Goal: Task Accomplishment & Management: Use online tool/utility

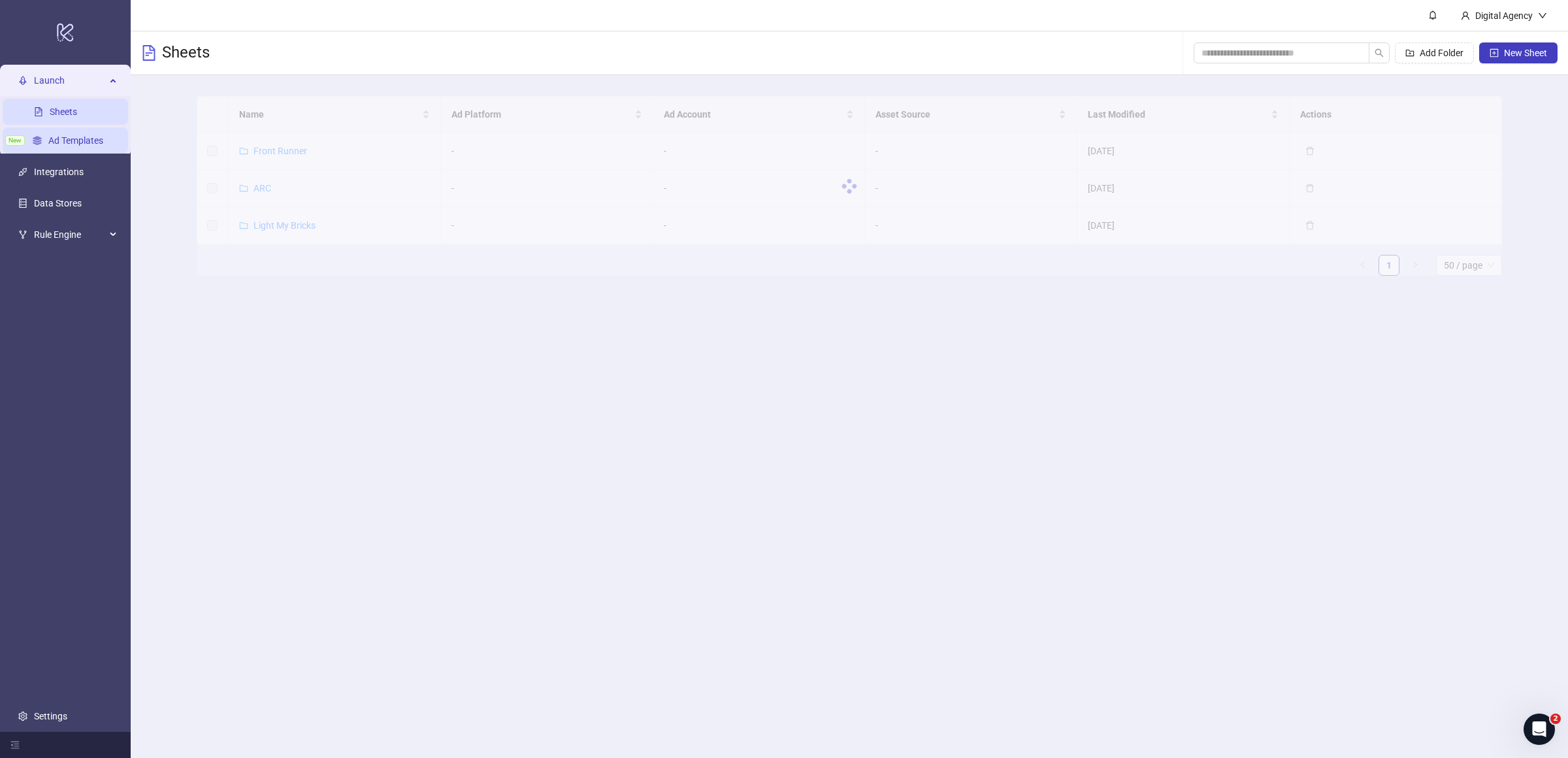
click at [91, 136] on link "Ad Templates" at bounding box center [76, 140] width 55 height 10
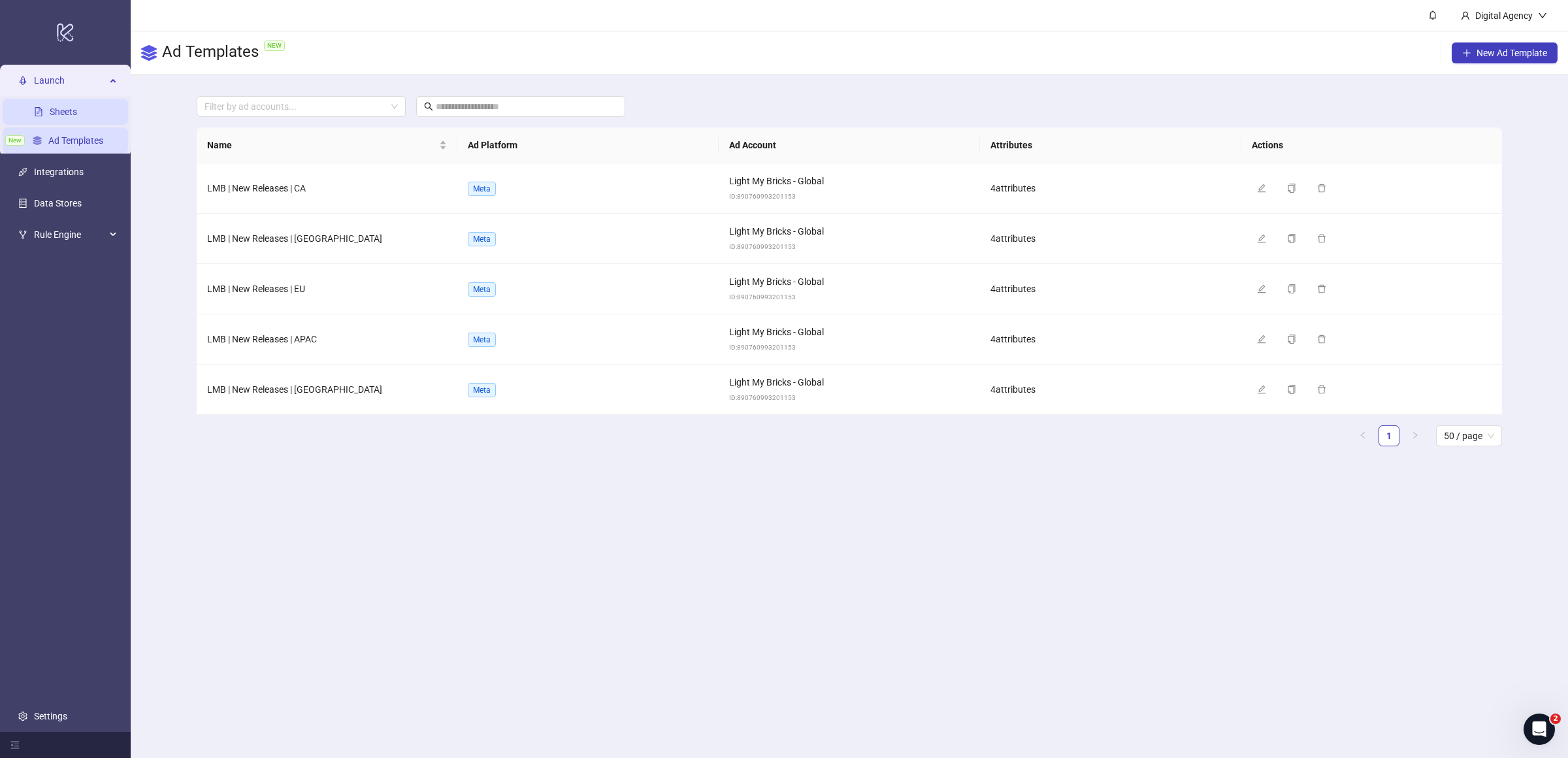
click at [76, 117] on link "Sheets" at bounding box center [63, 111] width 27 height 10
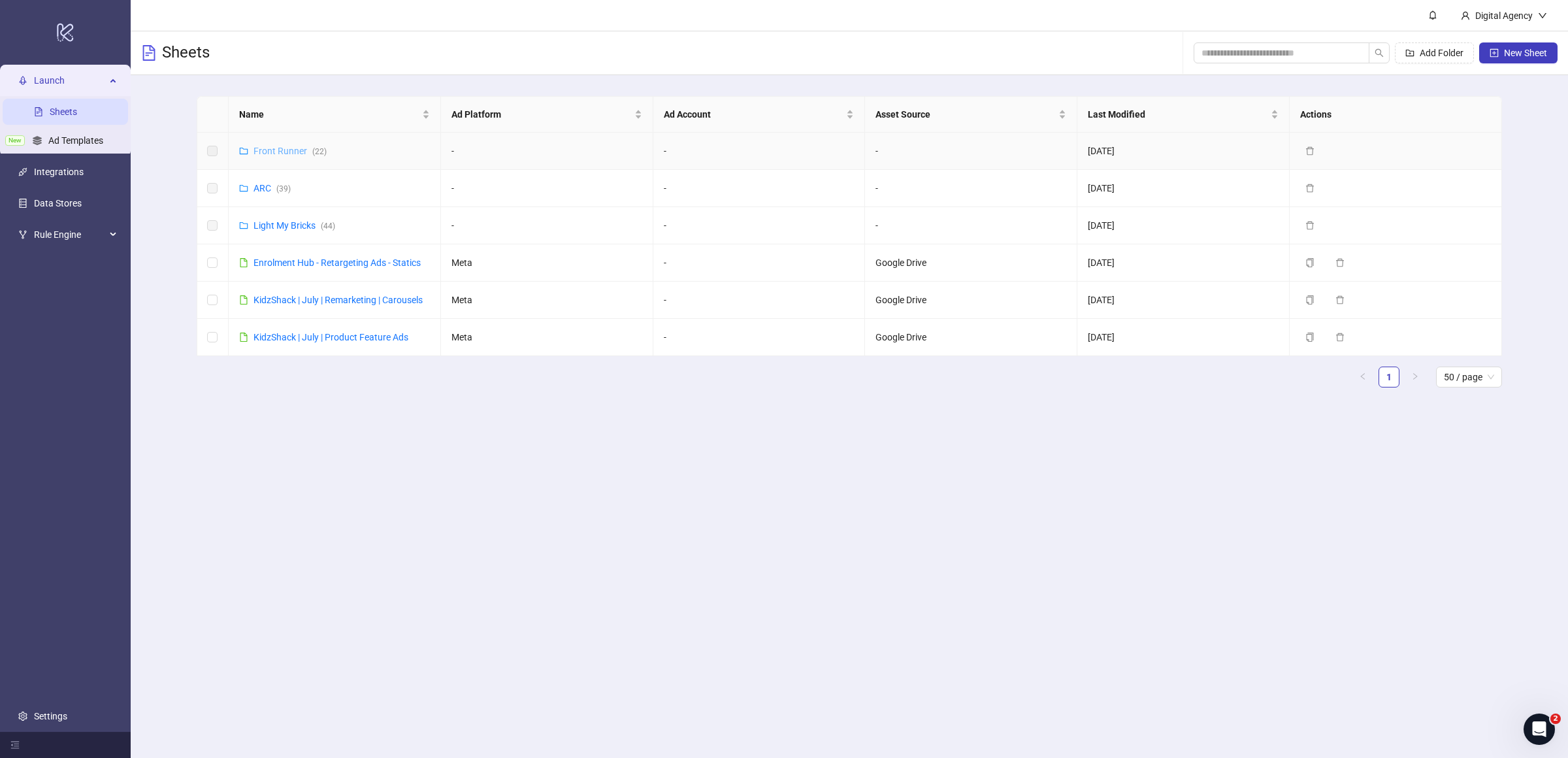
click at [268, 149] on link "Front Runner ( 22 )" at bounding box center [290, 150] width 73 height 10
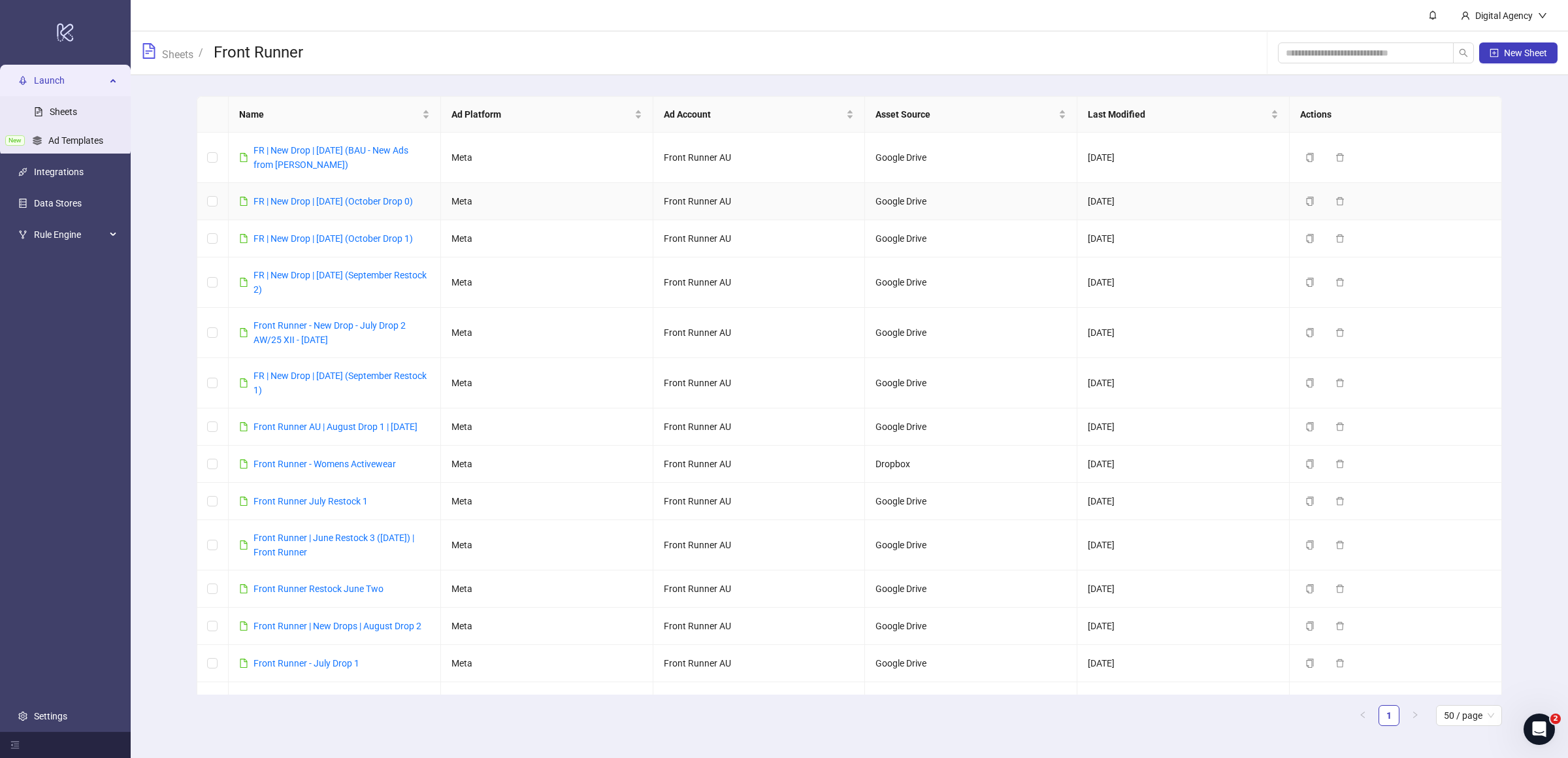
scroll to position [482, 0]
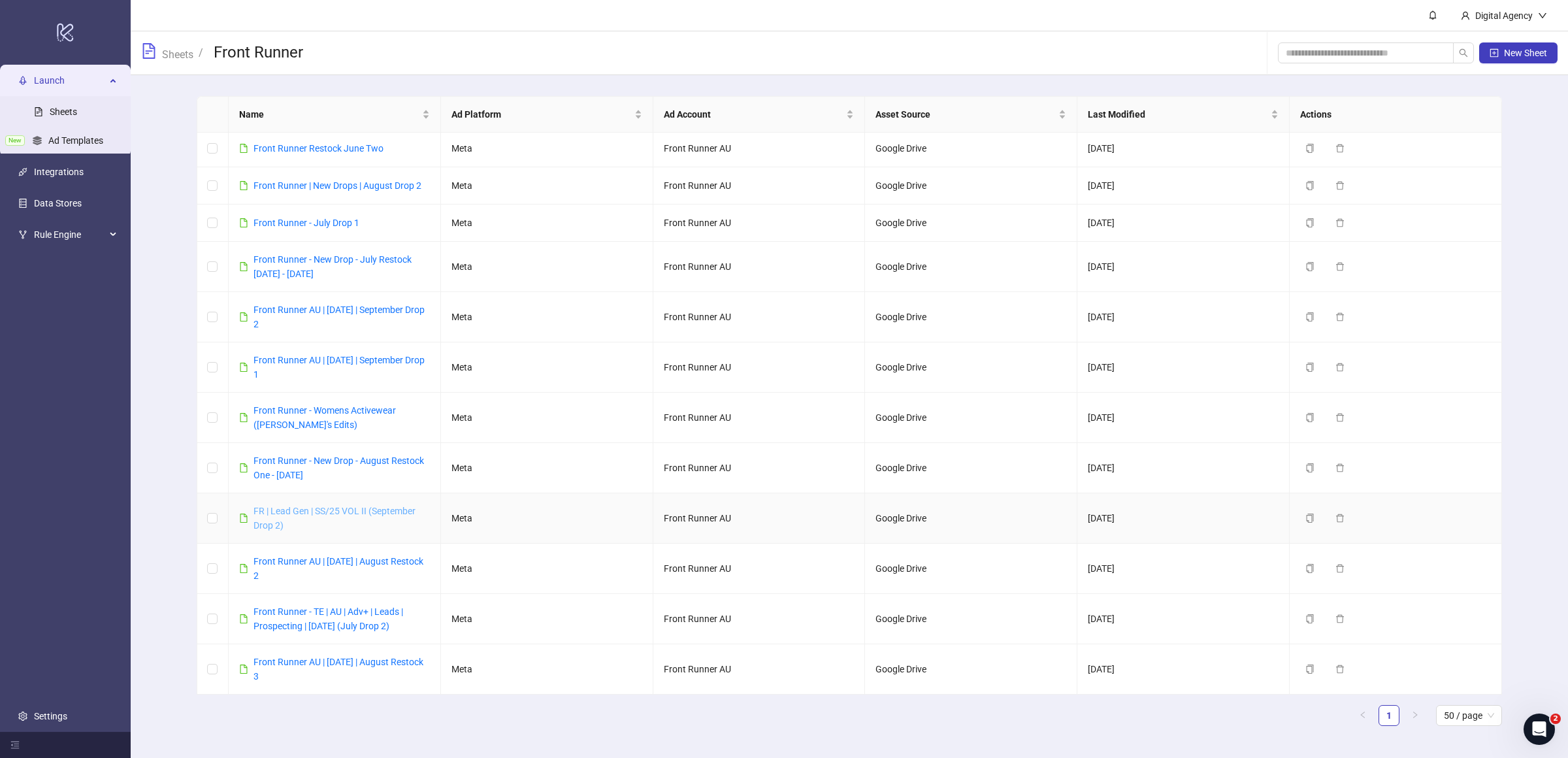
click at [356, 511] on link "FR | Lead Gen | SS/25 VOL II (September Drop 2)" at bounding box center [334, 518] width 162 height 25
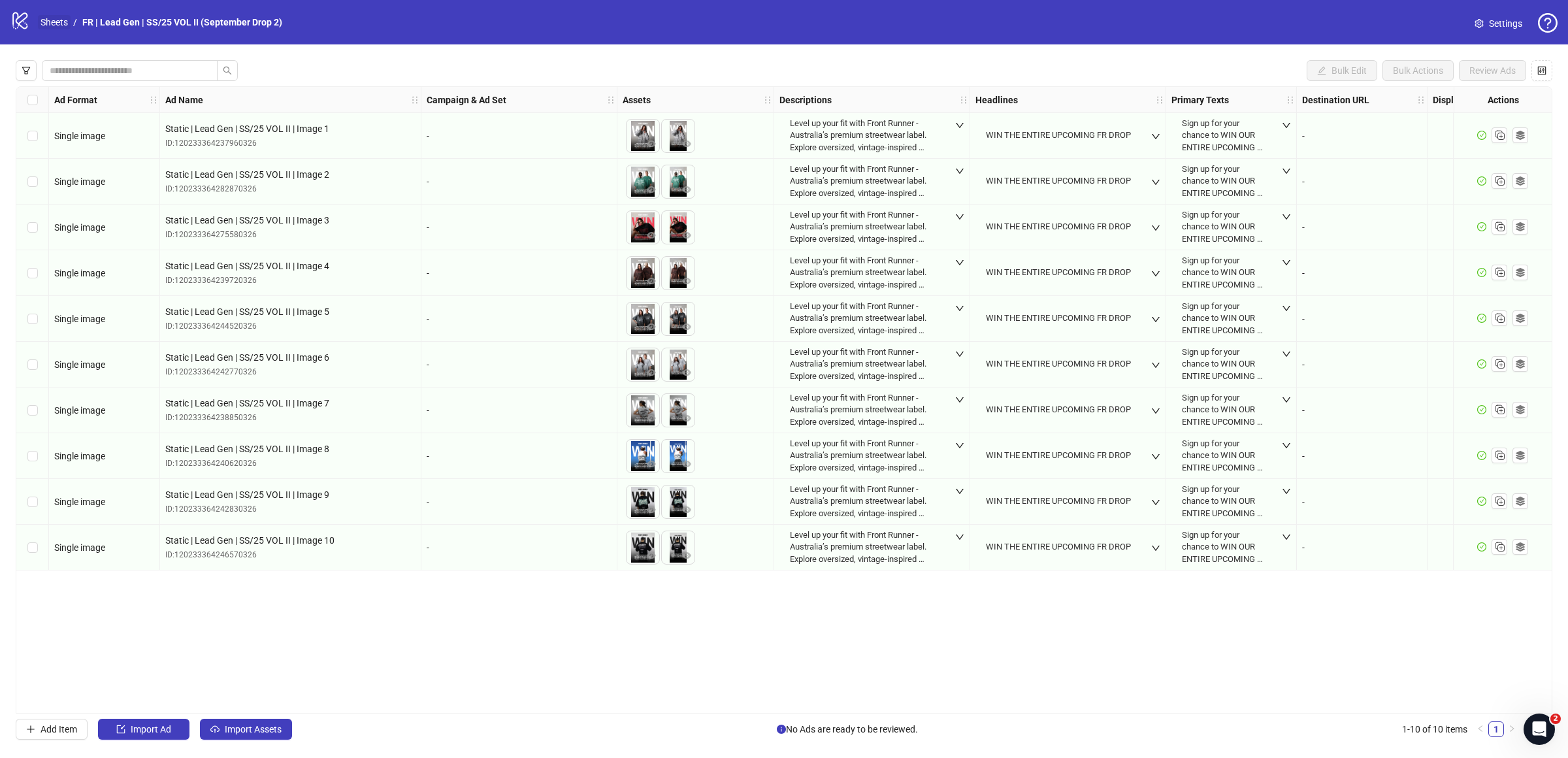
click at [62, 24] on link "Sheets" at bounding box center [54, 21] width 33 height 14
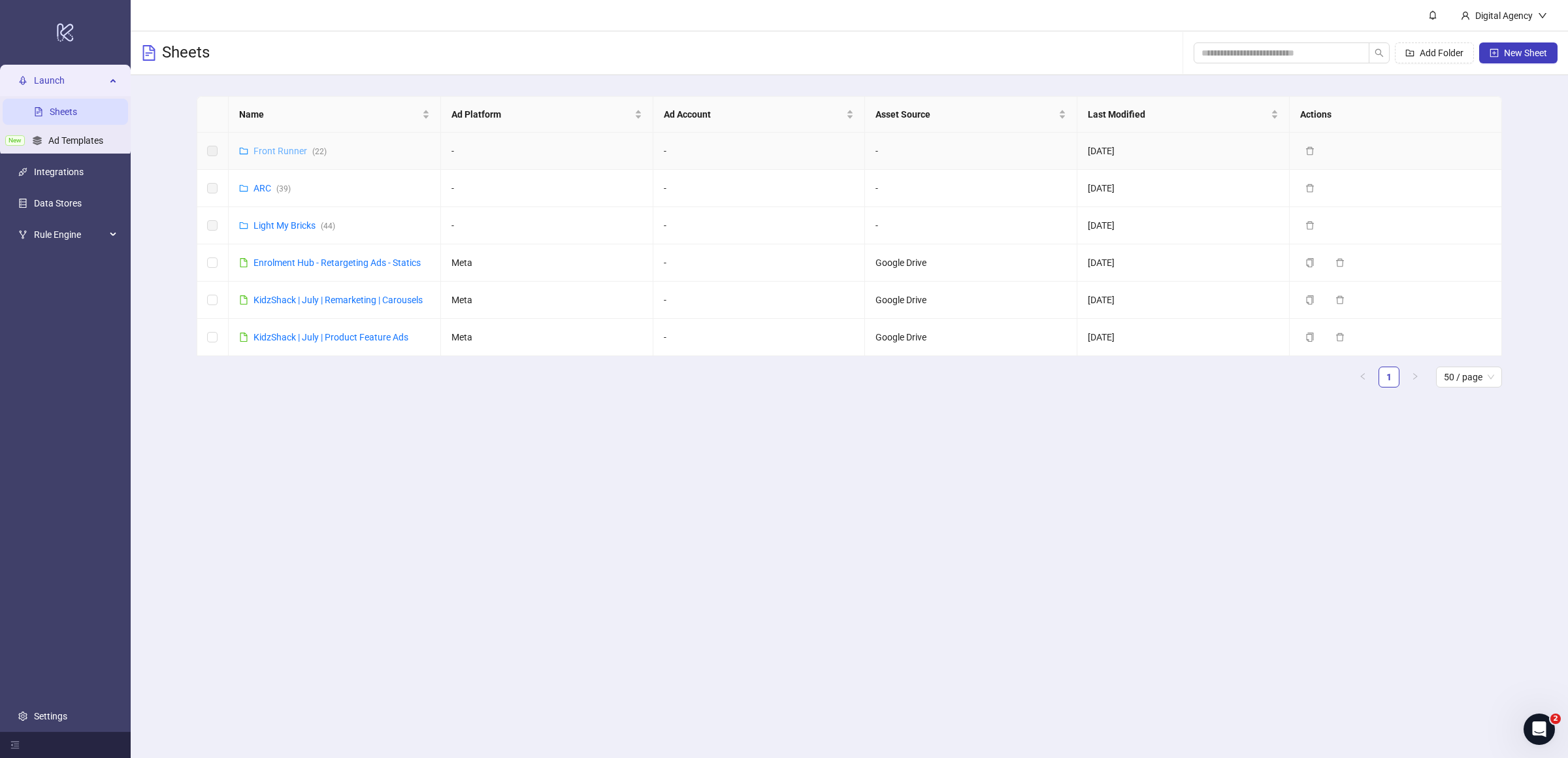
click at [294, 147] on link "Front Runner ( 22 )" at bounding box center [290, 150] width 73 height 10
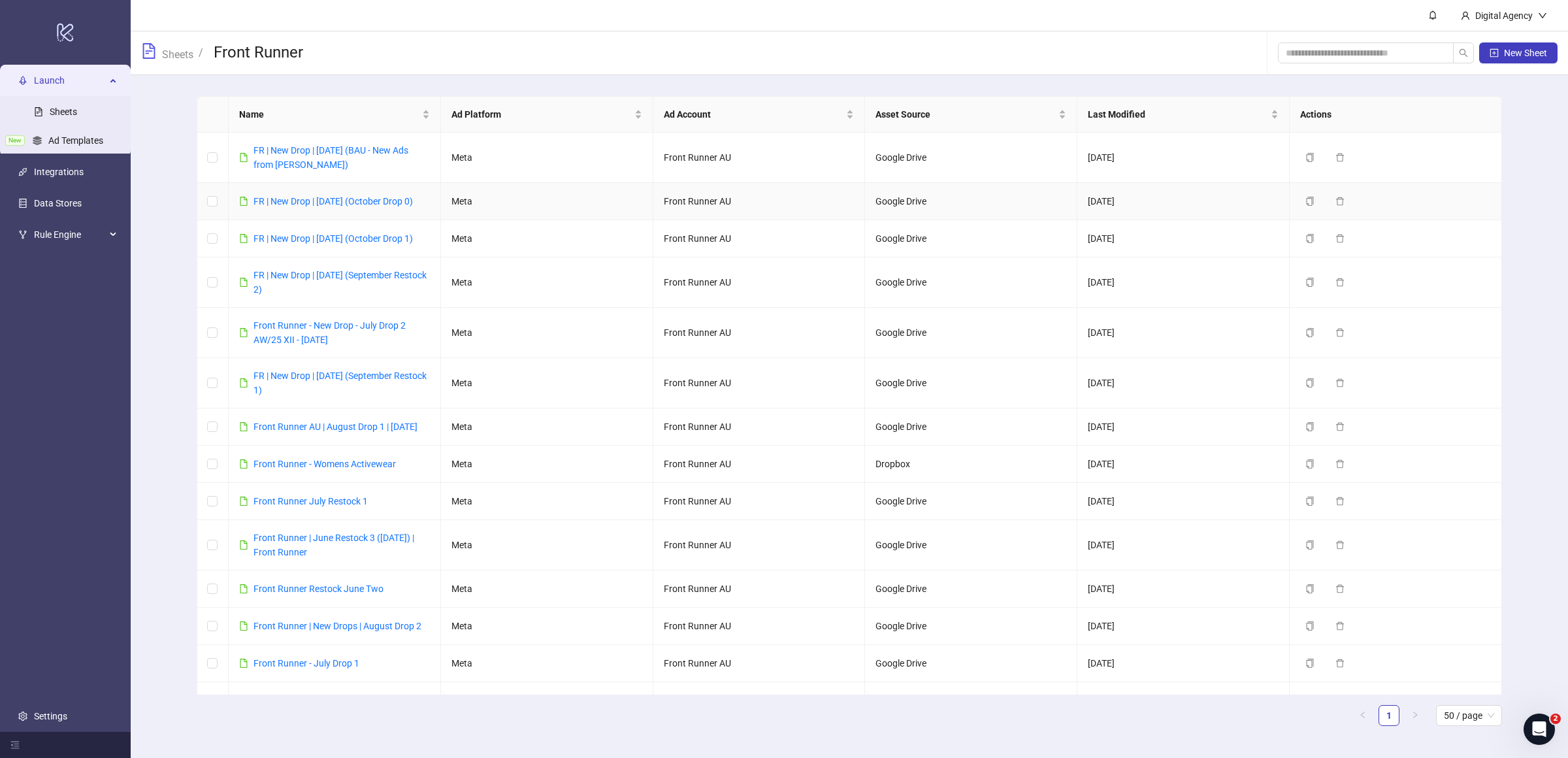
scroll to position [482, 0]
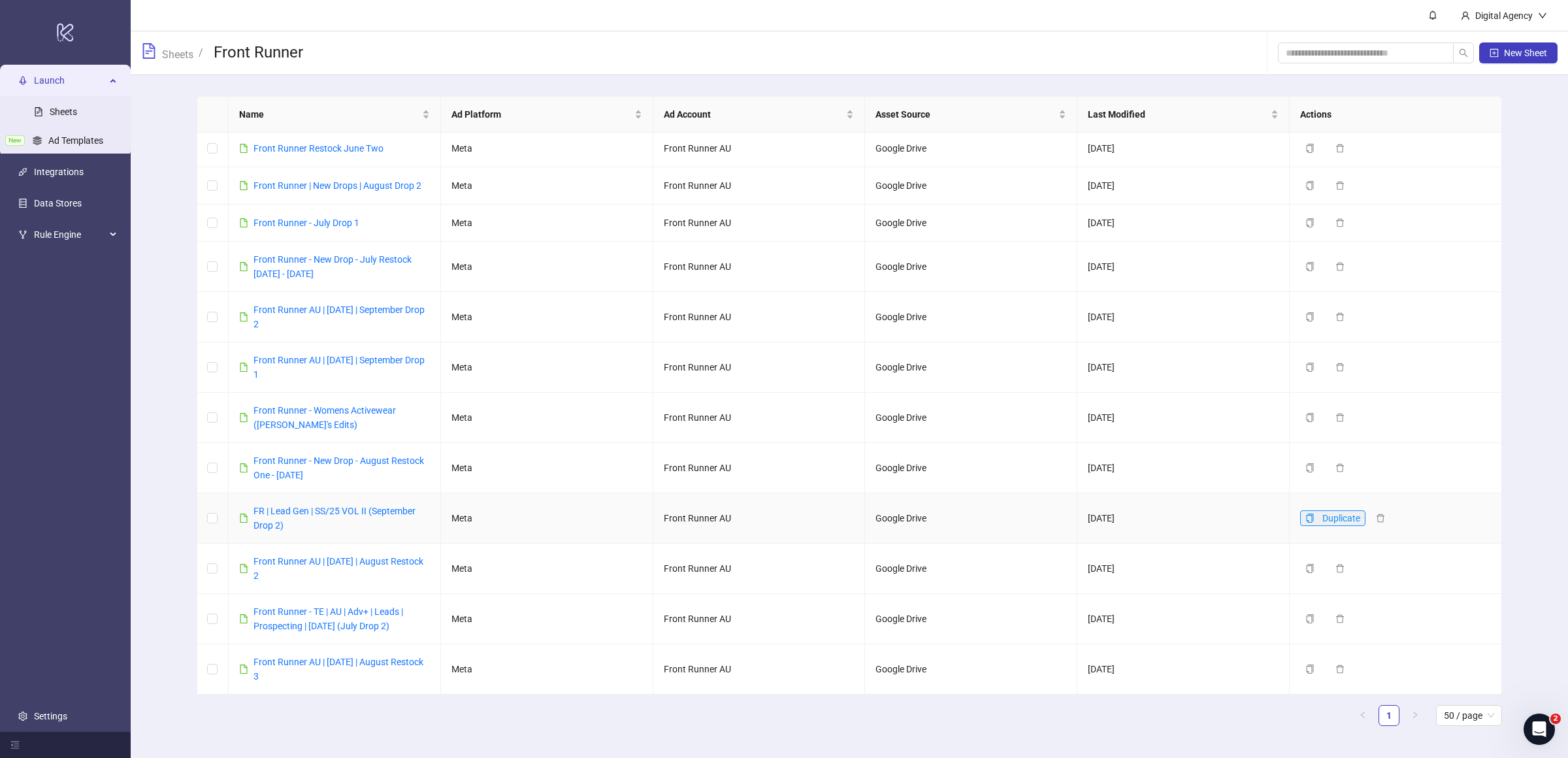
click at [1314, 514] on icon "copy" at bounding box center [1310, 519] width 9 height 9
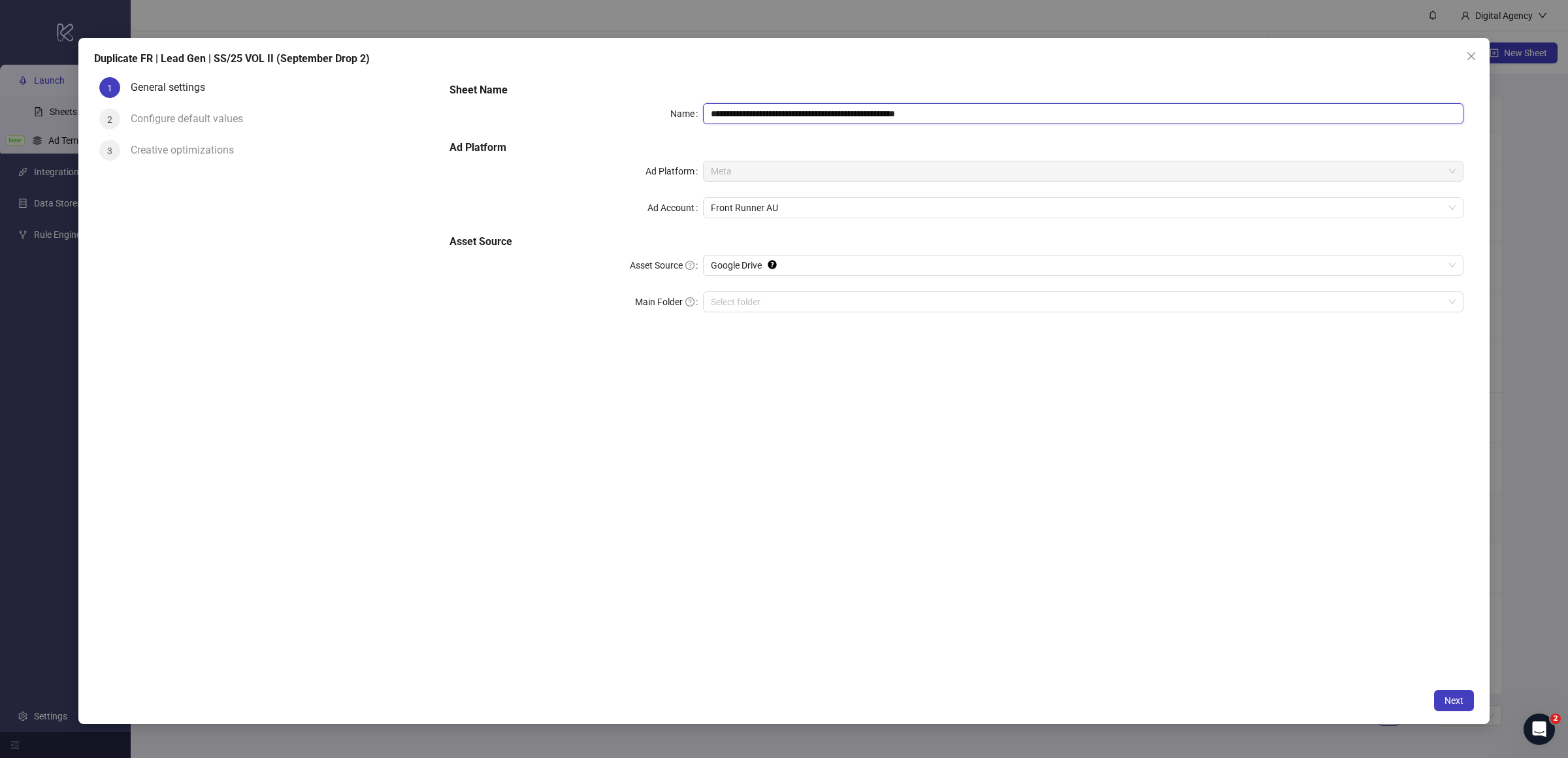
click at [820, 113] on input "**********" at bounding box center [1083, 113] width 761 height 21
click at [822, 113] on input "**********" at bounding box center [1083, 113] width 761 height 21
click at [904, 114] on input "**********" at bounding box center [1083, 113] width 761 height 21
type input "**********"
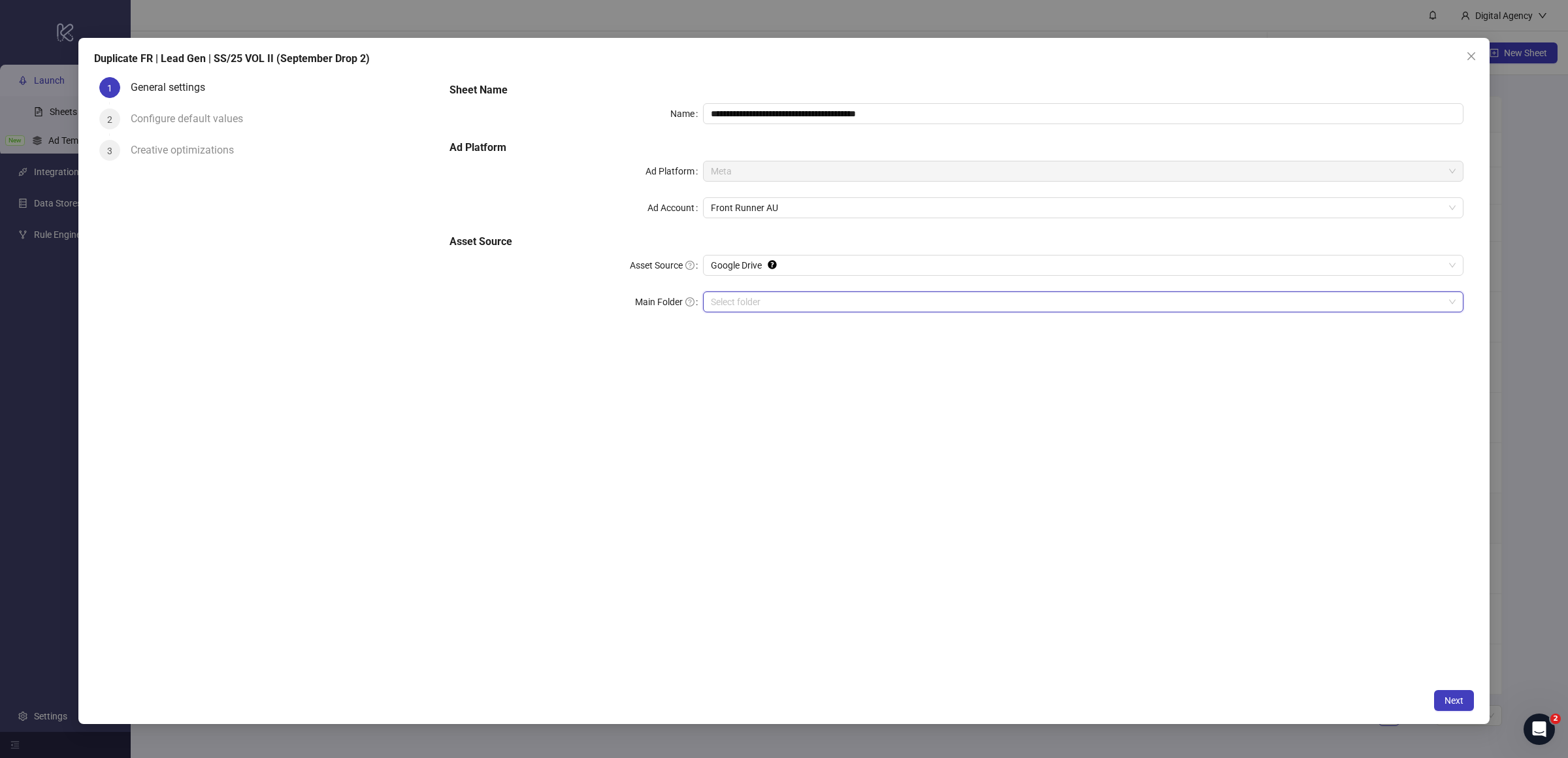
click at [881, 297] on input "Main Folder" at bounding box center [1077, 302] width 734 height 20
drag, startPoint x: 923, startPoint y: 383, endPoint x: 1087, endPoint y: 454, distance: 178.7
click at [924, 383] on div "**********" at bounding box center [957, 377] width 1035 height 610
click at [1454, 698] on span "Next" at bounding box center [1454, 700] width 19 height 10
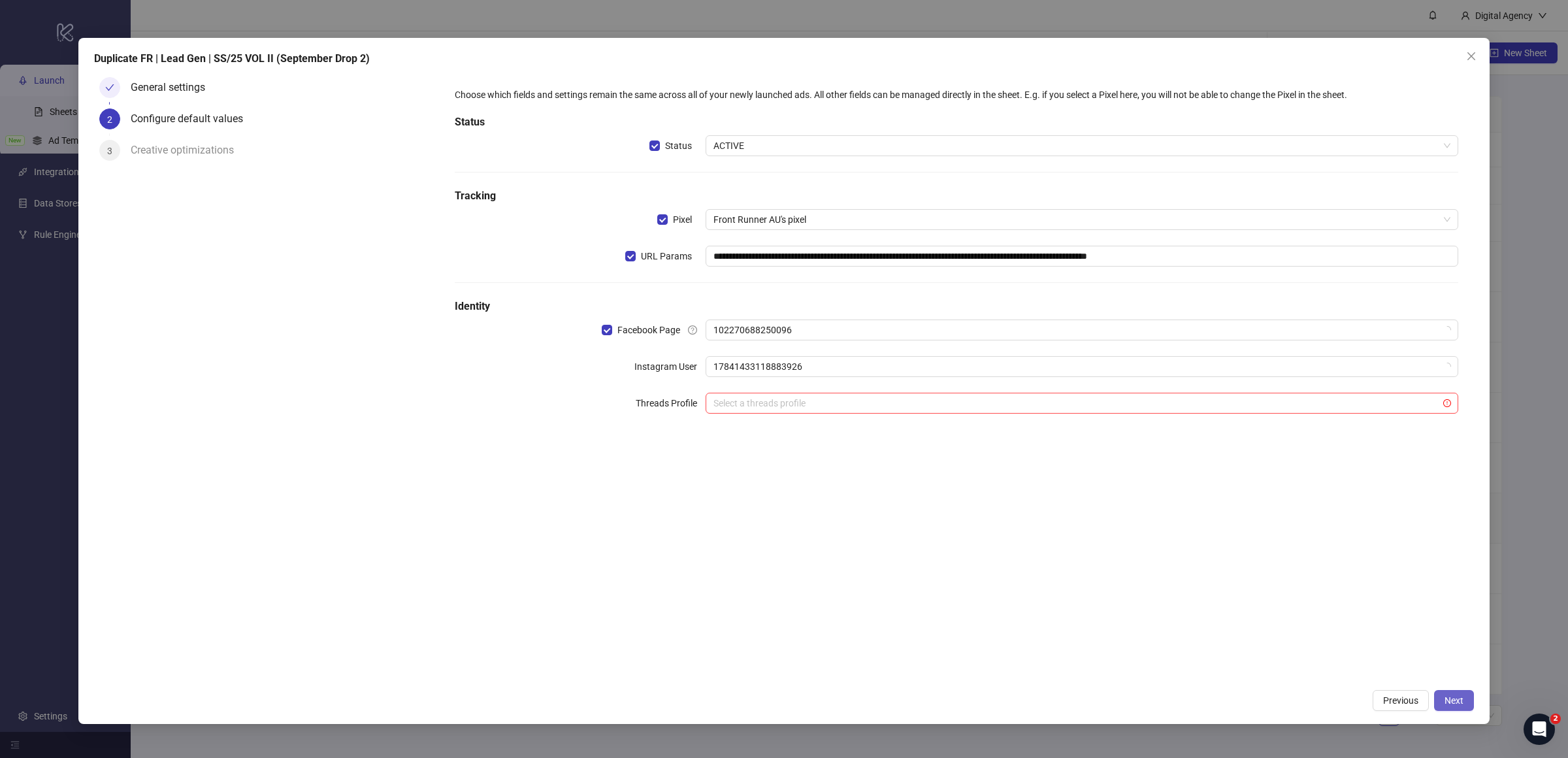
click at [1453, 704] on span "Next" at bounding box center [1454, 700] width 19 height 10
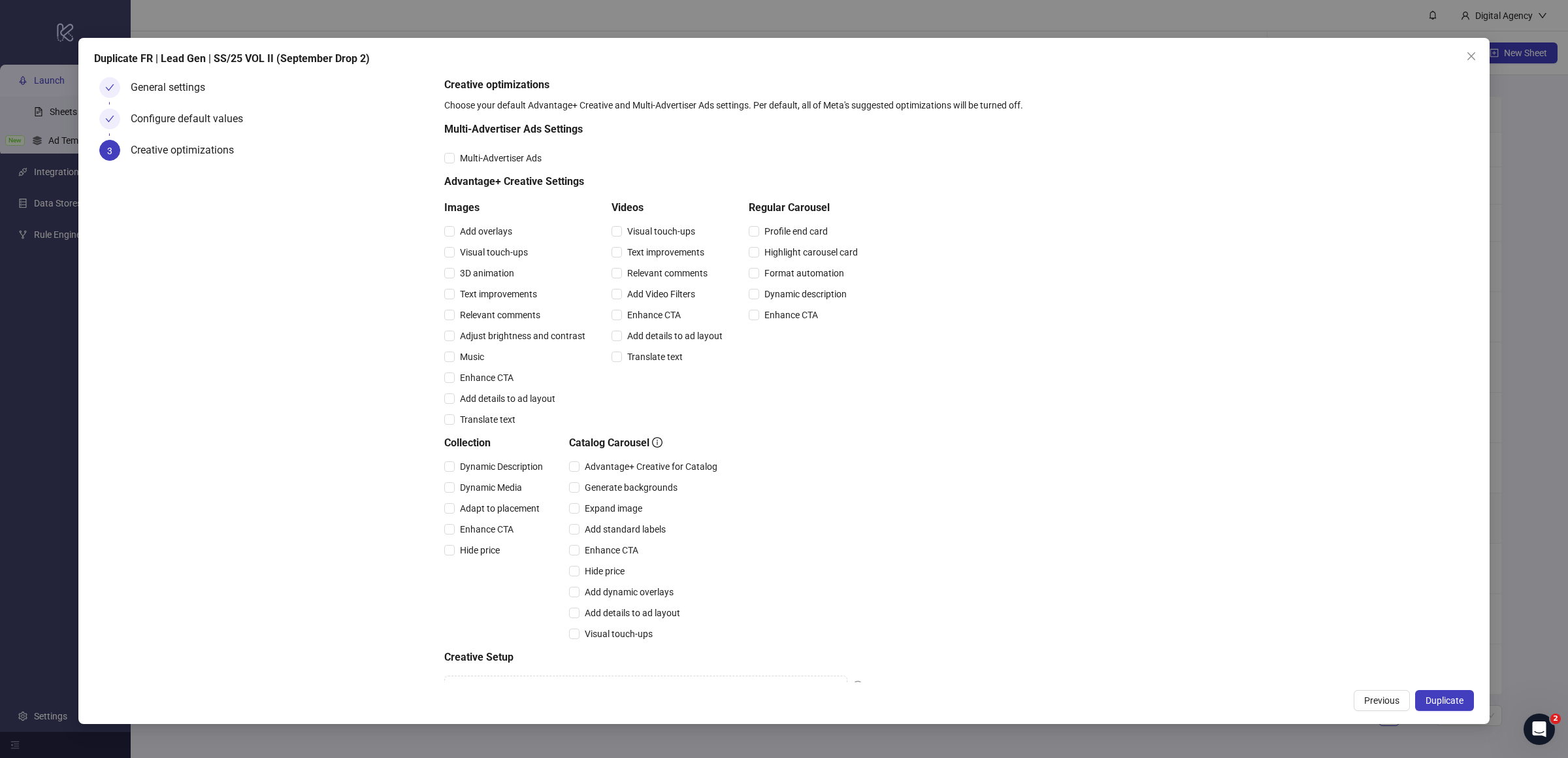
click at [1453, 704] on span "Duplicate" at bounding box center [1445, 700] width 38 height 10
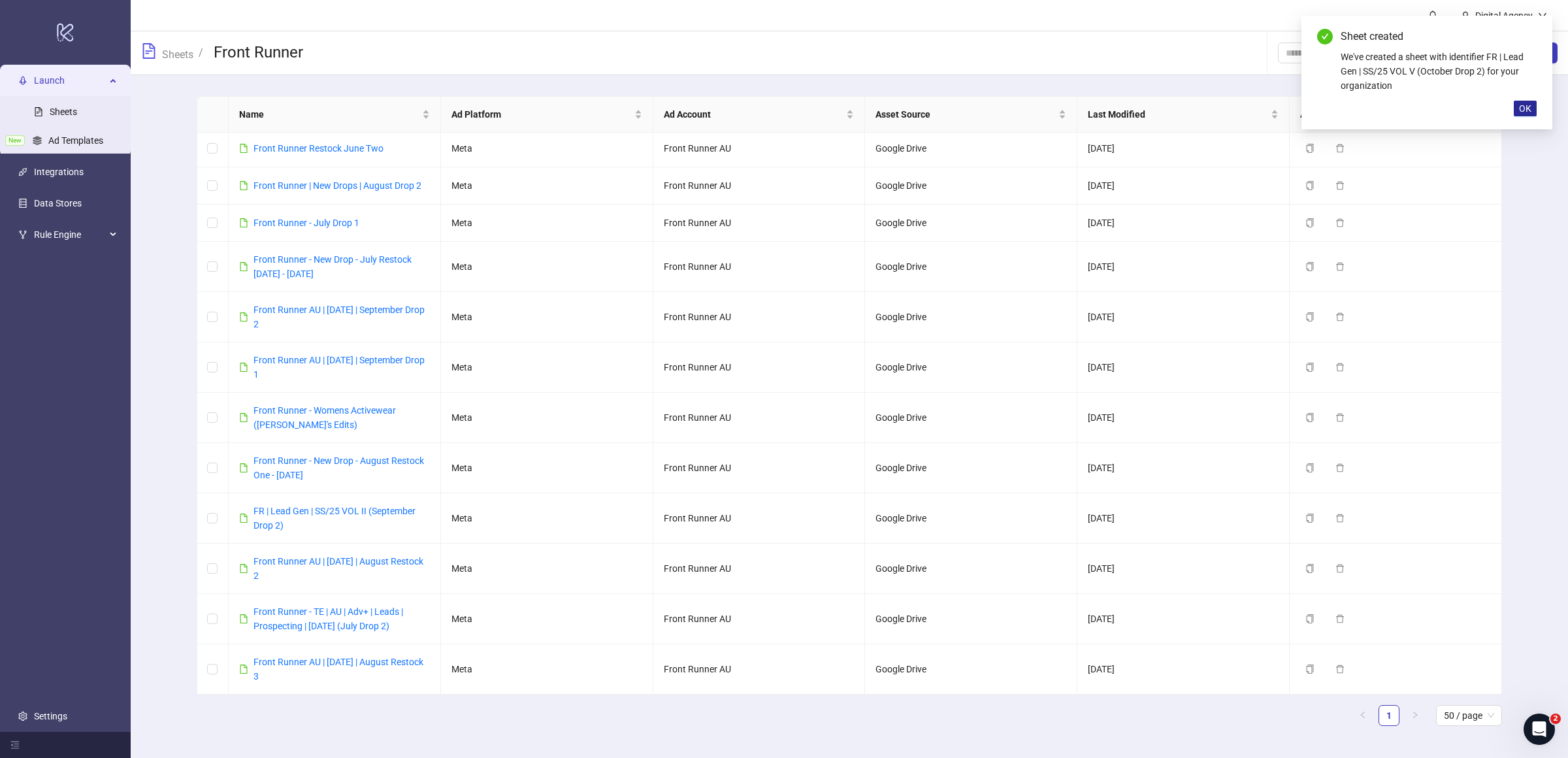
click at [1525, 112] on span "OK" at bounding box center [1525, 107] width 12 height 10
drag, startPoint x: 188, startPoint y: 508, endPoint x: 195, endPoint y: 508, distance: 7.0
click at [189, 508] on main "Name Ad Platform Ad Account Asset Source Last Modified Actions FR | Lead Gen | …" at bounding box center [849, 416] width 1327 height 682
click at [282, 507] on link "FR | Lead Gen | SS/25 VOL II (September Drop 2)" at bounding box center [334, 518] width 162 height 25
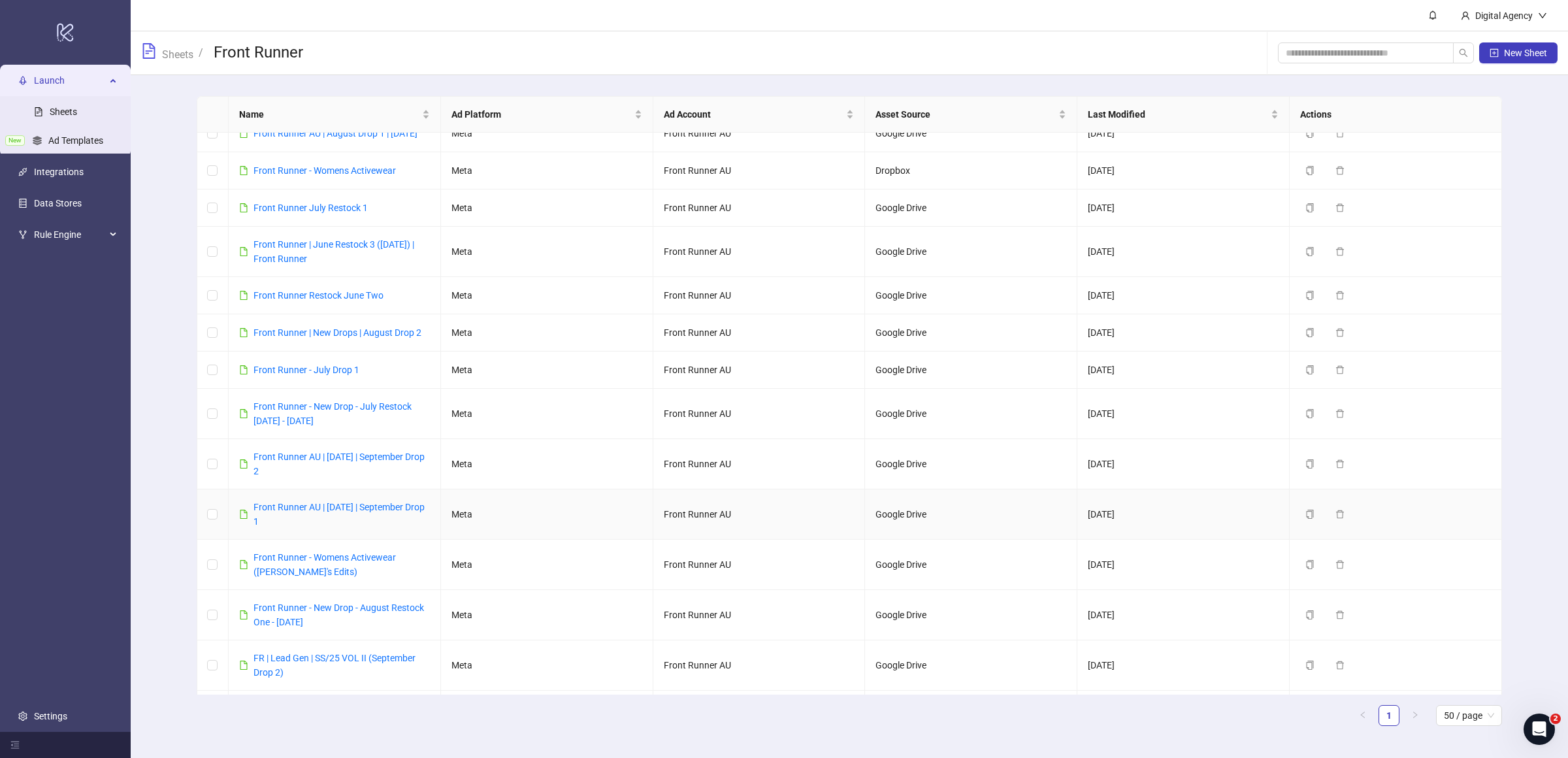
scroll to position [0, 0]
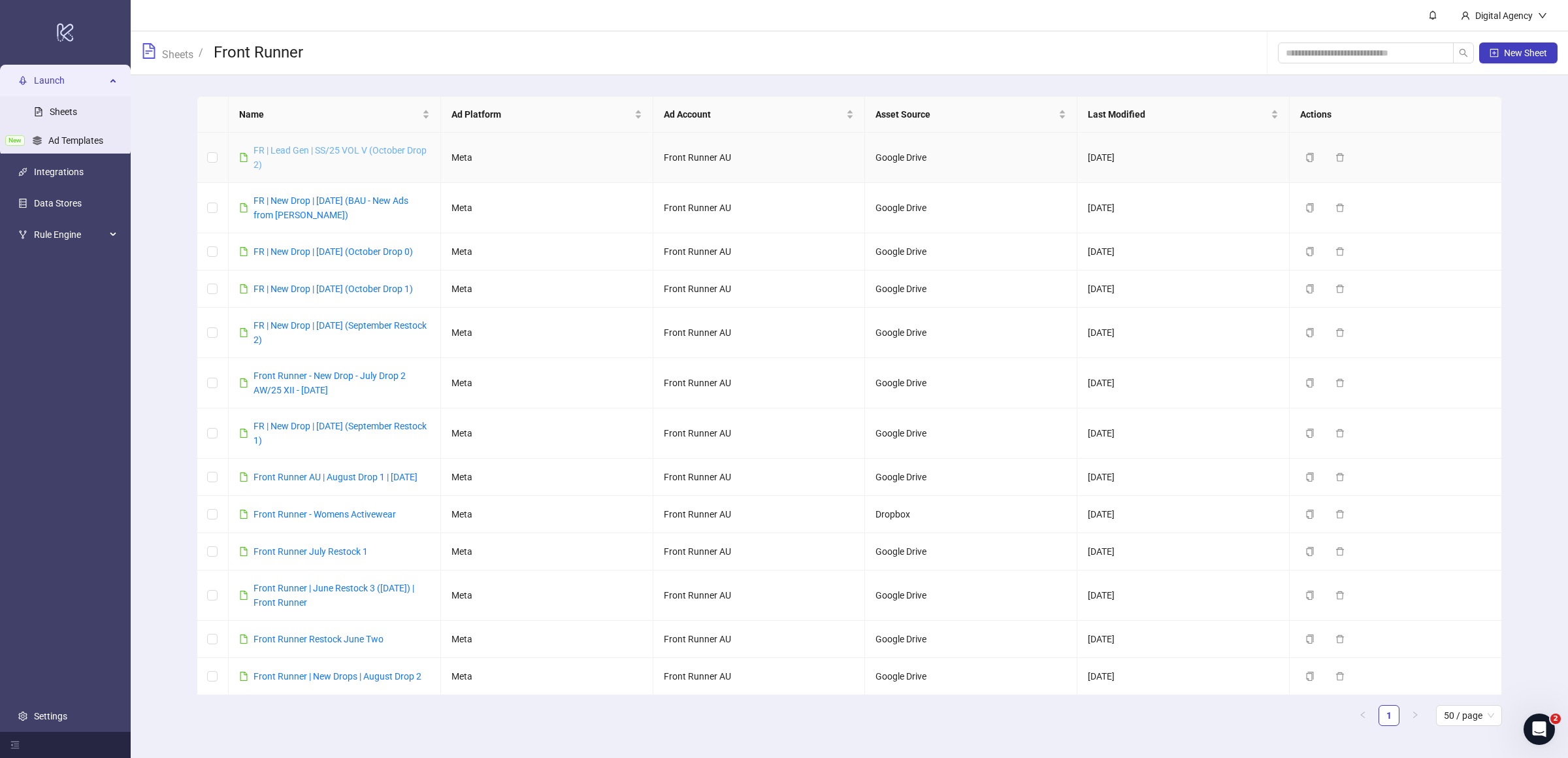
click at [336, 147] on link "FR | Lead Gen | SS/25 VOL V (October Drop 2)" at bounding box center [339, 157] width 173 height 25
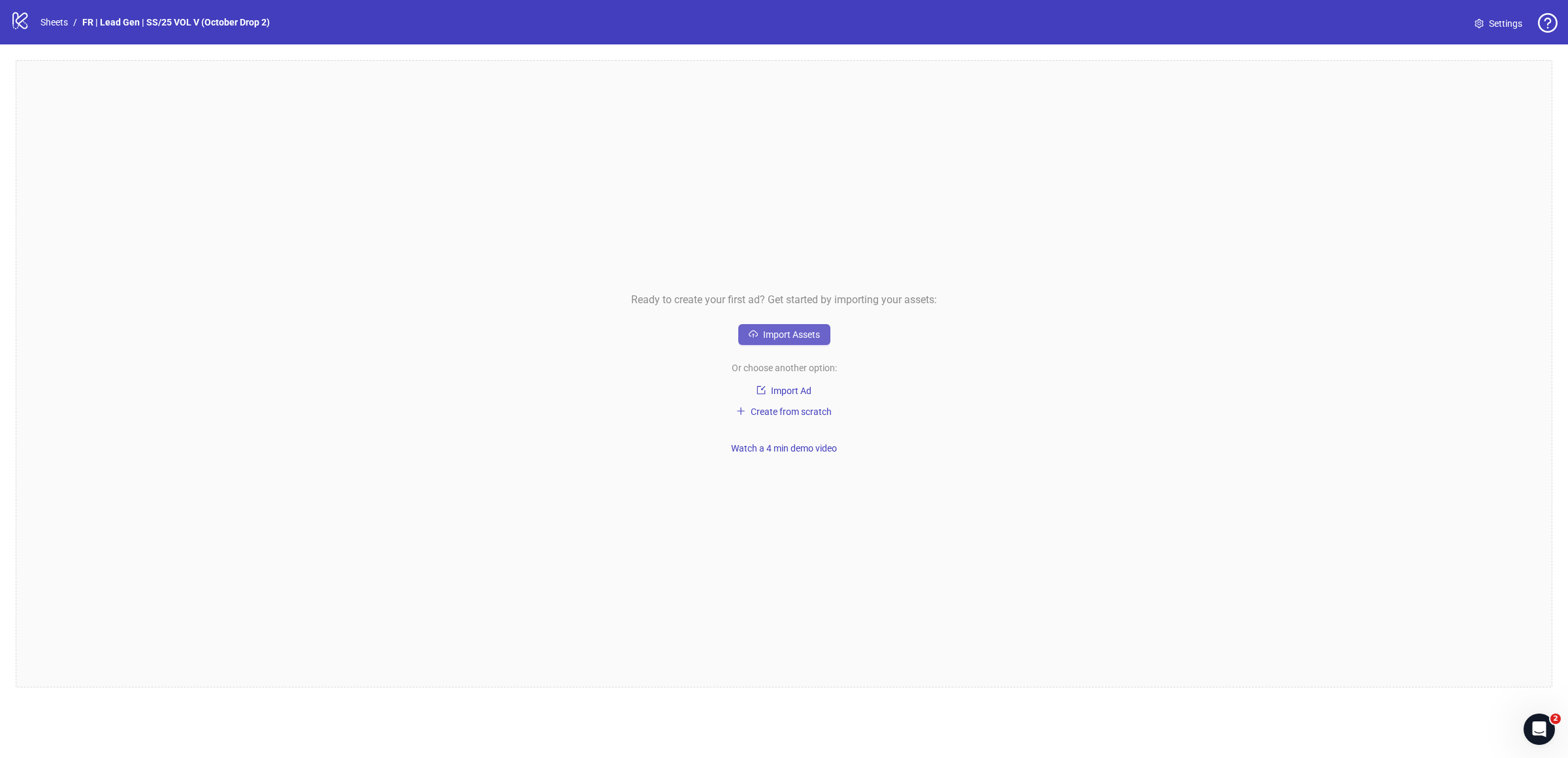
click at [775, 339] on span "Import Assets" at bounding box center [791, 334] width 57 height 10
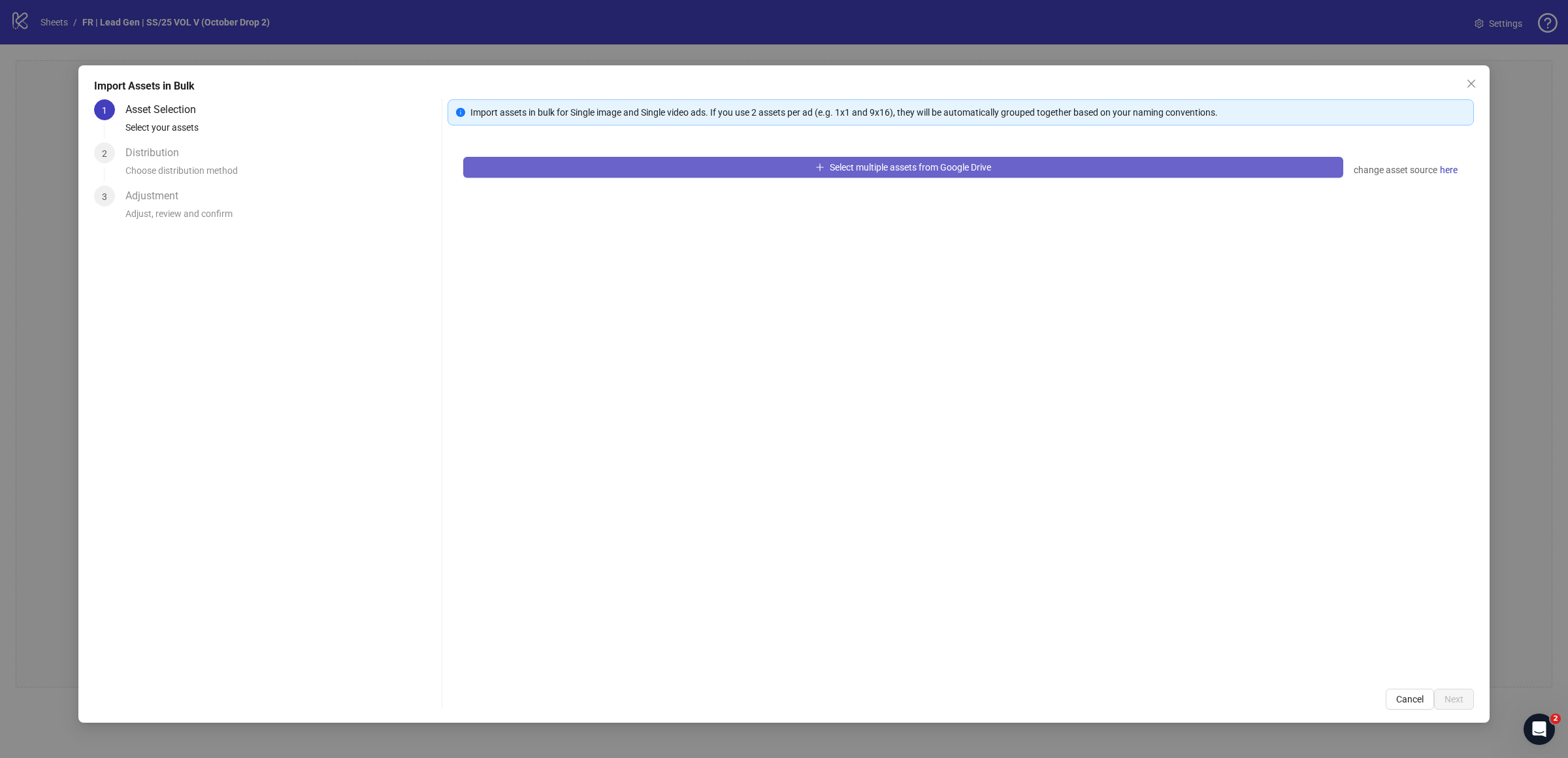
click at [757, 171] on button "Select multiple assets from Google Drive" at bounding box center [904, 167] width 880 height 21
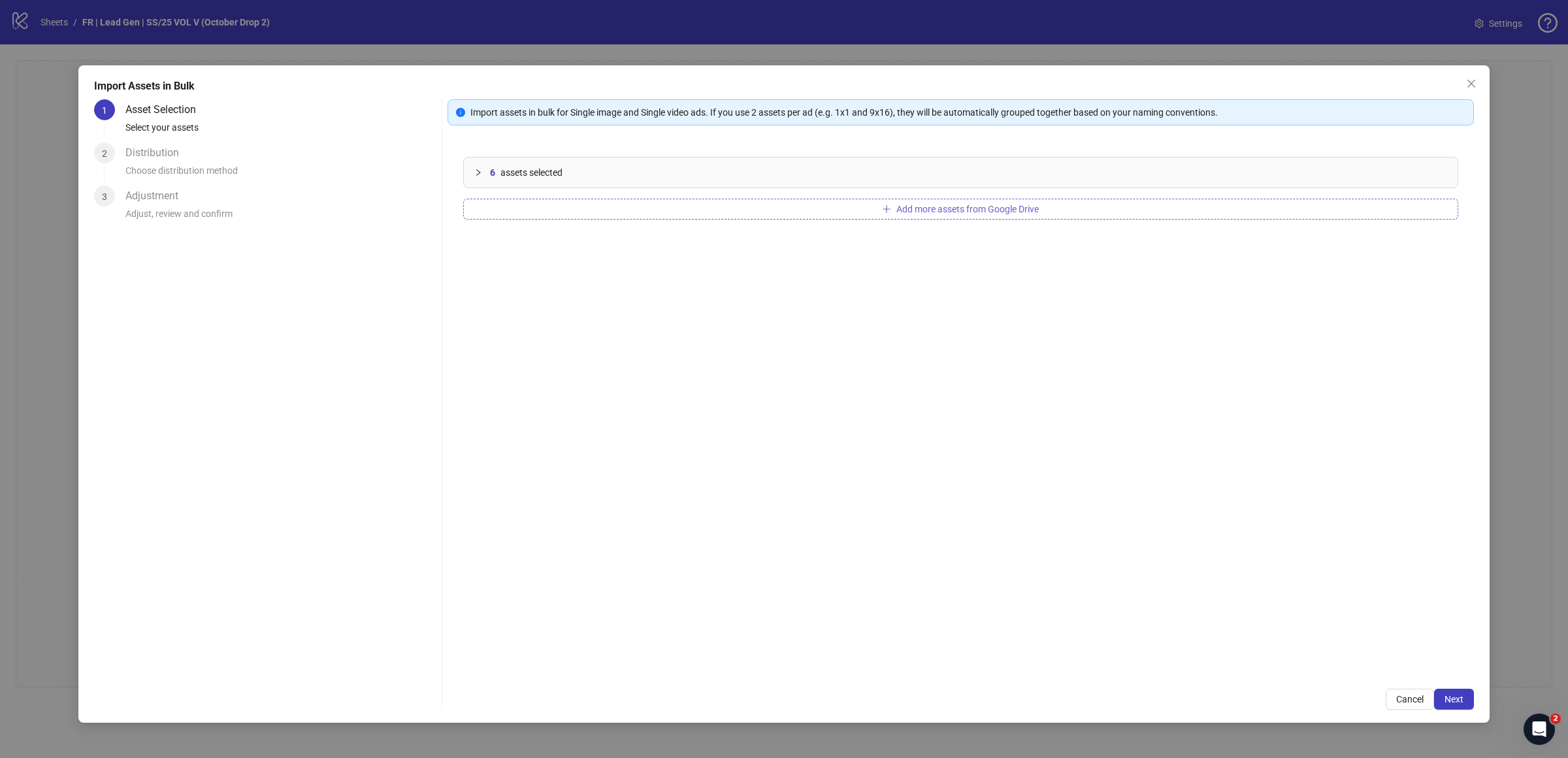
click at [732, 216] on button "Add more assets from Google Drive" at bounding box center [961, 209] width 995 height 21
click at [1461, 695] on span "Next" at bounding box center [1454, 699] width 19 height 10
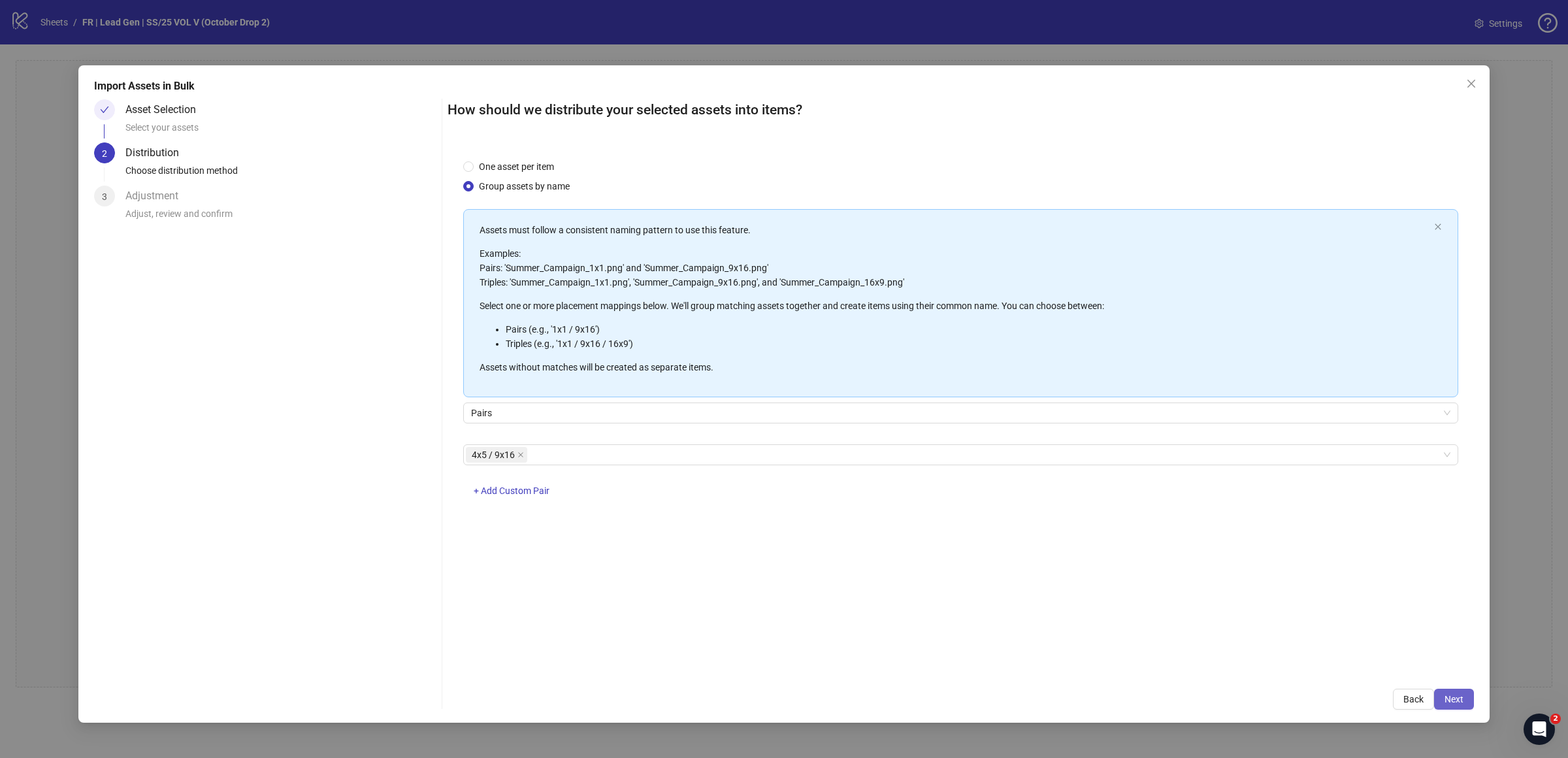
click at [1460, 701] on span "Next" at bounding box center [1454, 699] width 19 height 10
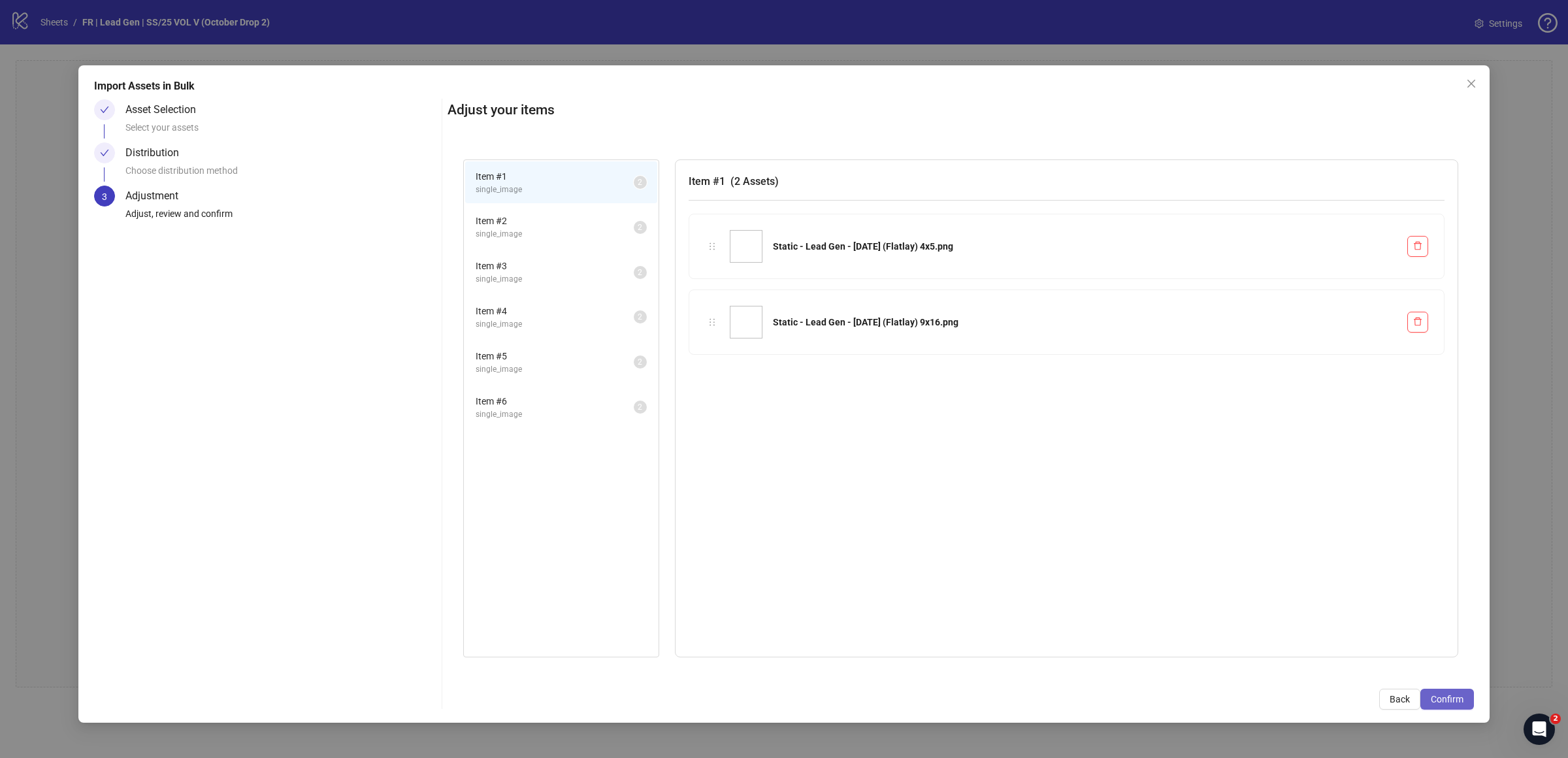
click at [1442, 693] on button "Confirm" at bounding box center [1447, 699] width 53 height 21
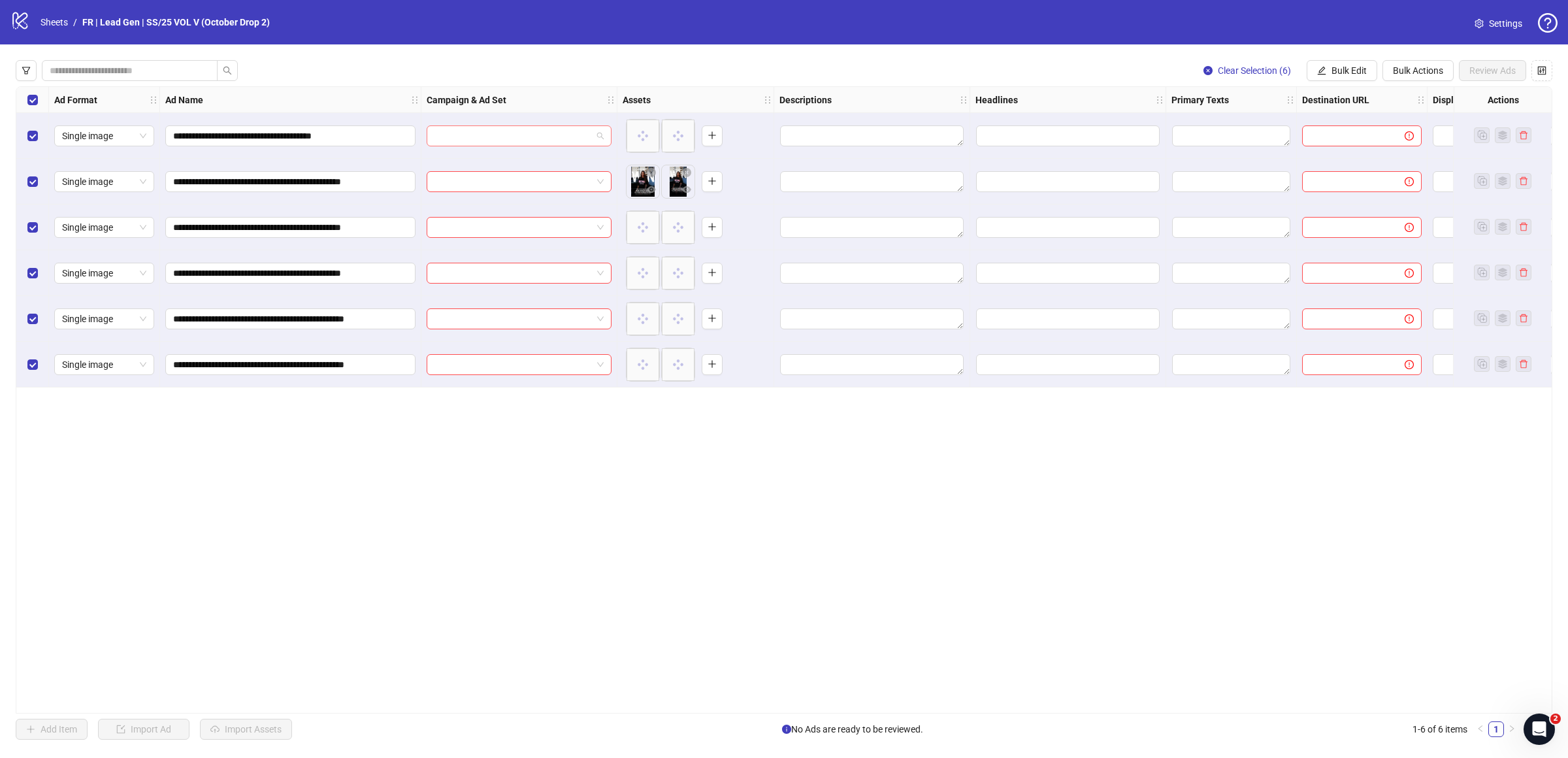
click at [517, 139] on input "search" at bounding box center [513, 136] width 158 height 20
click at [1340, 66] on span "Bulk Edit" at bounding box center [1349, 70] width 36 height 10
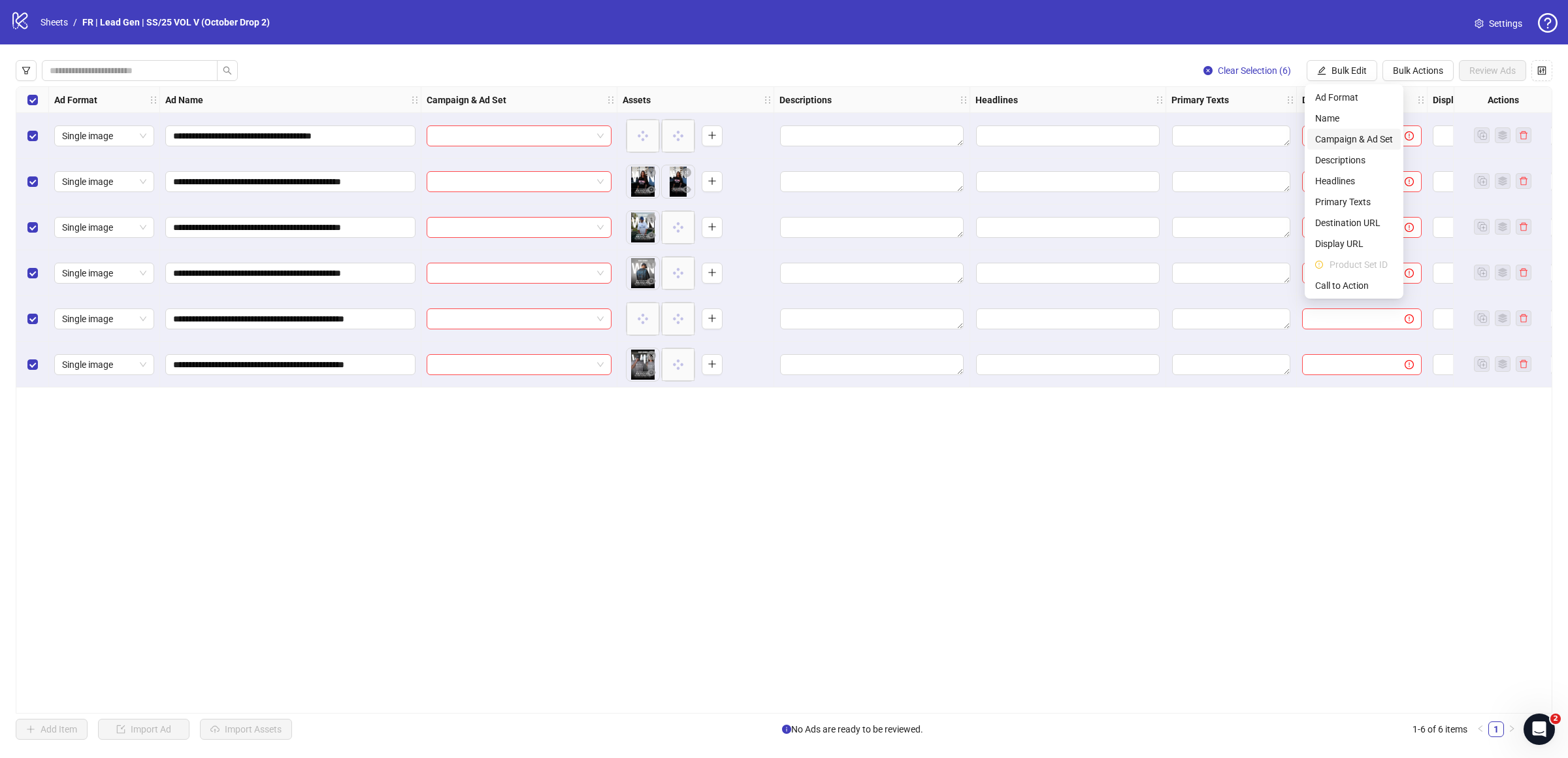
click at [1345, 130] on li "Campaign & Ad Set" at bounding box center [1354, 139] width 93 height 21
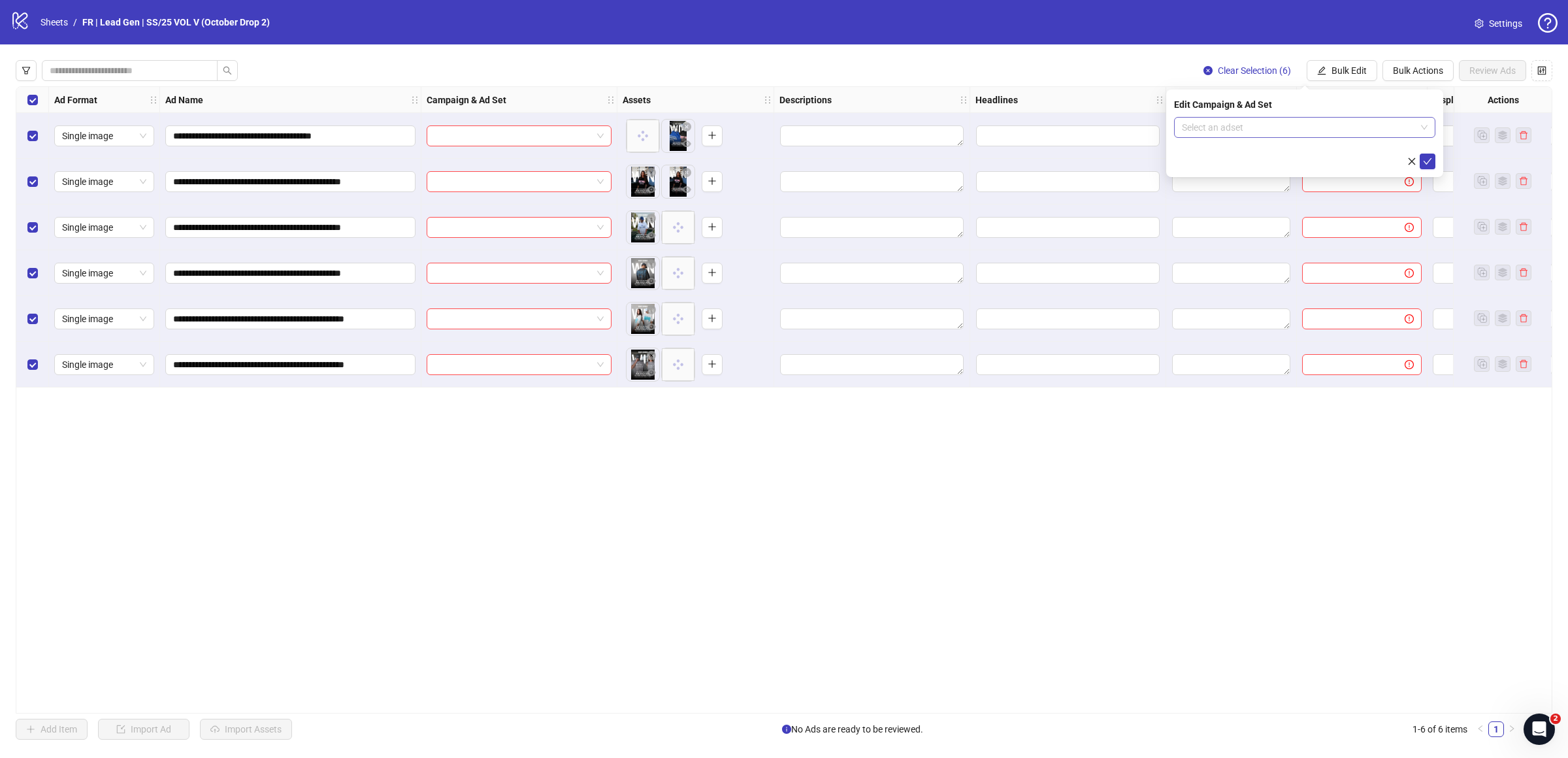
drag, startPoint x: 1275, startPoint y: 114, endPoint x: 1260, endPoint y: 124, distance: 18.0
click at [1273, 115] on div "Edit Campaign & Ad Set Select an adset" at bounding box center [1304, 134] width 277 height 88
click at [1260, 124] on input "search" at bounding box center [1299, 127] width 234 height 20
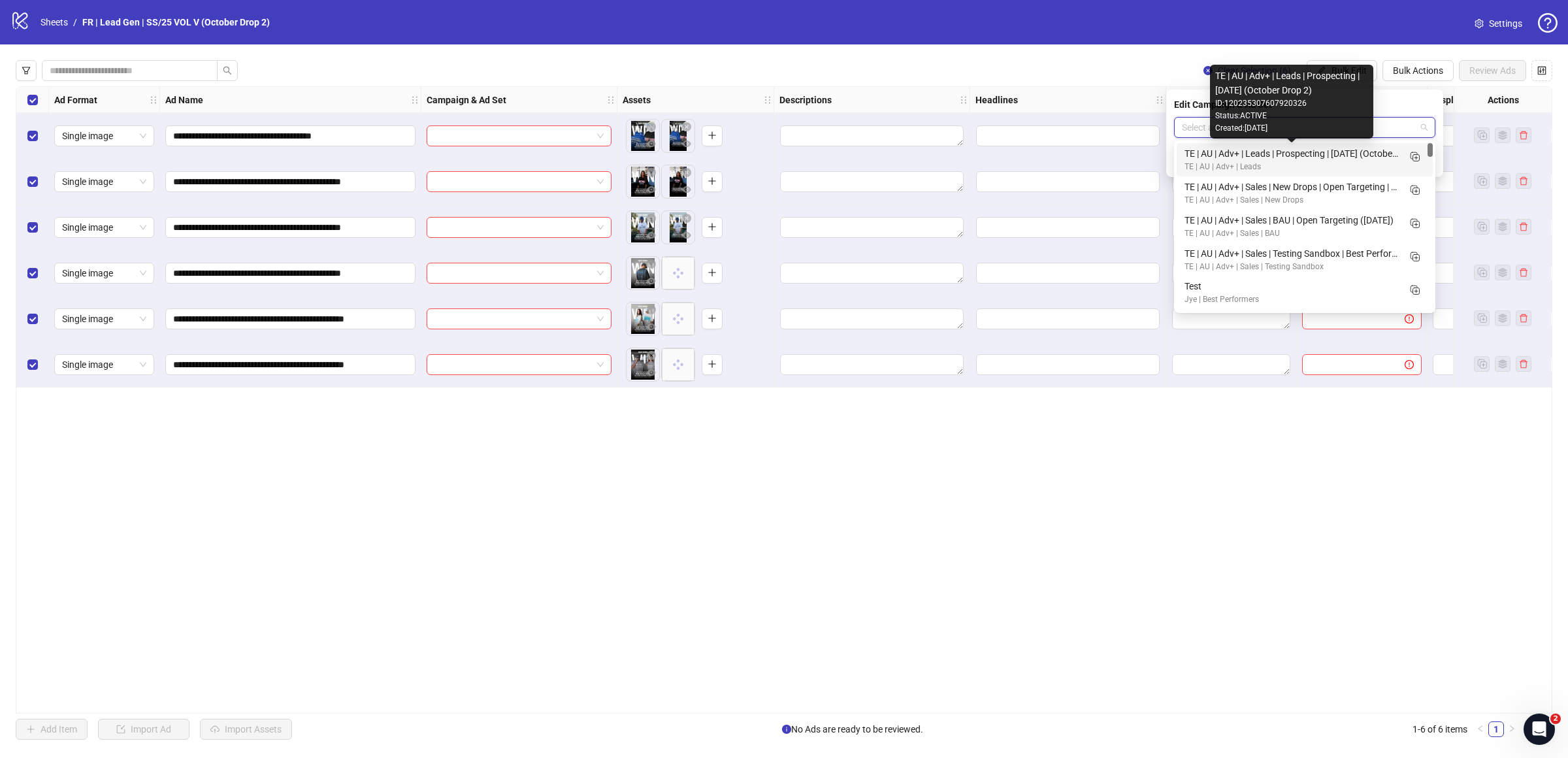
click at [1290, 150] on div "TE | AU | Adv+ | Leads | Prospecting | [DATE] (October Drop 2)" at bounding box center [1291, 153] width 214 height 14
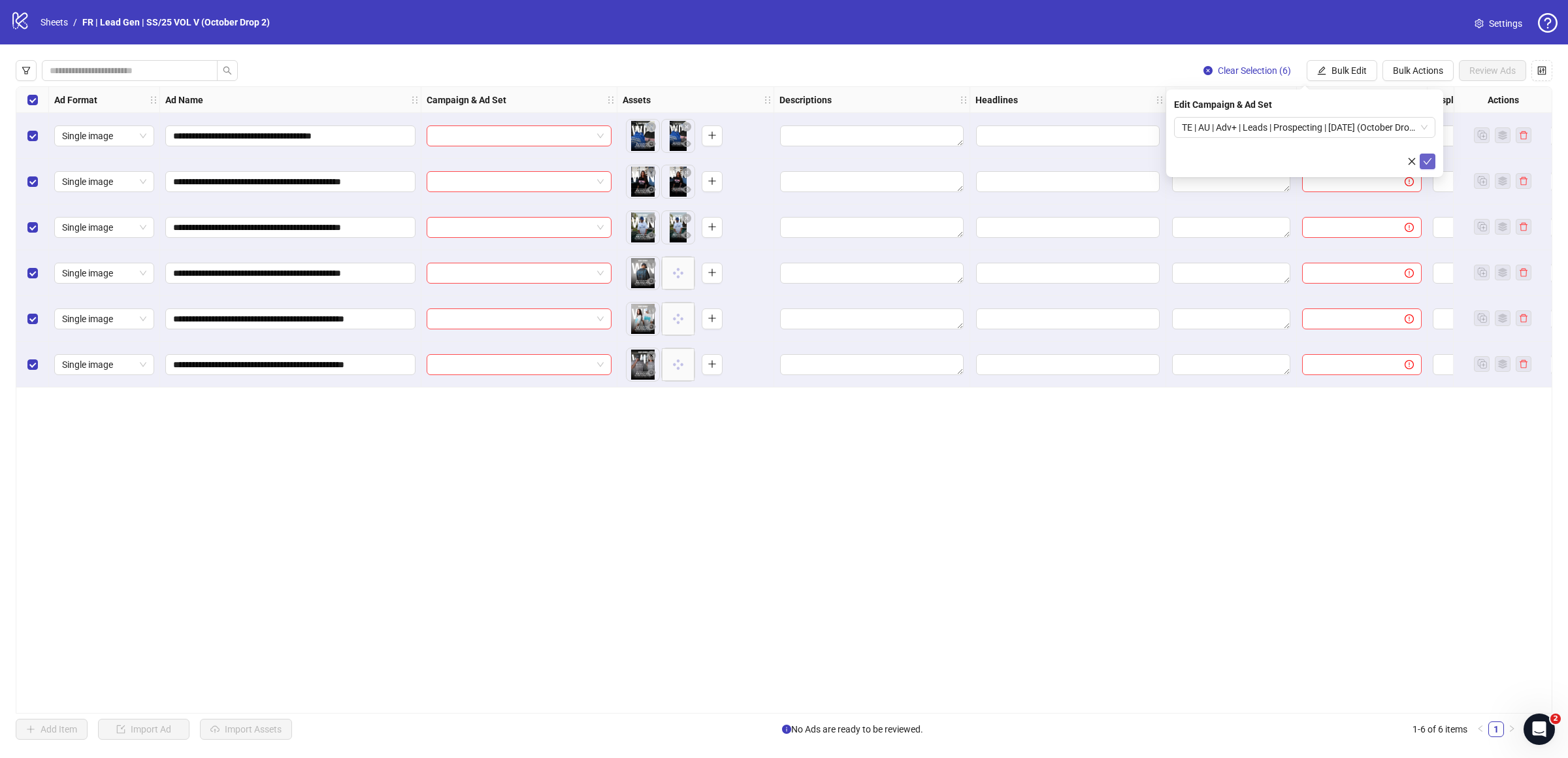
click at [1429, 159] on icon "check" at bounding box center [1428, 161] width 8 height 7
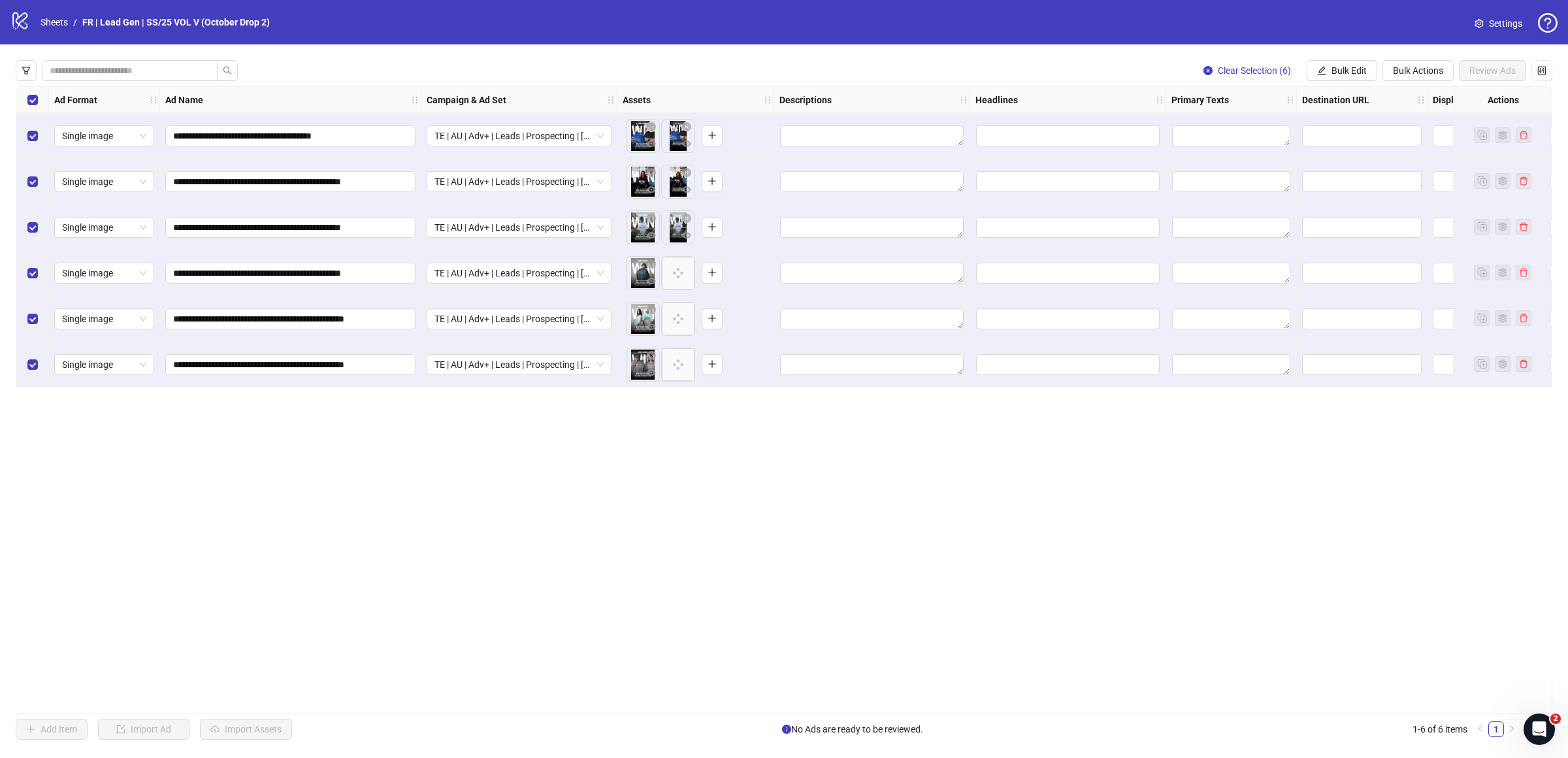
drag, startPoint x: 1335, startPoint y: 68, endPoint x: 1341, endPoint y: 99, distance: 31.6
click at [1335, 68] on span "Bulk Edit" at bounding box center [1349, 70] width 36 height 10
click at [1350, 153] on span "Descriptions" at bounding box center [1354, 160] width 78 height 14
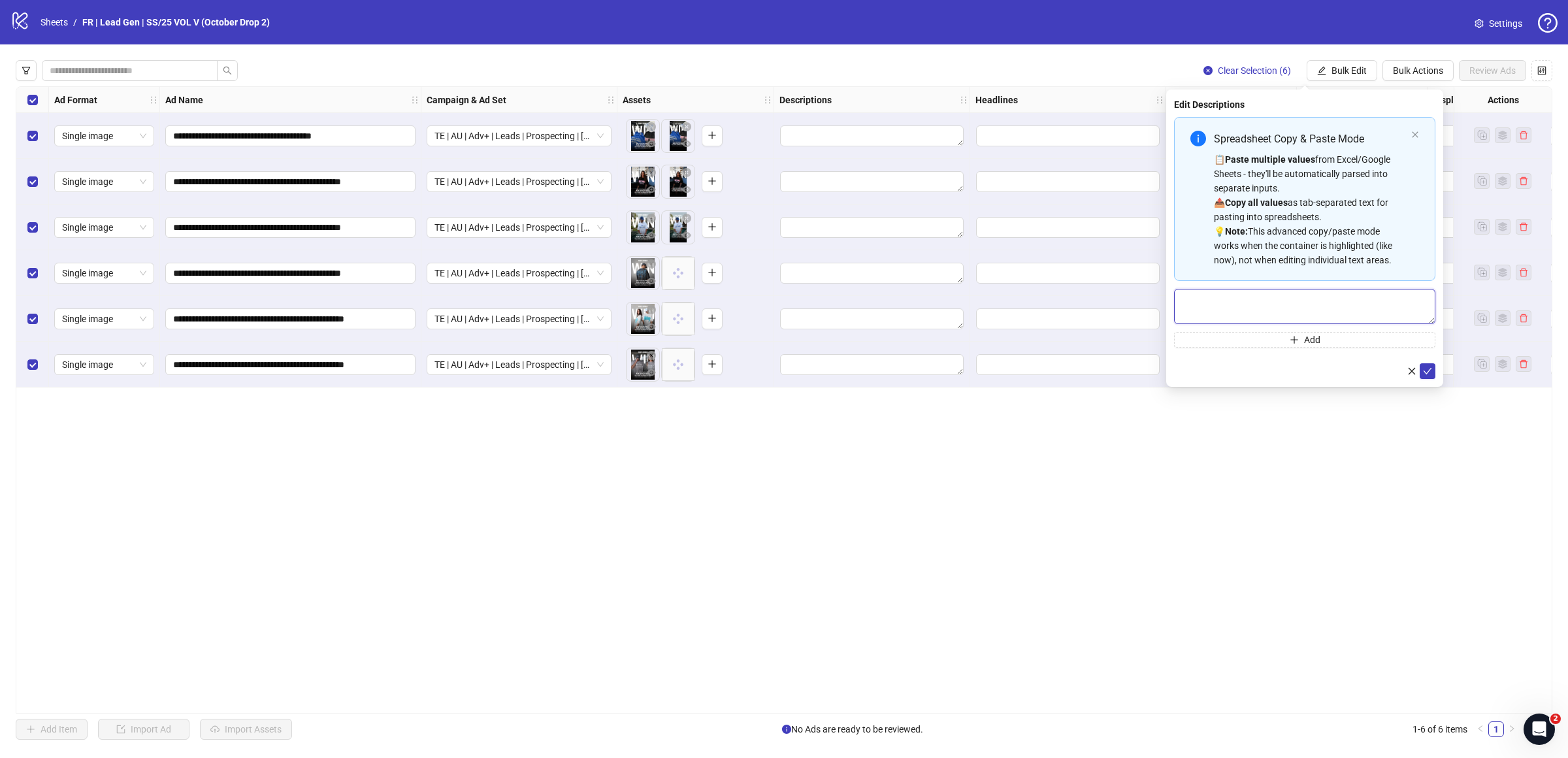
click at [1300, 309] on textarea "Multi-text input container - paste or copy values" at bounding box center [1305, 307] width 262 height 36
paste textarea "**********"
type textarea "**********"
click at [1426, 375] on icon "check" at bounding box center [1428, 371] width 9 height 9
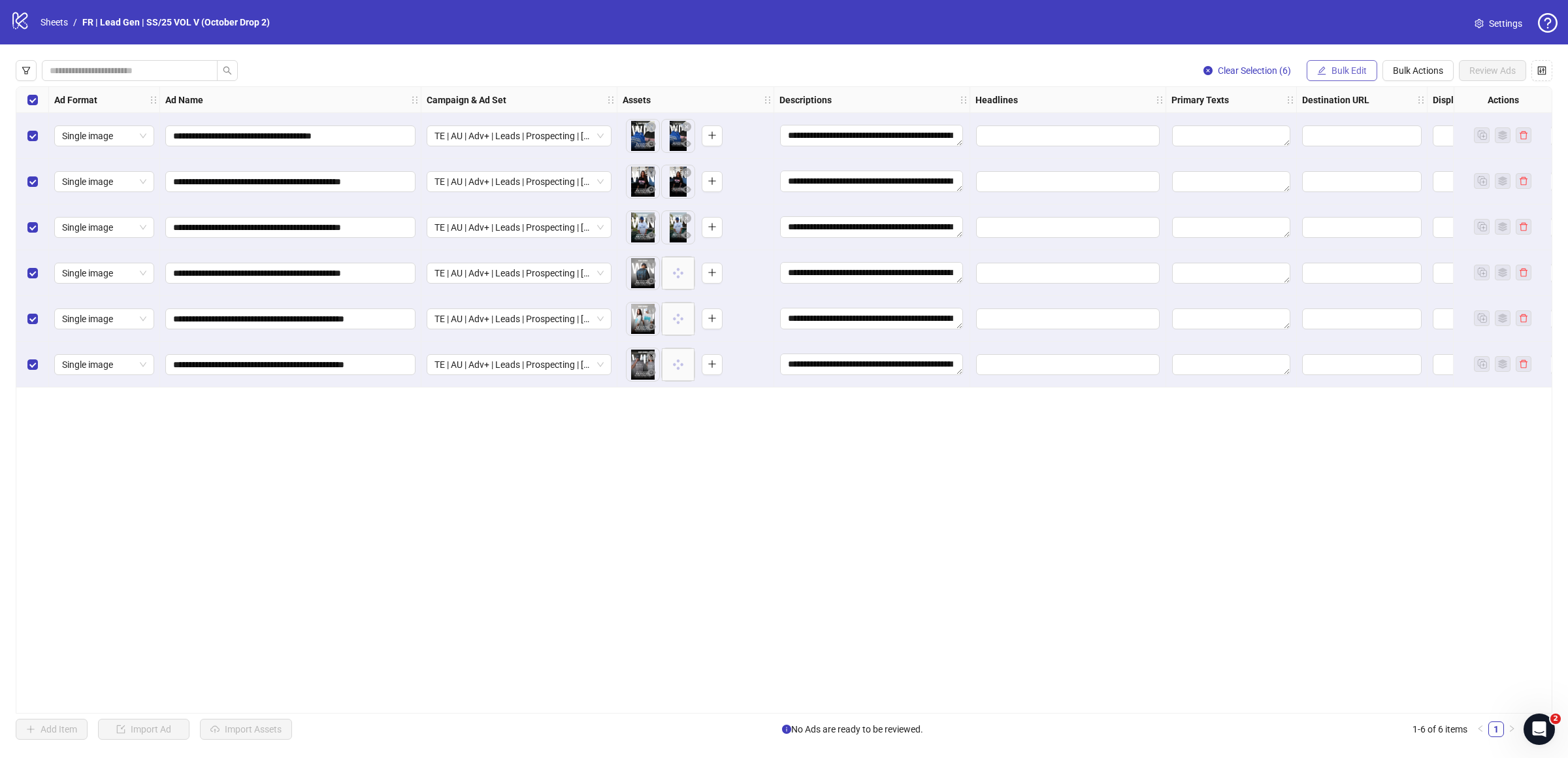
click at [1350, 69] on span "Bulk Edit" at bounding box center [1349, 70] width 36 height 10
click at [1333, 183] on span "Headlines" at bounding box center [1354, 180] width 78 height 14
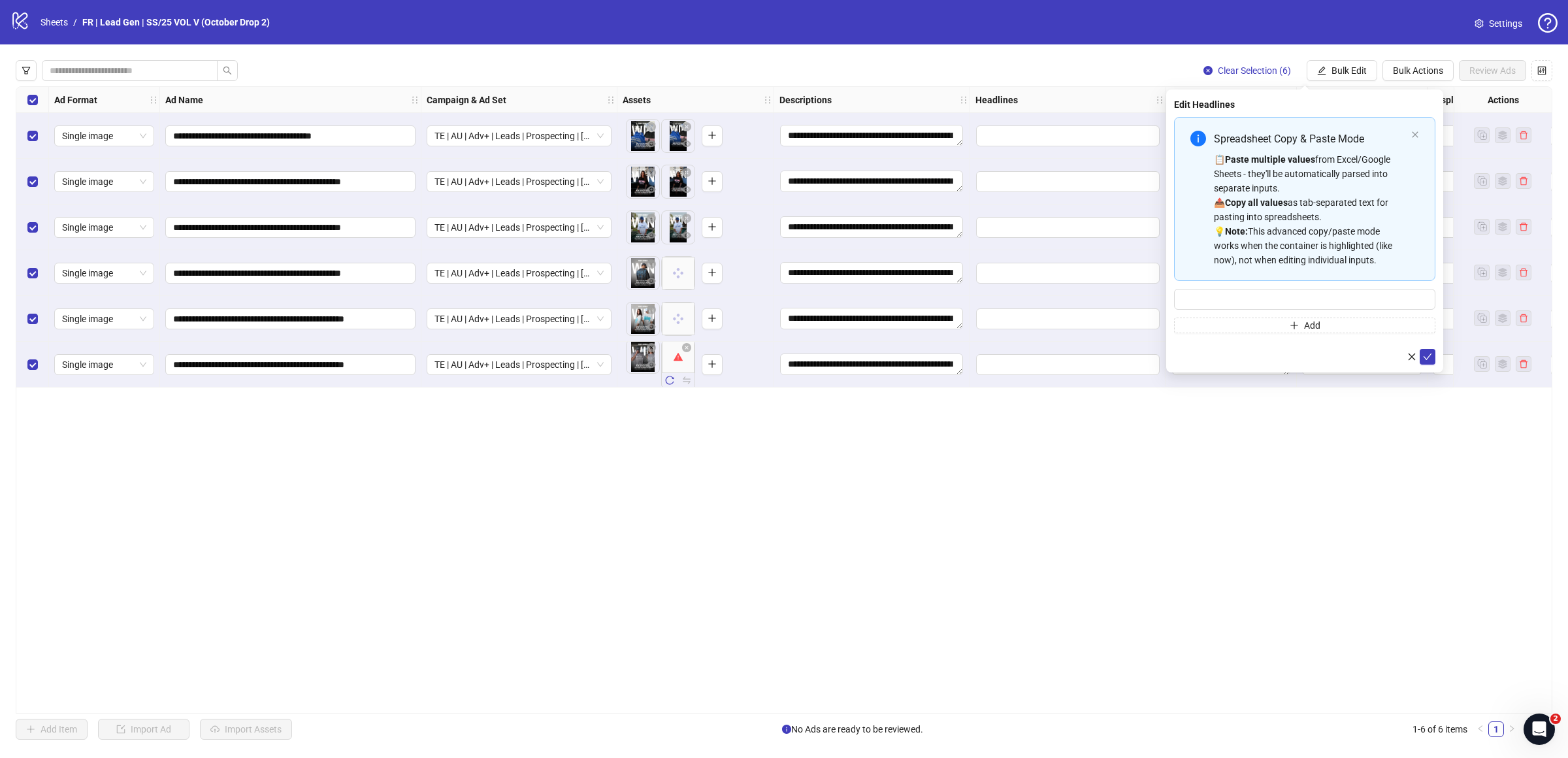
click at [1267, 288] on div "Spreadsheet Copy & Paste Mode 📋 Paste multiple values from Excel/Google Sheets …" at bounding box center [1305, 224] width 262 height 216
click at [1265, 299] on input "Multi-input container - paste or copy values" at bounding box center [1305, 299] width 262 height 21
paste input "**********"
type input "**********"
click at [1423, 360] on icon "check" at bounding box center [1428, 357] width 9 height 9
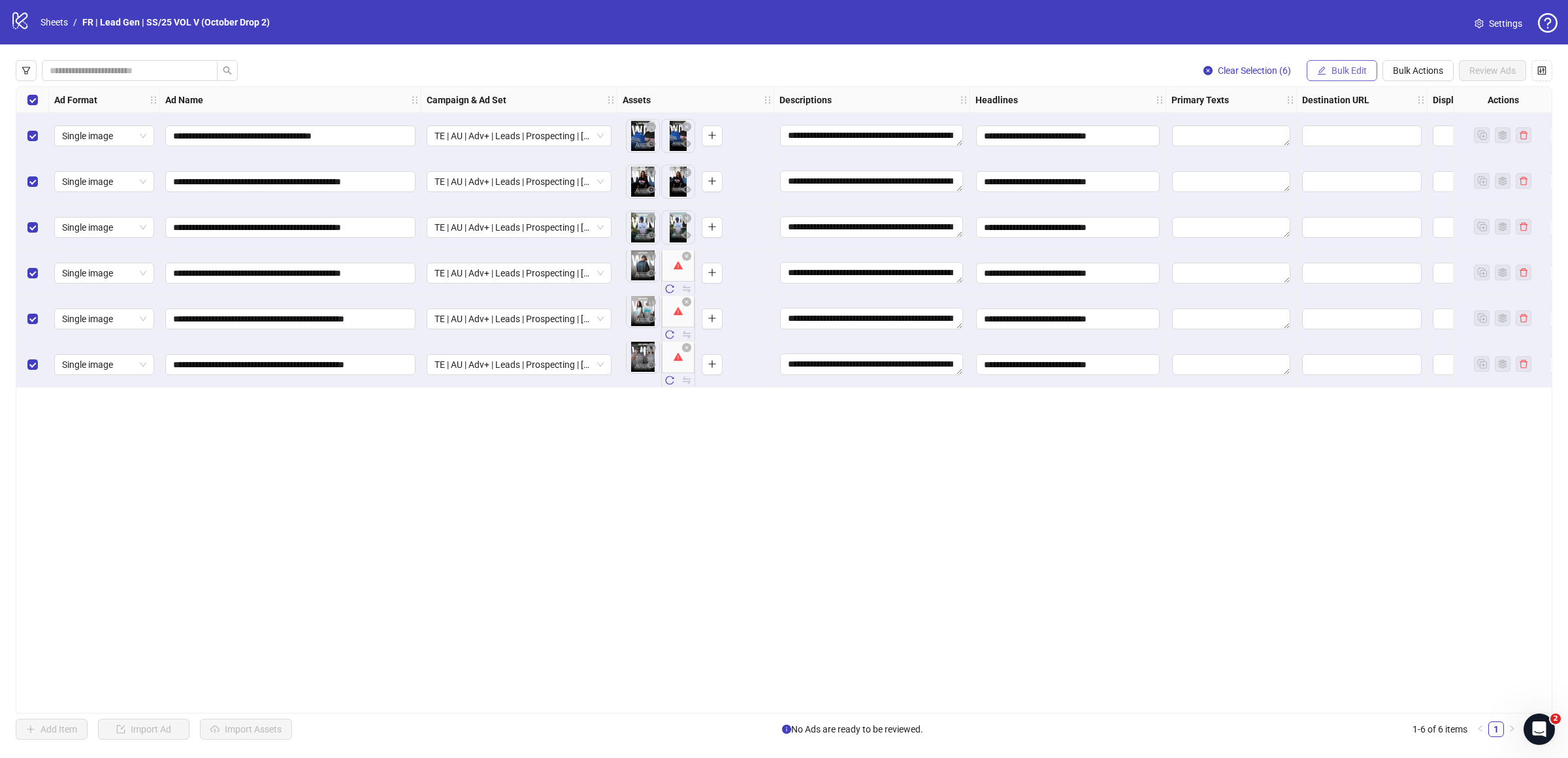
click at [1333, 68] on span "Bulk Edit" at bounding box center [1349, 70] width 36 height 10
click at [1332, 204] on span "Primary Texts" at bounding box center [1354, 201] width 78 height 14
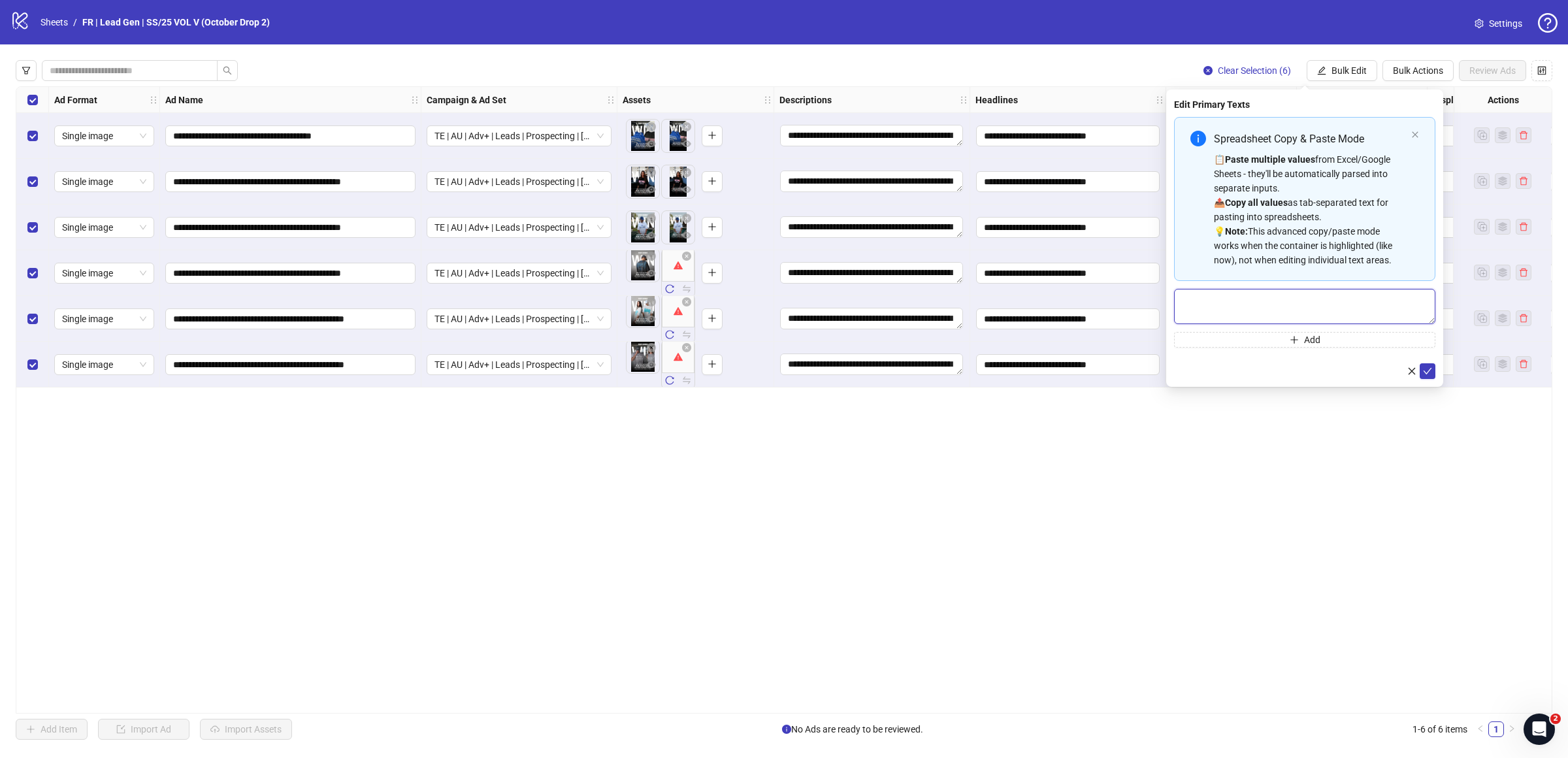
click at [1292, 295] on textarea "Multi-text input container - paste or copy values" at bounding box center [1305, 307] width 262 height 36
paste textarea "**********"
type textarea "**********"
click at [1428, 368] on icon "check" at bounding box center [1428, 371] width 9 height 9
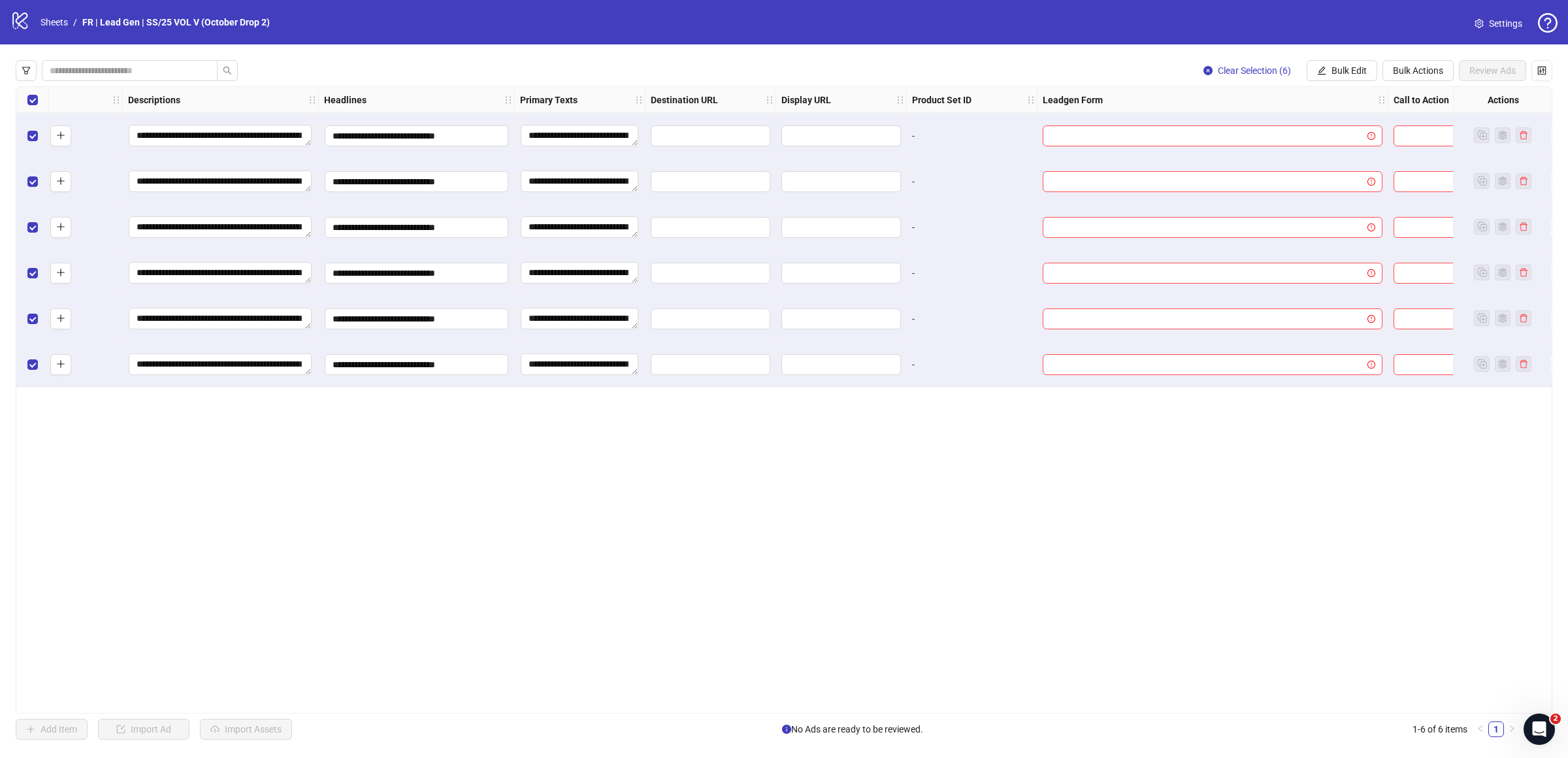
scroll to position [0, 670]
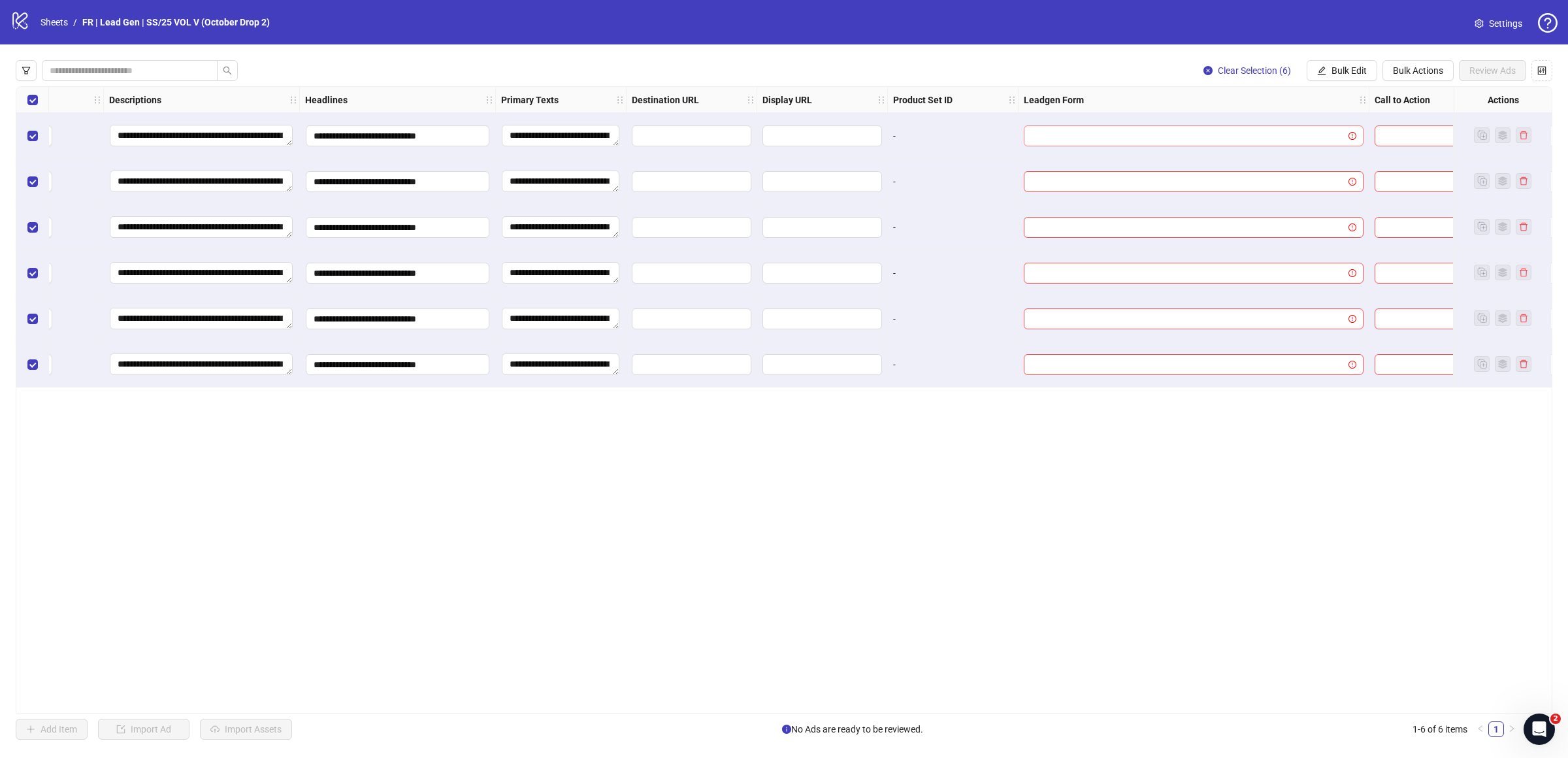
drag, startPoint x: 1192, startPoint y: 140, endPoint x: 1190, endPoint y: 134, distance: 6.3
click at [1192, 140] on div "**********" at bounding box center [784, 399] width 1537 height 627
click at [1190, 134] on input "search" at bounding box center [1188, 136] width 312 height 20
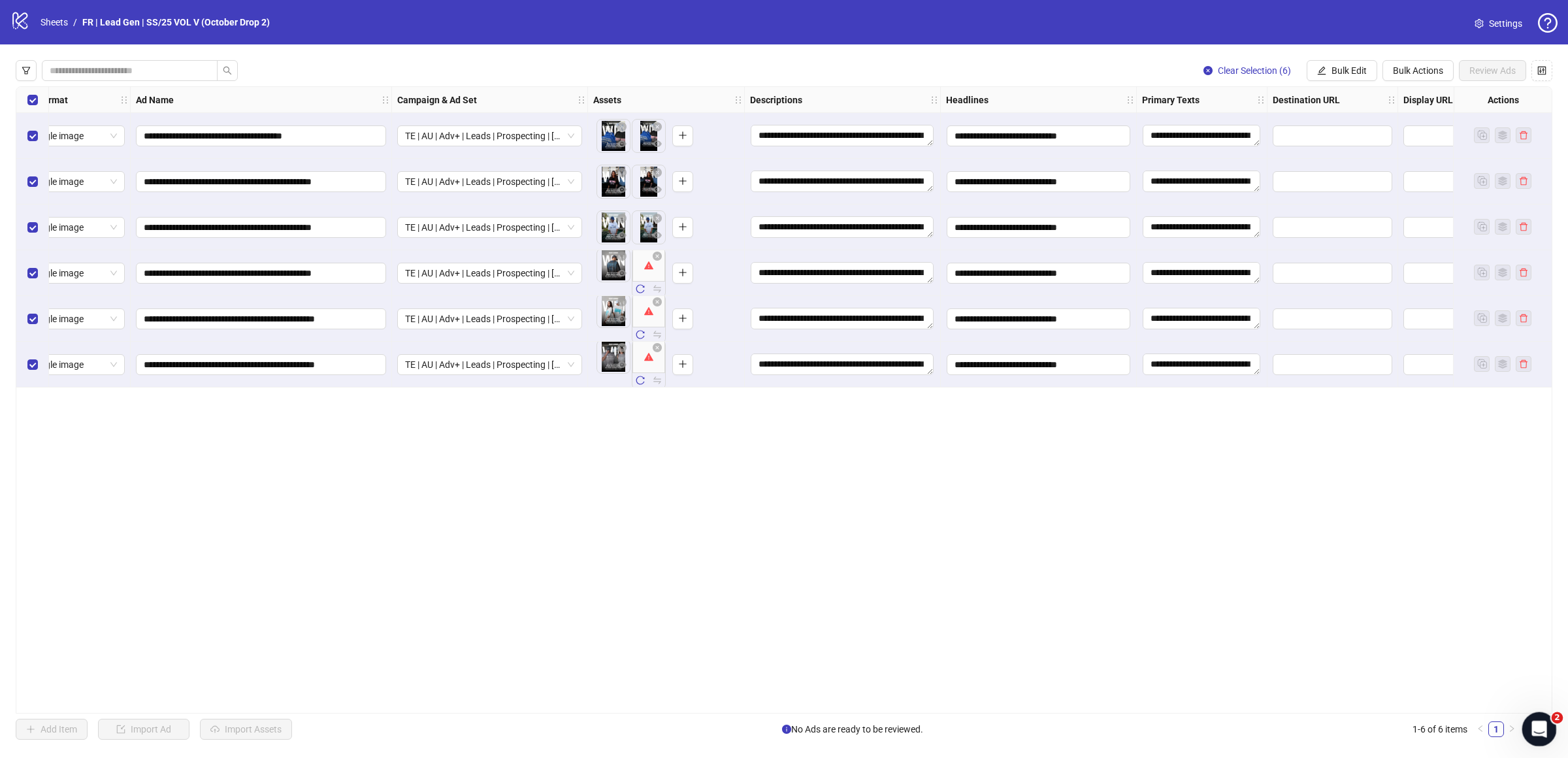
scroll to position [0, 0]
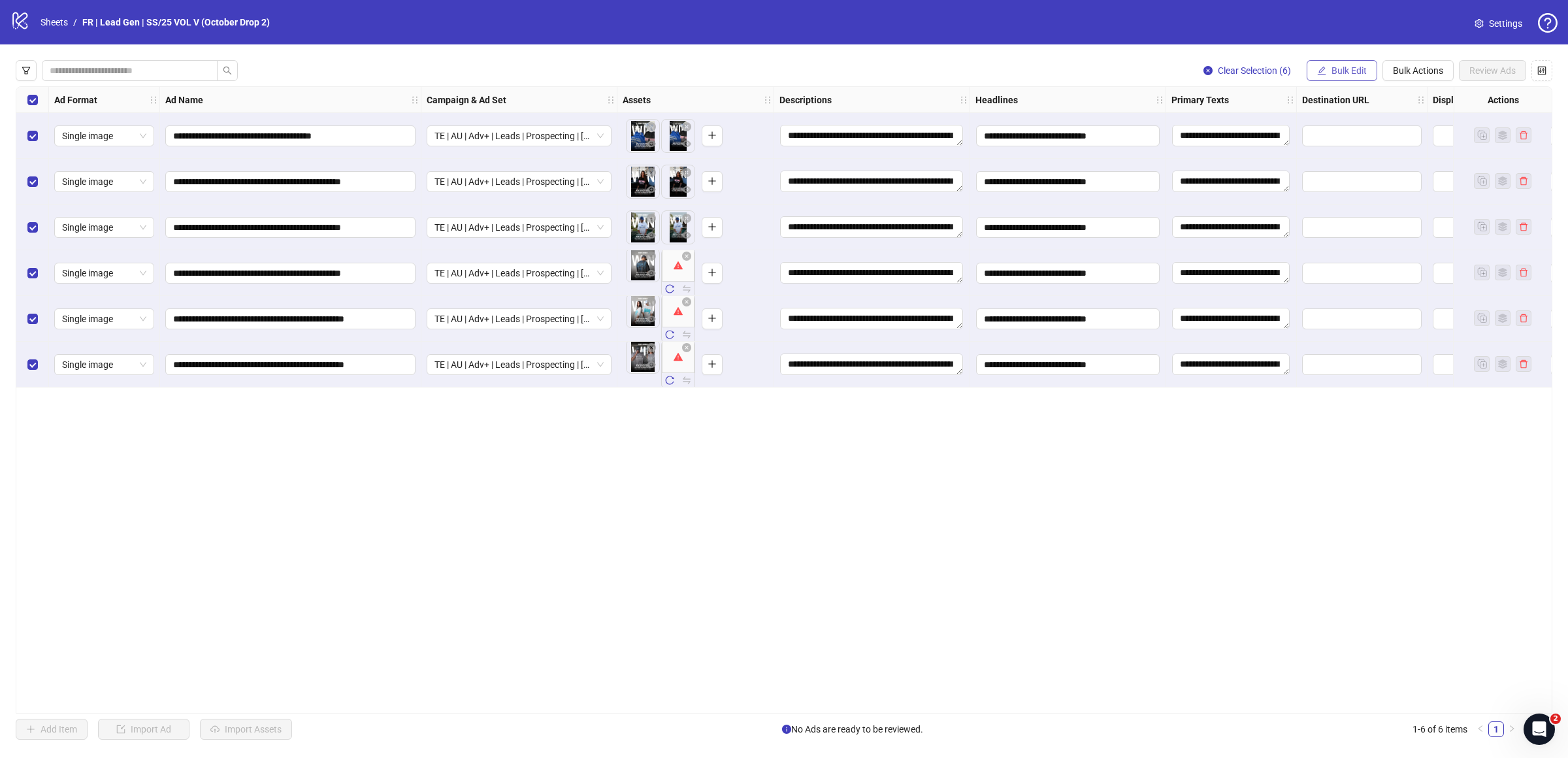
click at [1342, 71] on span "Bulk Edit" at bounding box center [1349, 70] width 36 height 10
click at [1041, 62] on div "Clear Selection (6) Bulk Edit Bulk Actions Review Ads" at bounding box center [784, 70] width 1537 height 21
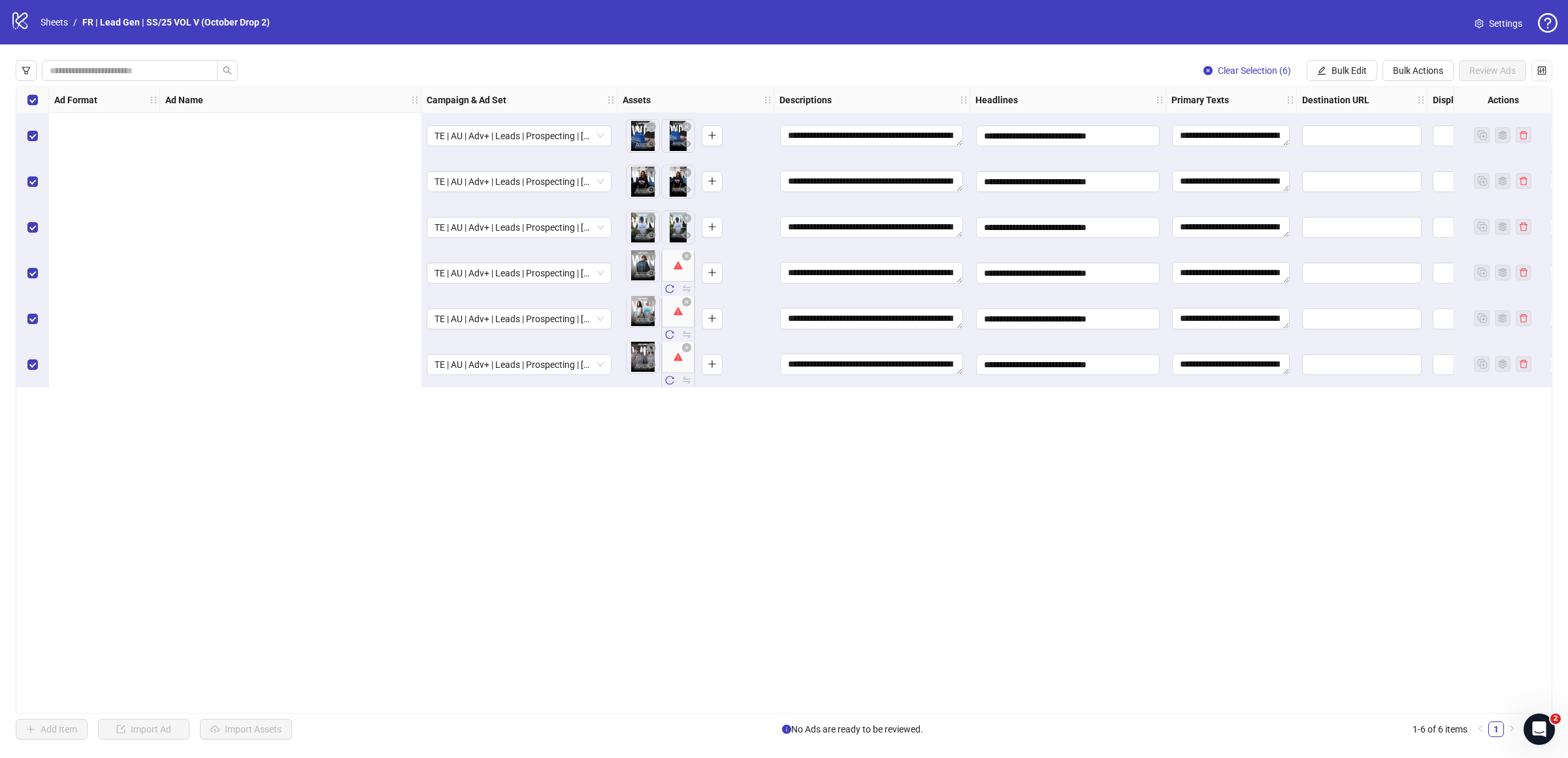
scroll to position [0, 821]
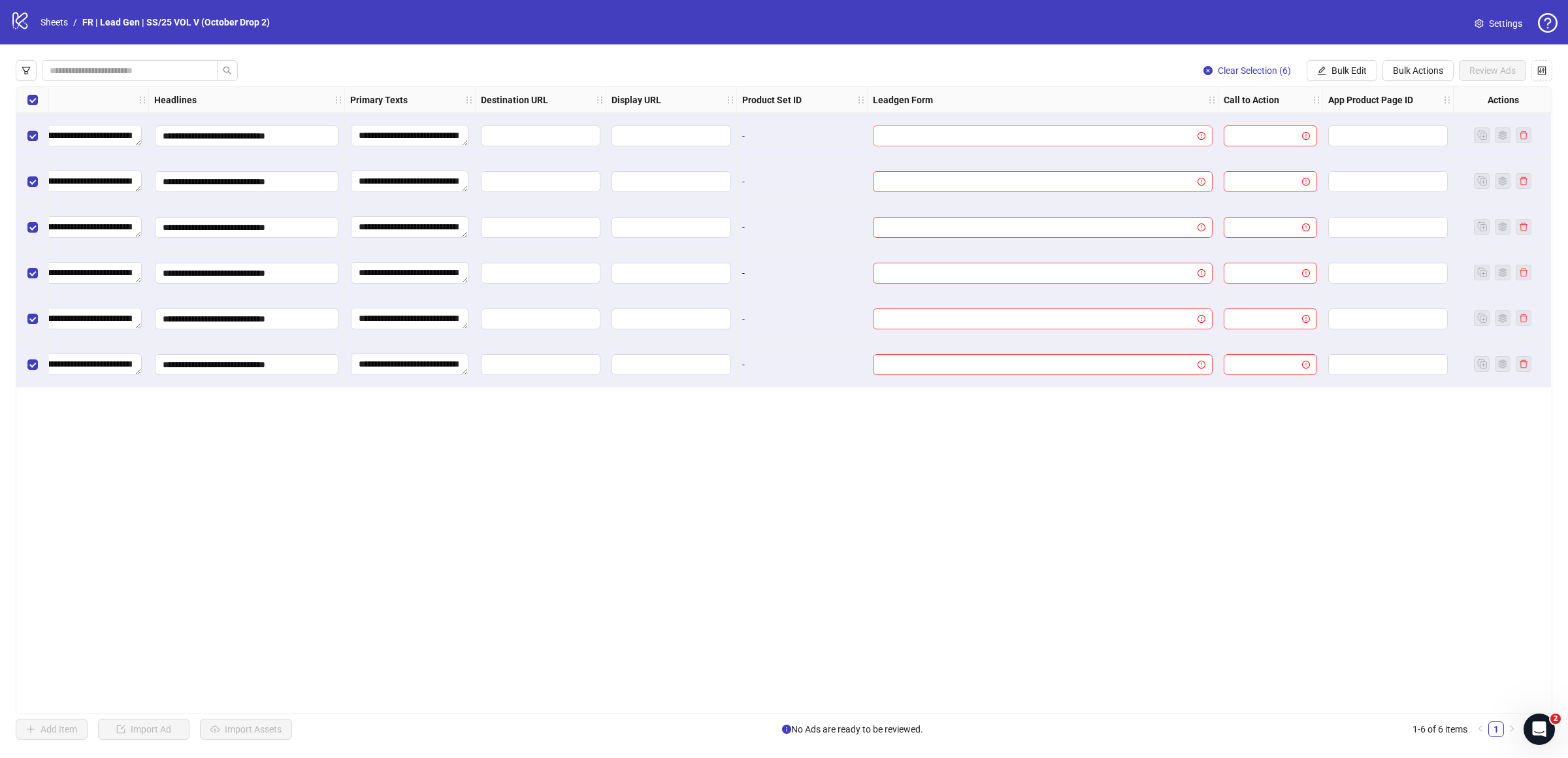
click at [1050, 132] on input "search" at bounding box center [1037, 136] width 312 height 20
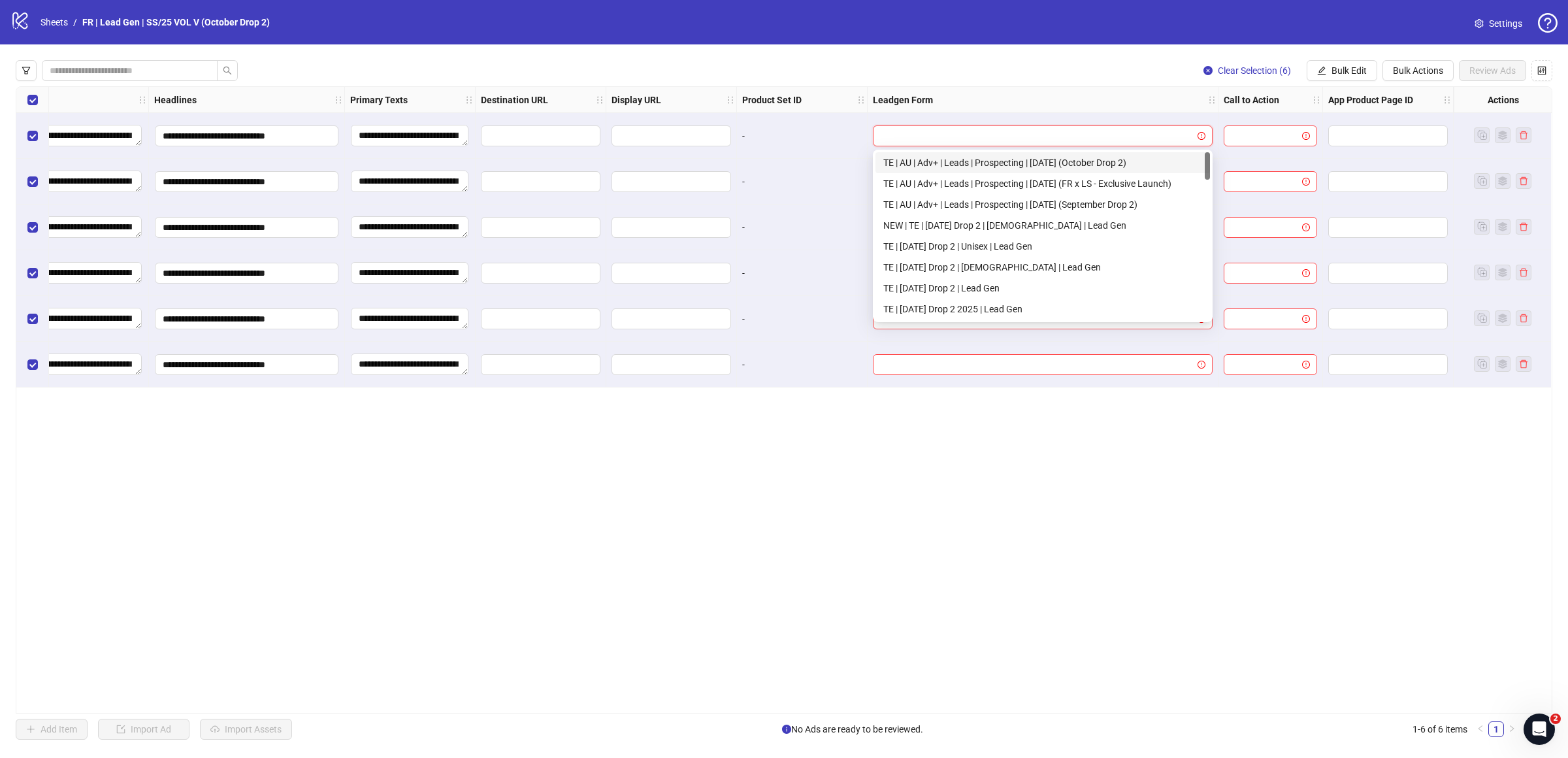
click at [1068, 163] on div "TE | AU | Adv+ | Leads | Prospecting | [DATE] (October Drop 2)" at bounding box center [1042, 162] width 319 height 14
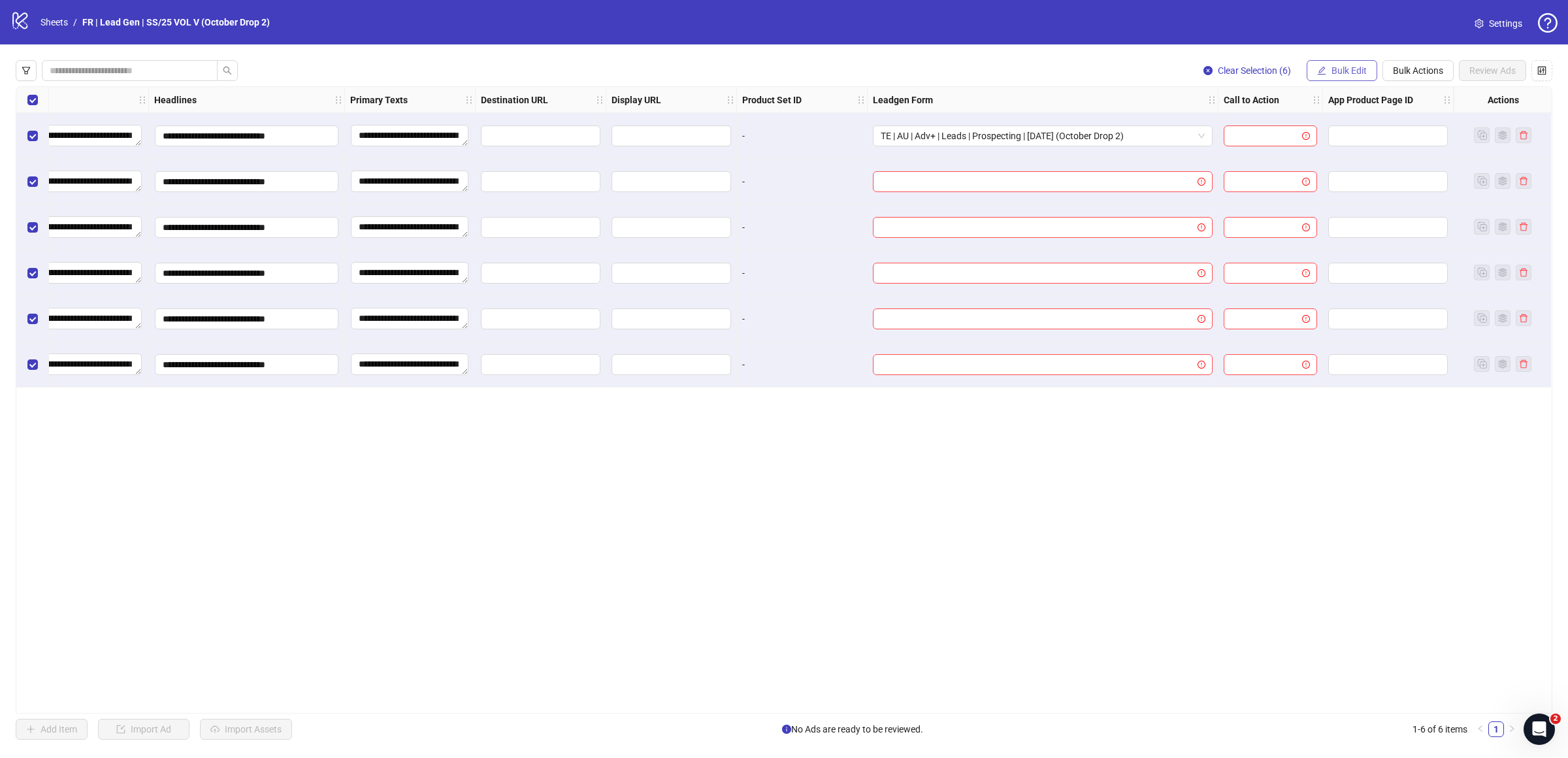
click at [1330, 64] on button "Bulk Edit" at bounding box center [1343, 70] width 71 height 21
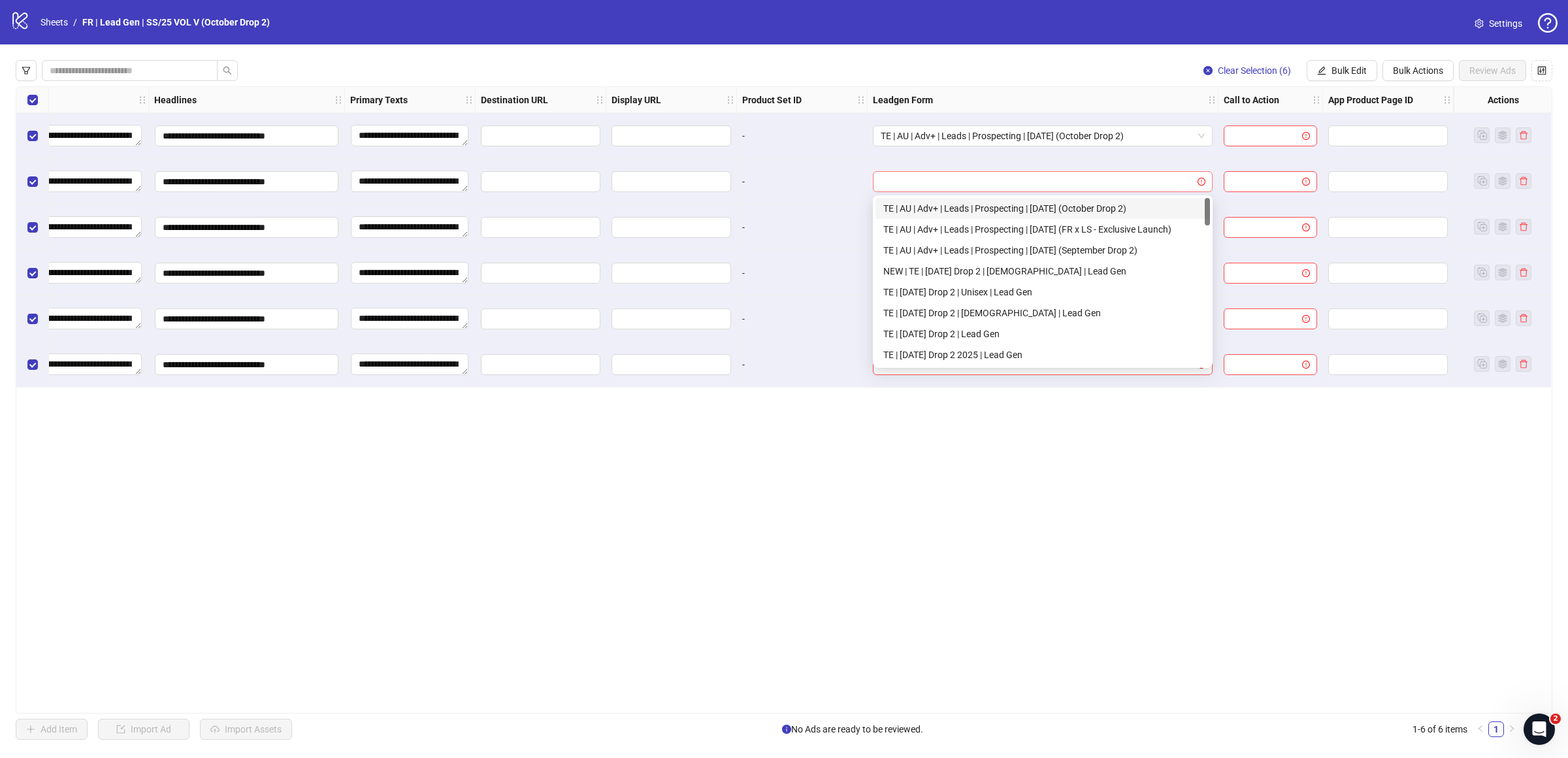
click at [1022, 192] on div at bounding box center [1043, 181] width 340 height 21
click at [1031, 206] on div "TE | AU | Adv+ | Leads | Prospecting | [DATE] (October Drop 2)" at bounding box center [1042, 207] width 319 height 14
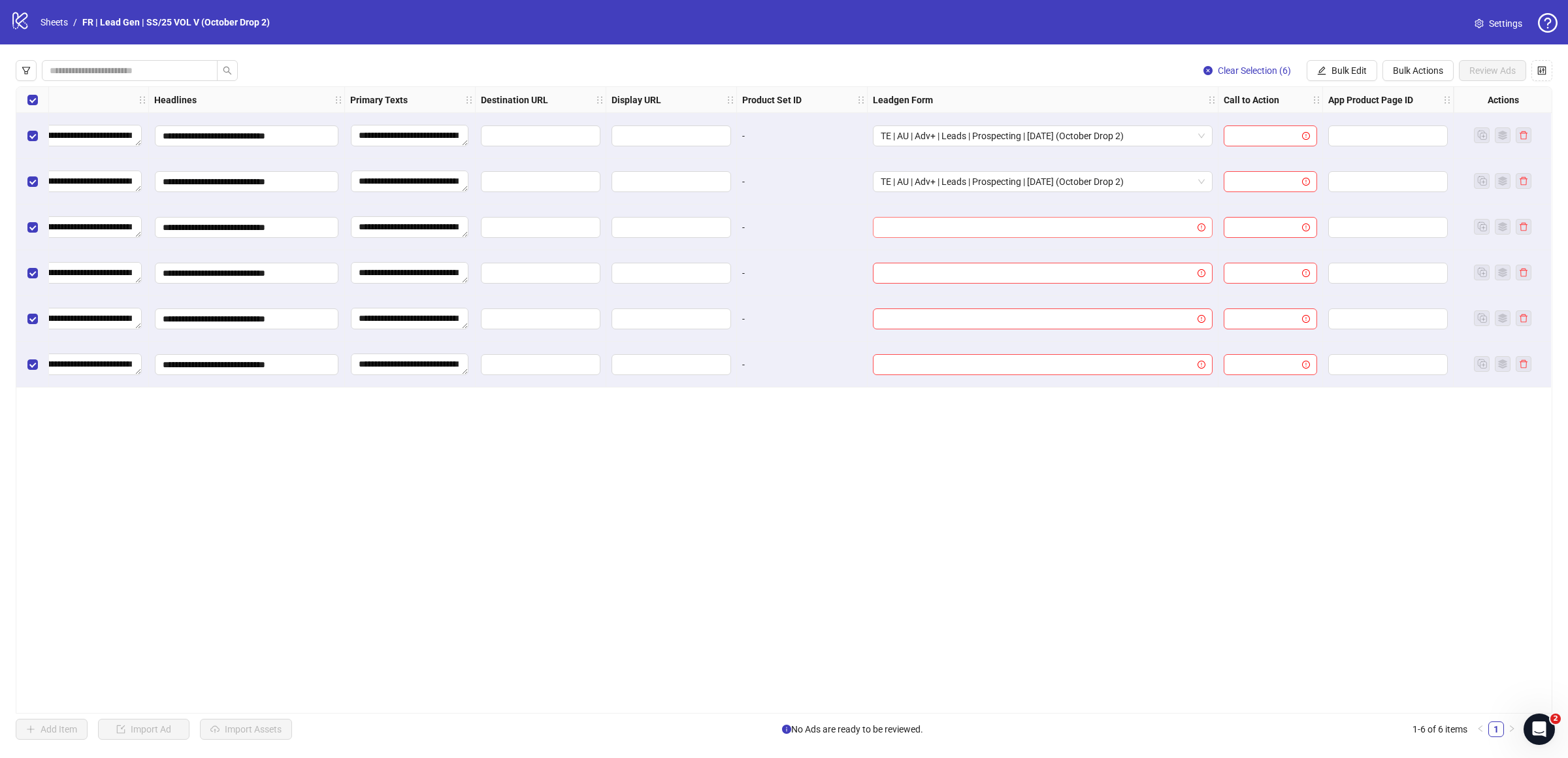
click at [1031, 224] on input "search" at bounding box center [1037, 227] width 312 height 20
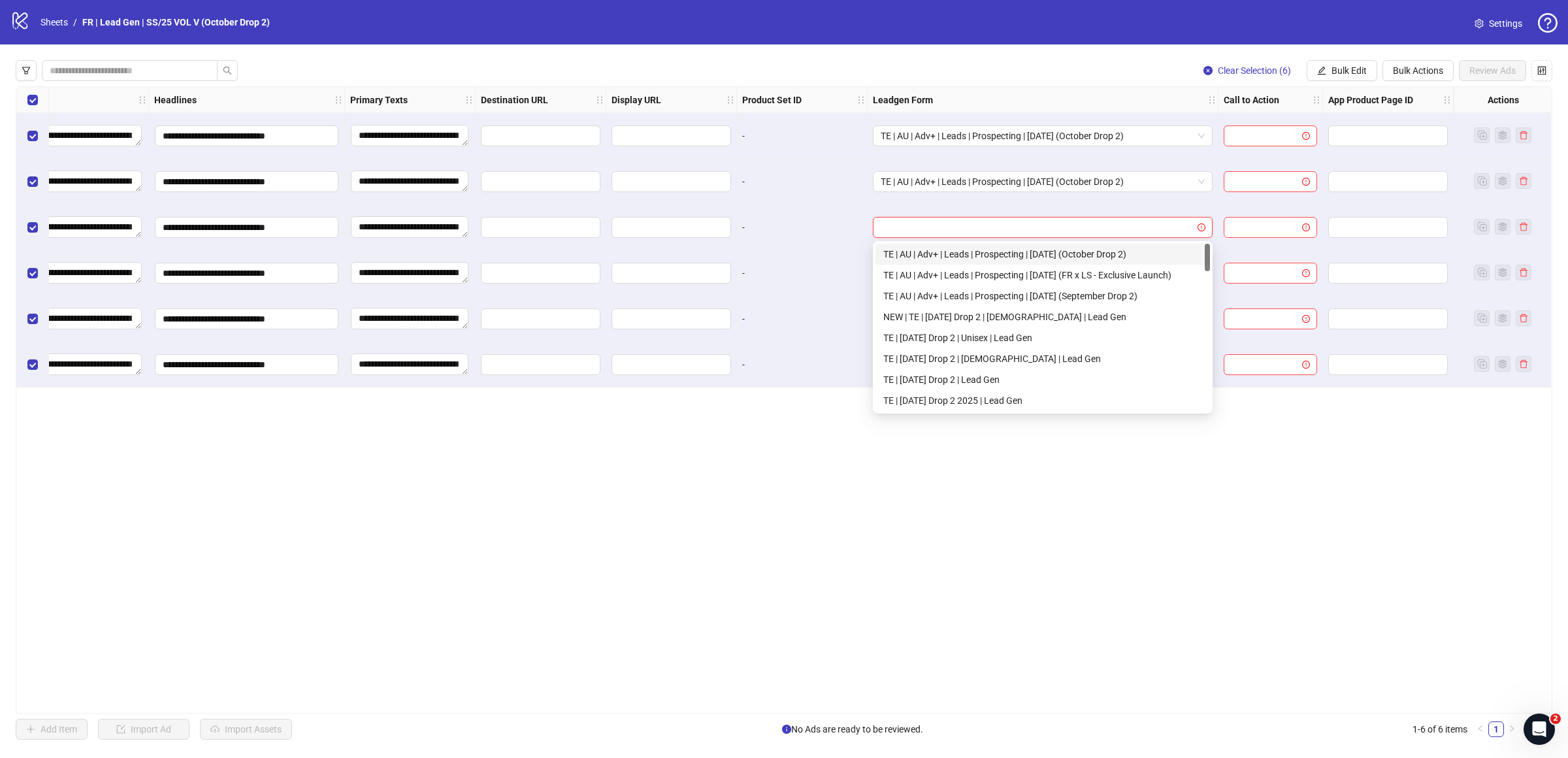
click at [1031, 249] on div "TE | AU | Adv+ | Leads | Prospecting | [DATE] (October Drop 2)" at bounding box center [1042, 253] width 319 height 14
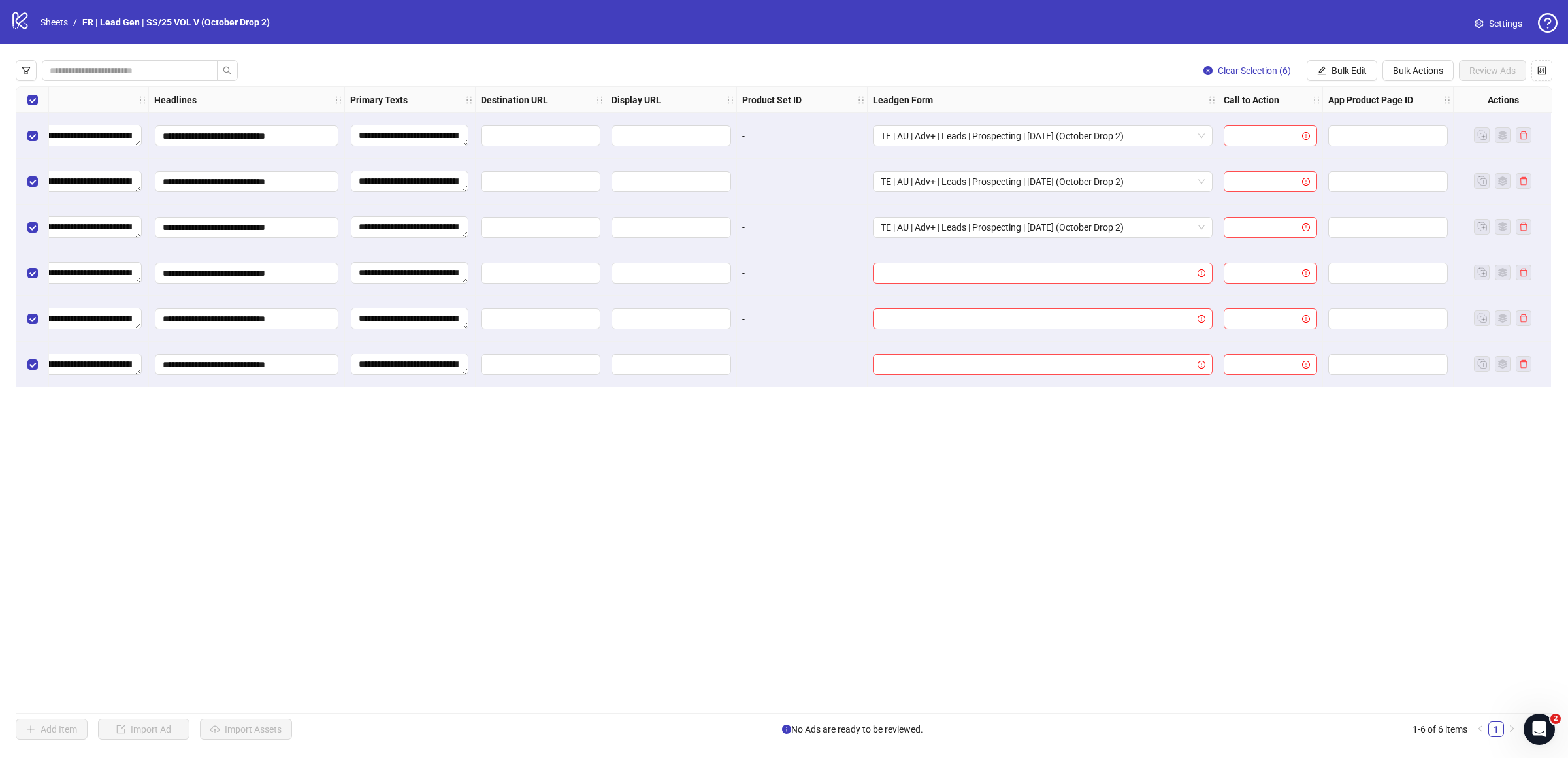
drag, startPoint x: 1028, startPoint y: 271, endPoint x: 1028, endPoint y: 285, distance: 14.0
click at [1028, 271] on input "search" at bounding box center [1037, 273] width 312 height 20
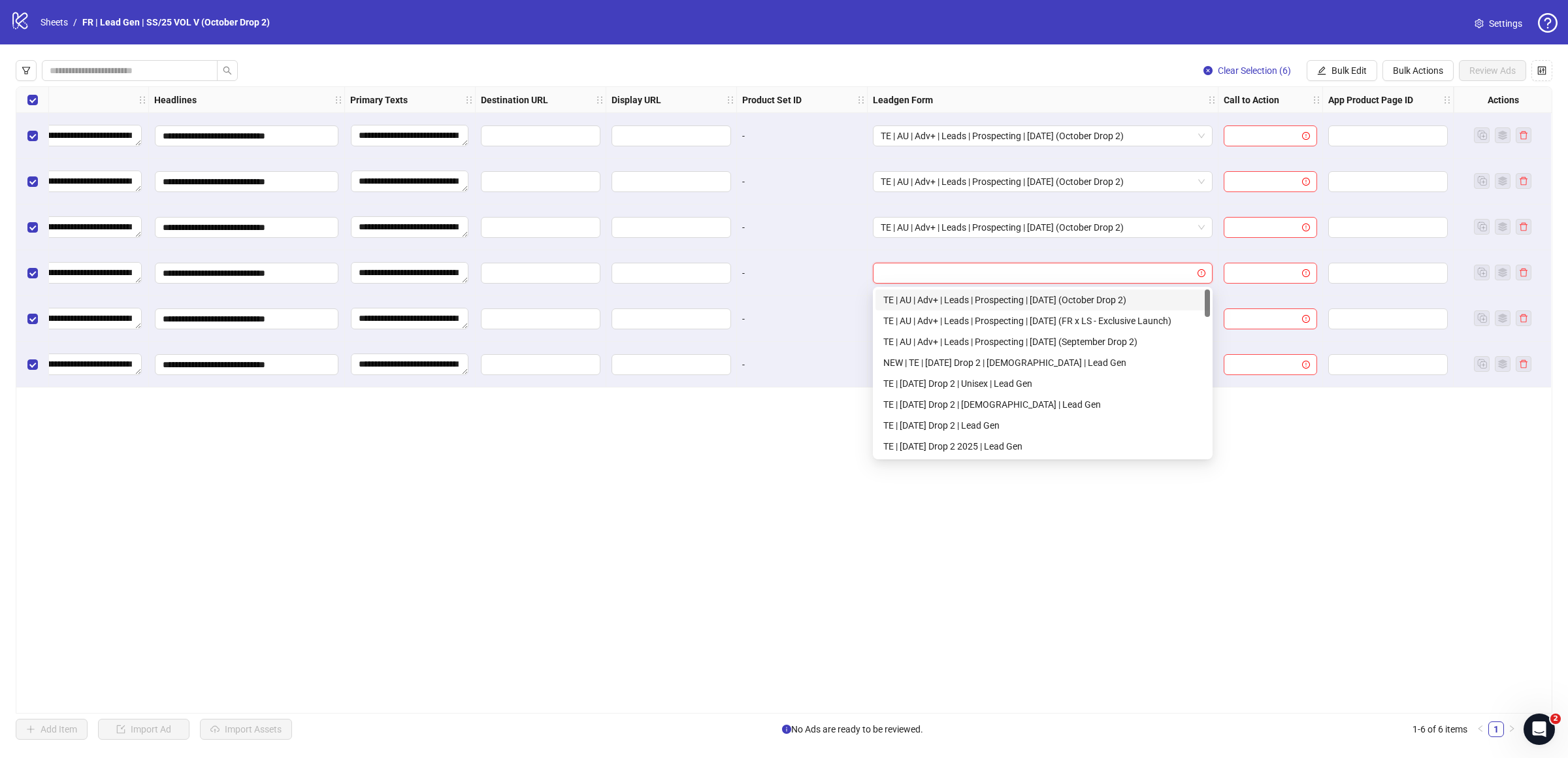
click at [1028, 303] on div "TE | AU | Adv+ | Leads | Prospecting | [DATE] (October Drop 2)" at bounding box center [1042, 299] width 319 height 14
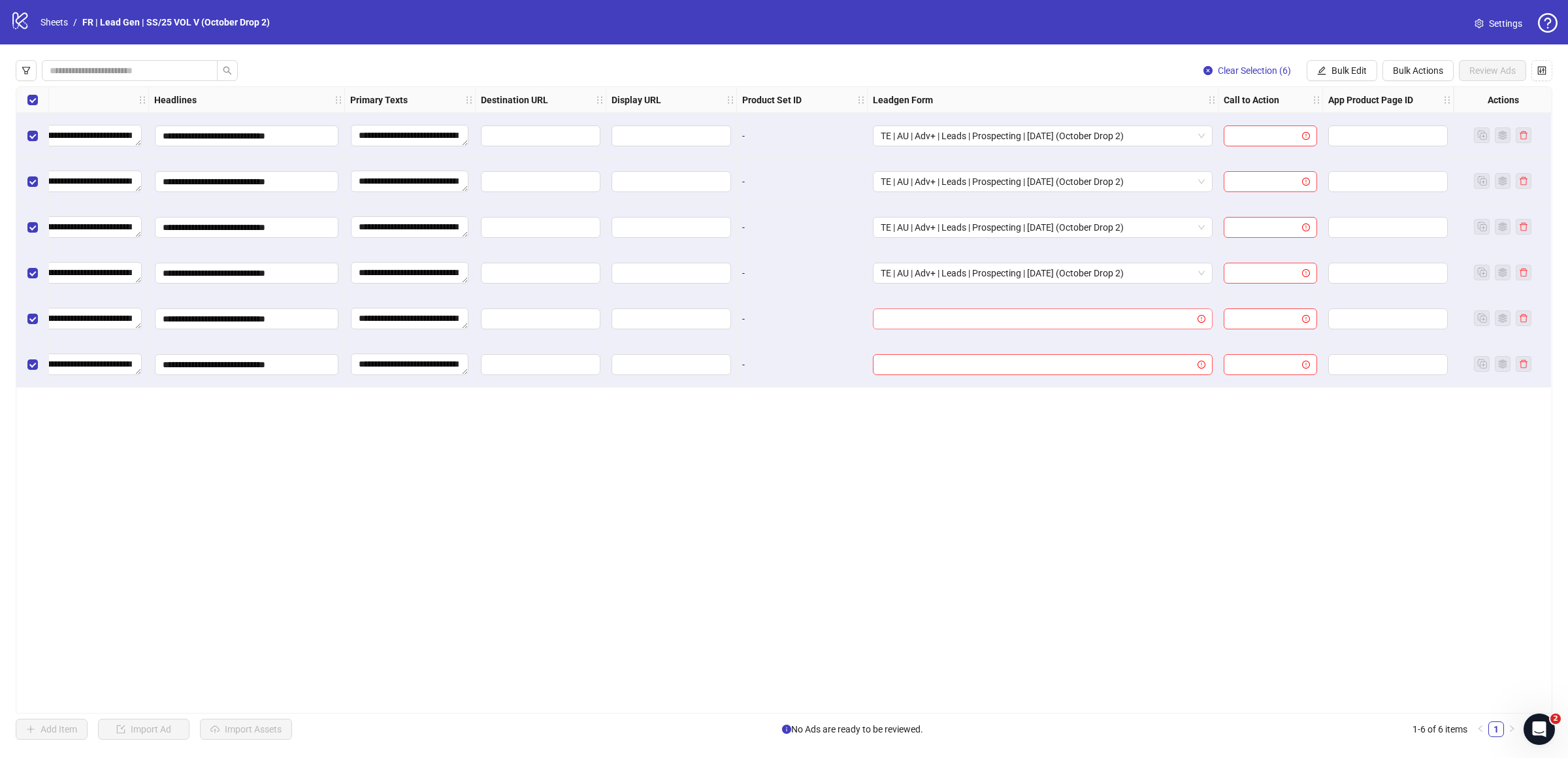
click at [1030, 310] on input "search" at bounding box center [1037, 319] width 312 height 20
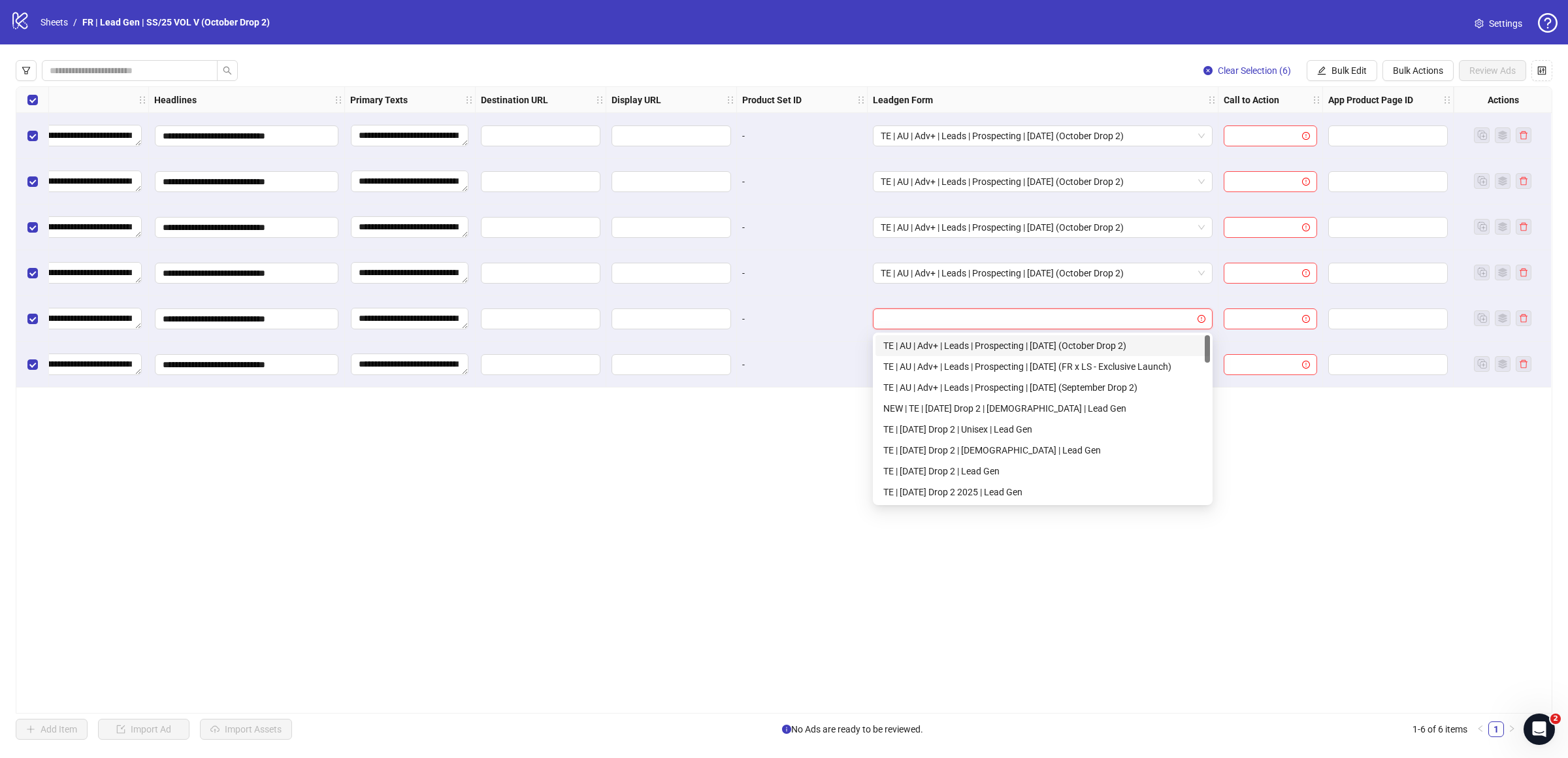
click at [1029, 345] on div "TE | AU | Adv+ | Leads | Prospecting | [DATE] (October Drop 2)" at bounding box center [1042, 345] width 319 height 14
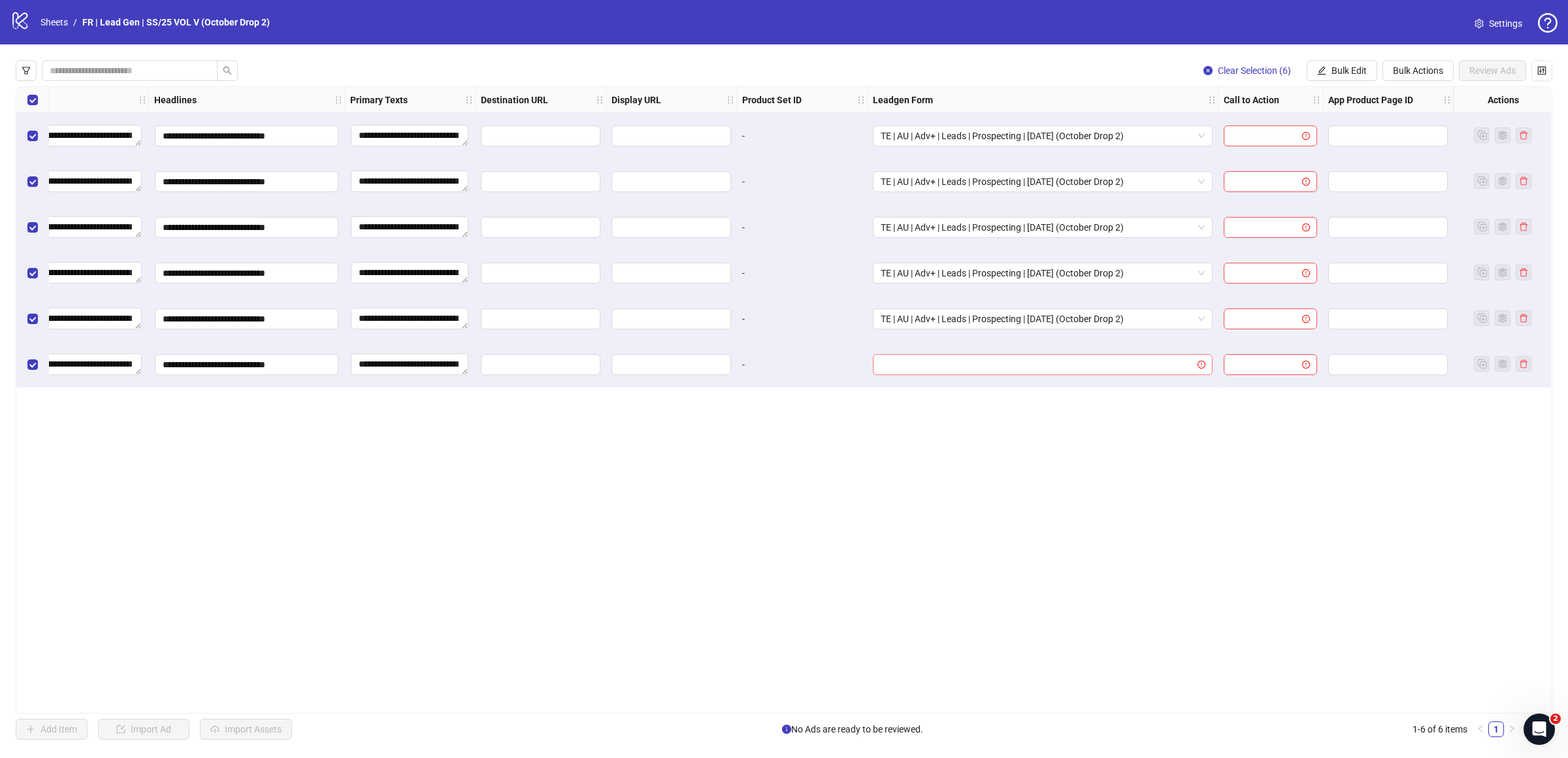
click at [1015, 368] on input "search" at bounding box center [1037, 365] width 312 height 20
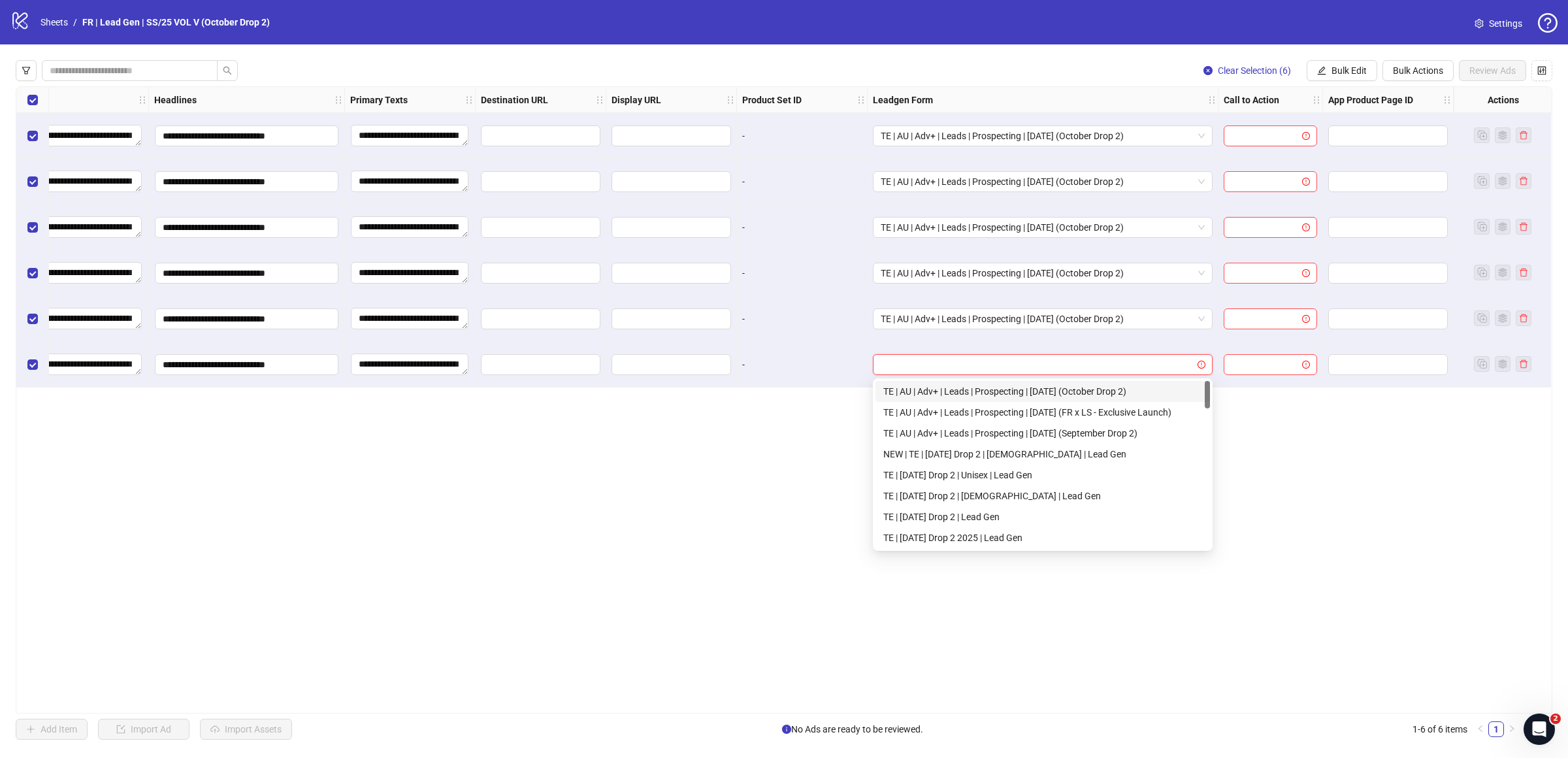
click at [1021, 393] on div "TE | AU | Adv+ | Leads | Prospecting | [DATE] (October Drop 2)" at bounding box center [1042, 391] width 319 height 14
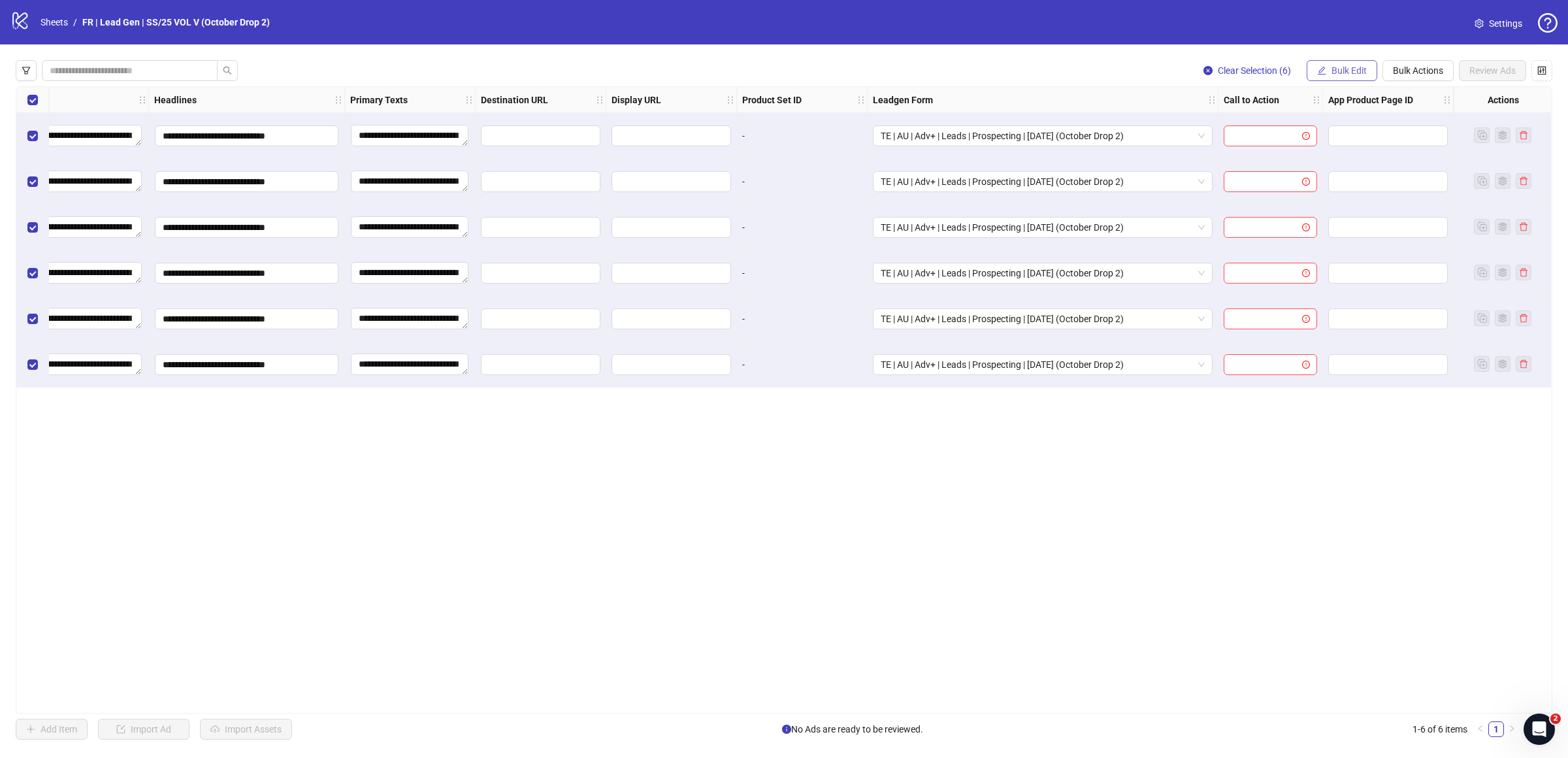
click at [1344, 72] on span "Bulk Edit" at bounding box center [1349, 70] width 36 height 10
click at [1335, 283] on span "Call to Action" at bounding box center [1354, 285] width 78 height 14
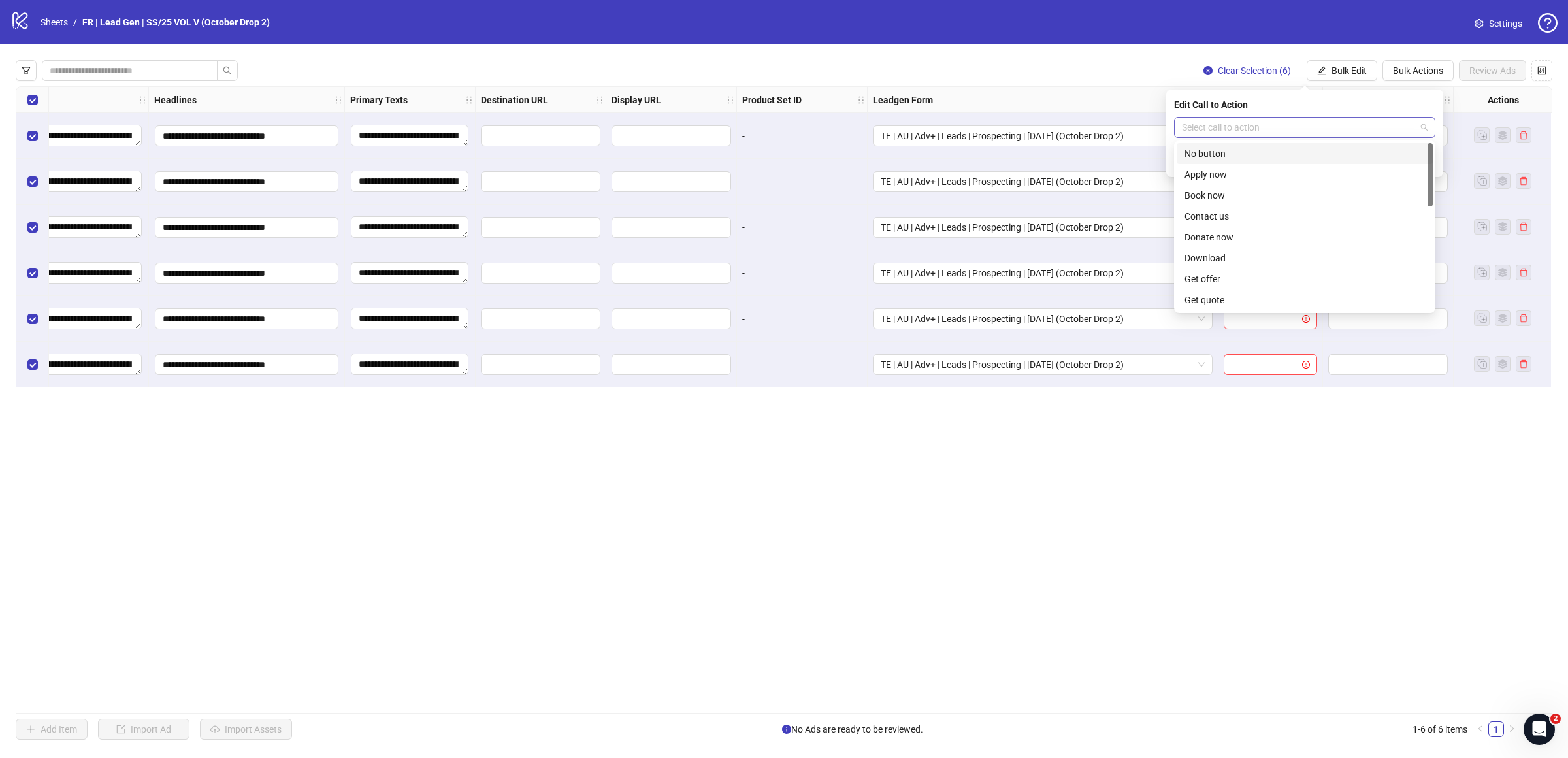
click at [1300, 137] on div "Select call to action" at bounding box center [1305, 127] width 262 height 21
type input "***"
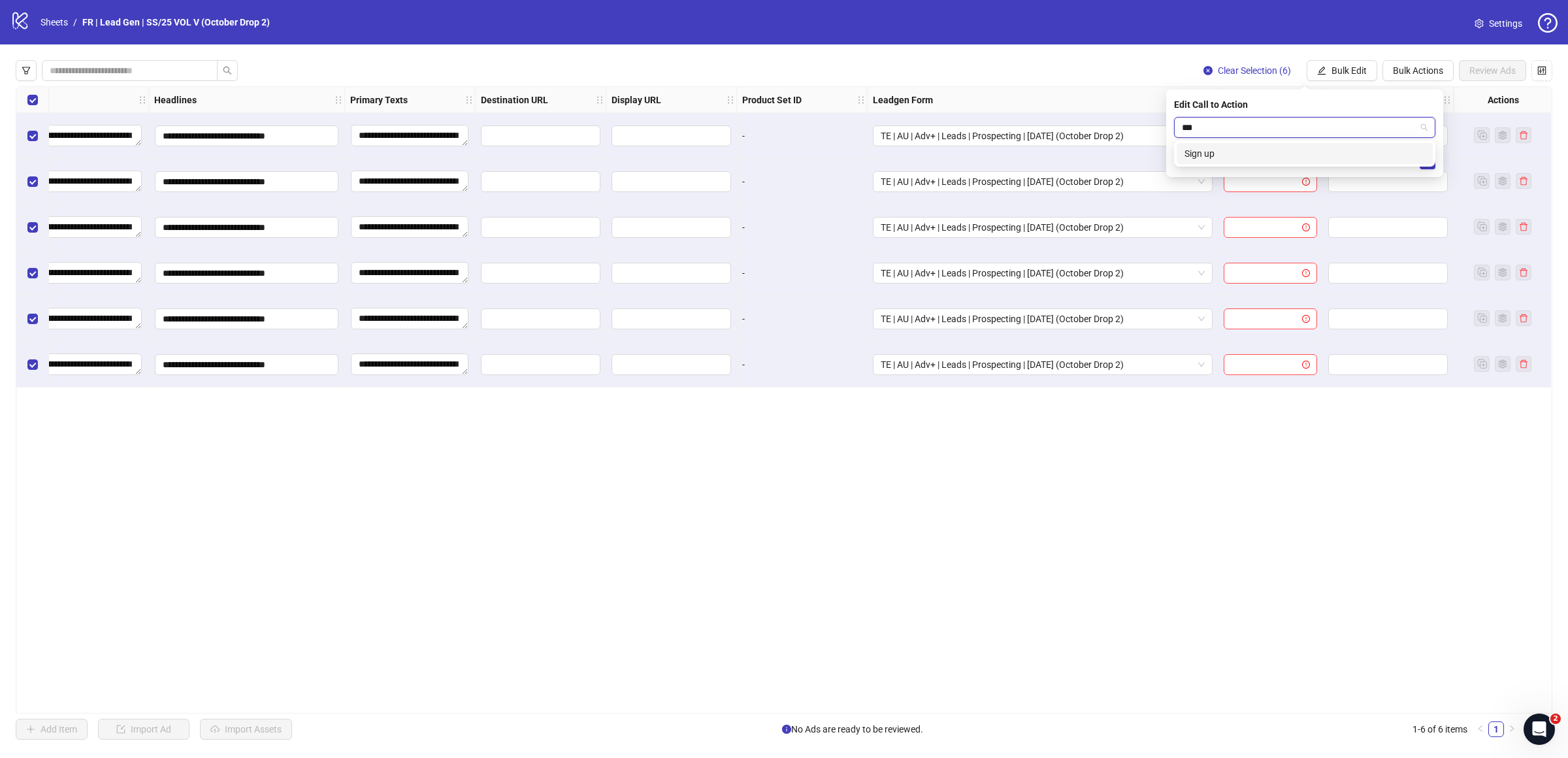
click at [1299, 153] on div "Sign up" at bounding box center [1304, 153] width 240 height 14
click at [1431, 158] on button "submit" at bounding box center [1428, 161] width 16 height 16
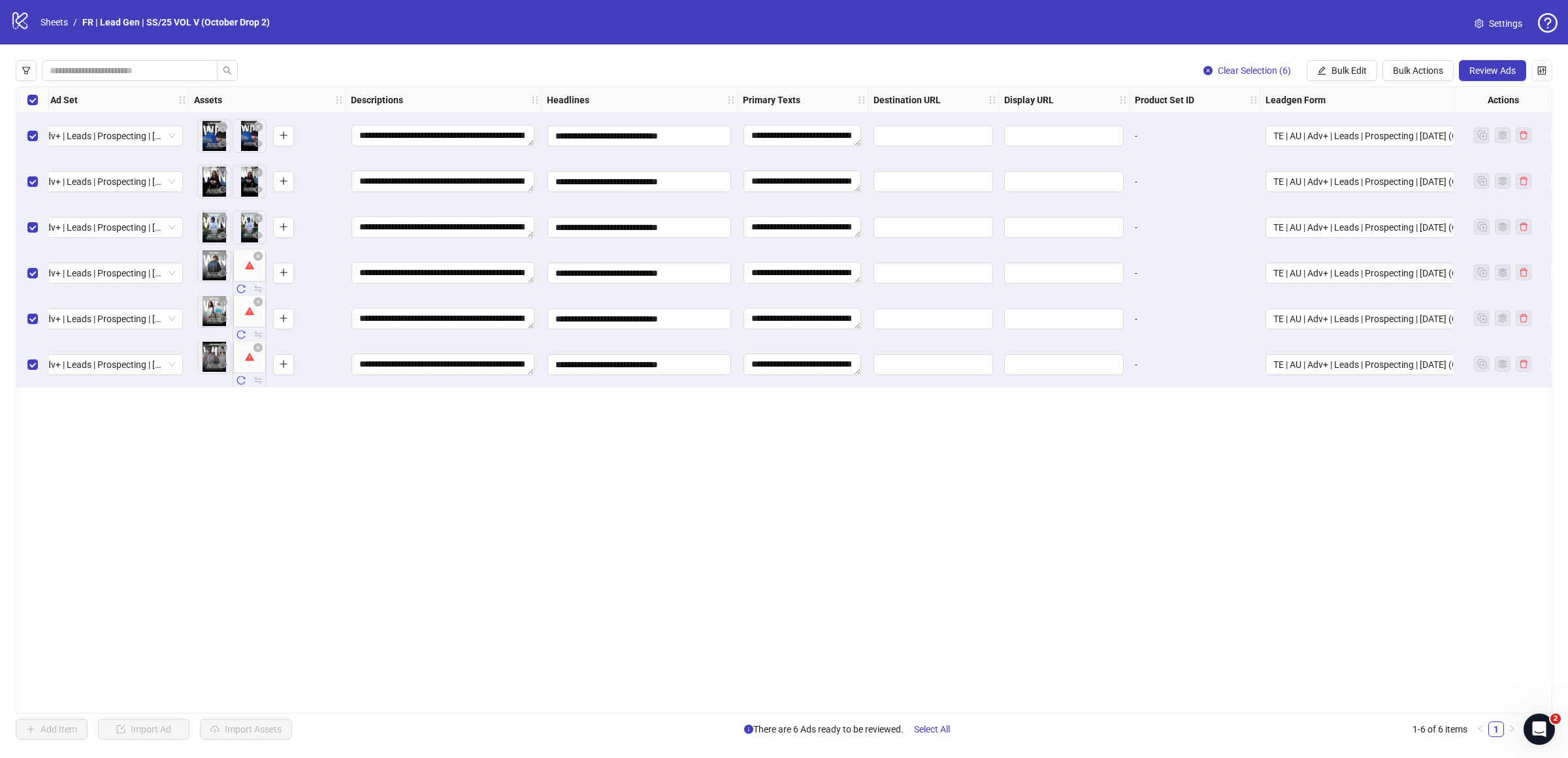
scroll to position [0, 0]
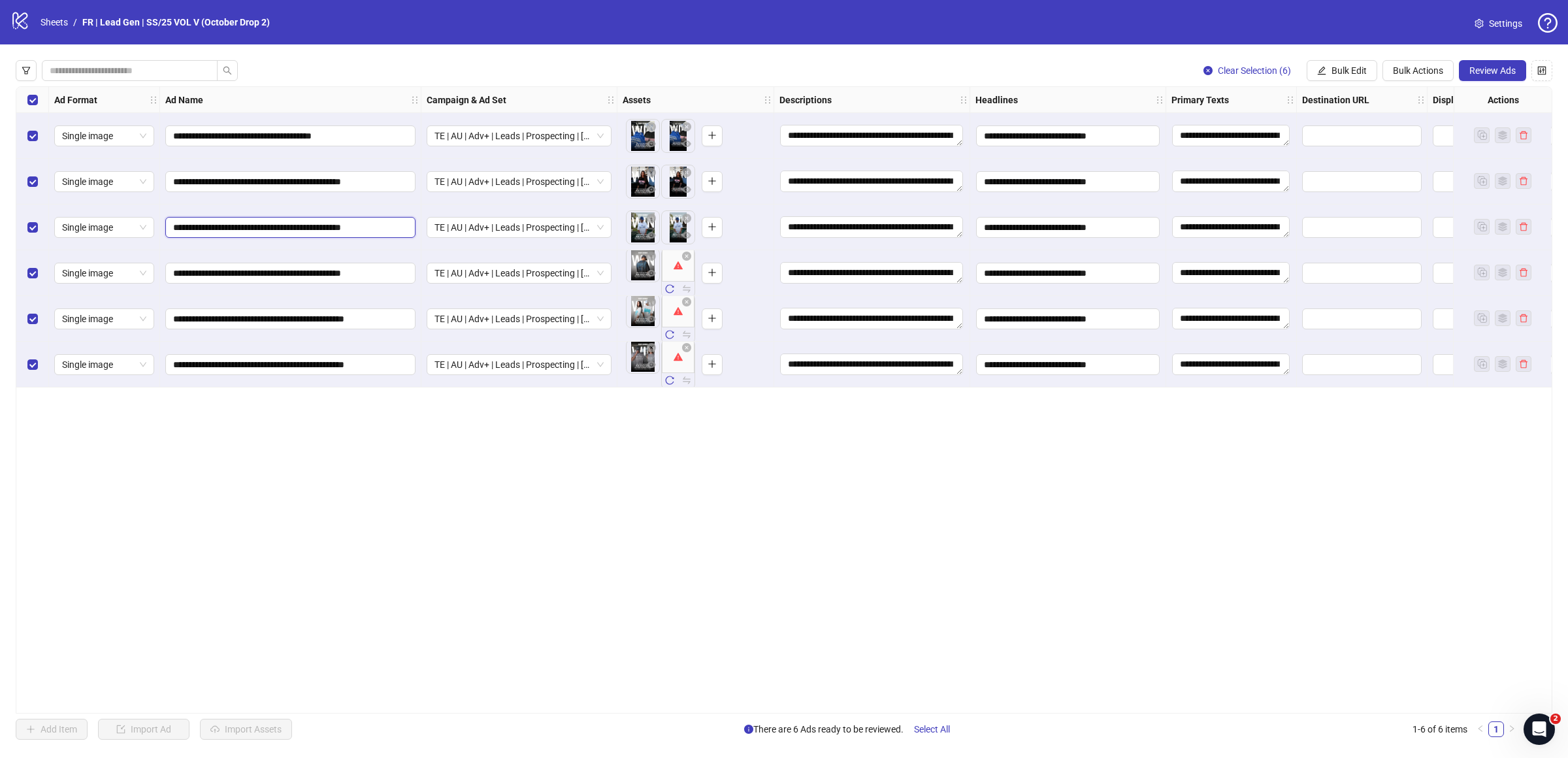
click at [372, 225] on input "**********" at bounding box center [289, 227] width 232 height 14
drag, startPoint x: 526, startPoint y: 420, endPoint x: 569, endPoint y: 365, distance: 69.8
click at [526, 419] on div "**********" at bounding box center [784, 399] width 1537 height 627
click at [671, 286] on icon "reload" at bounding box center [670, 289] width 9 height 9
click at [673, 336] on icon "reload" at bounding box center [670, 335] width 8 height 8
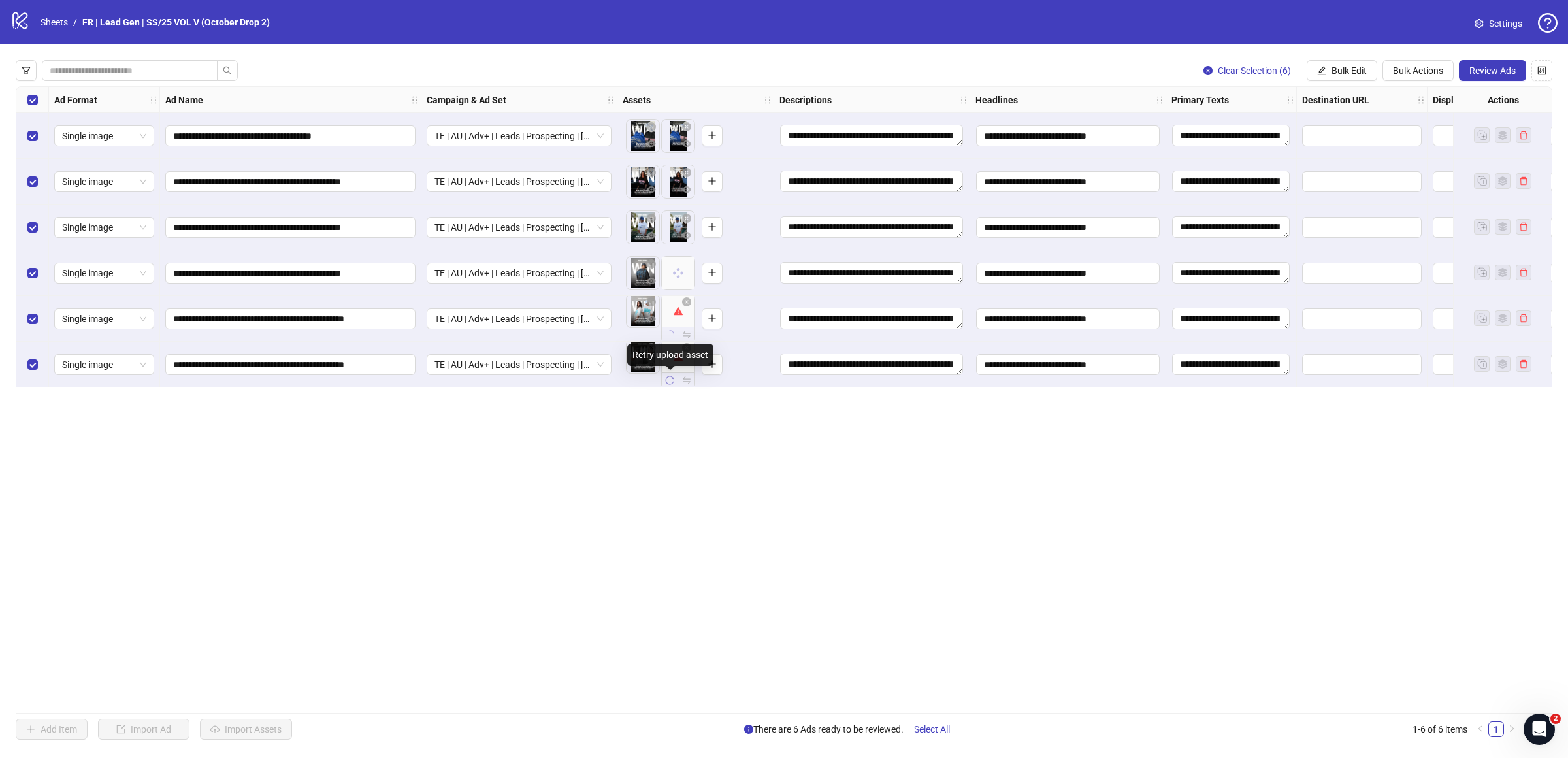
click at [671, 381] on icon "reload" at bounding box center [670, 380] width 9 height 9
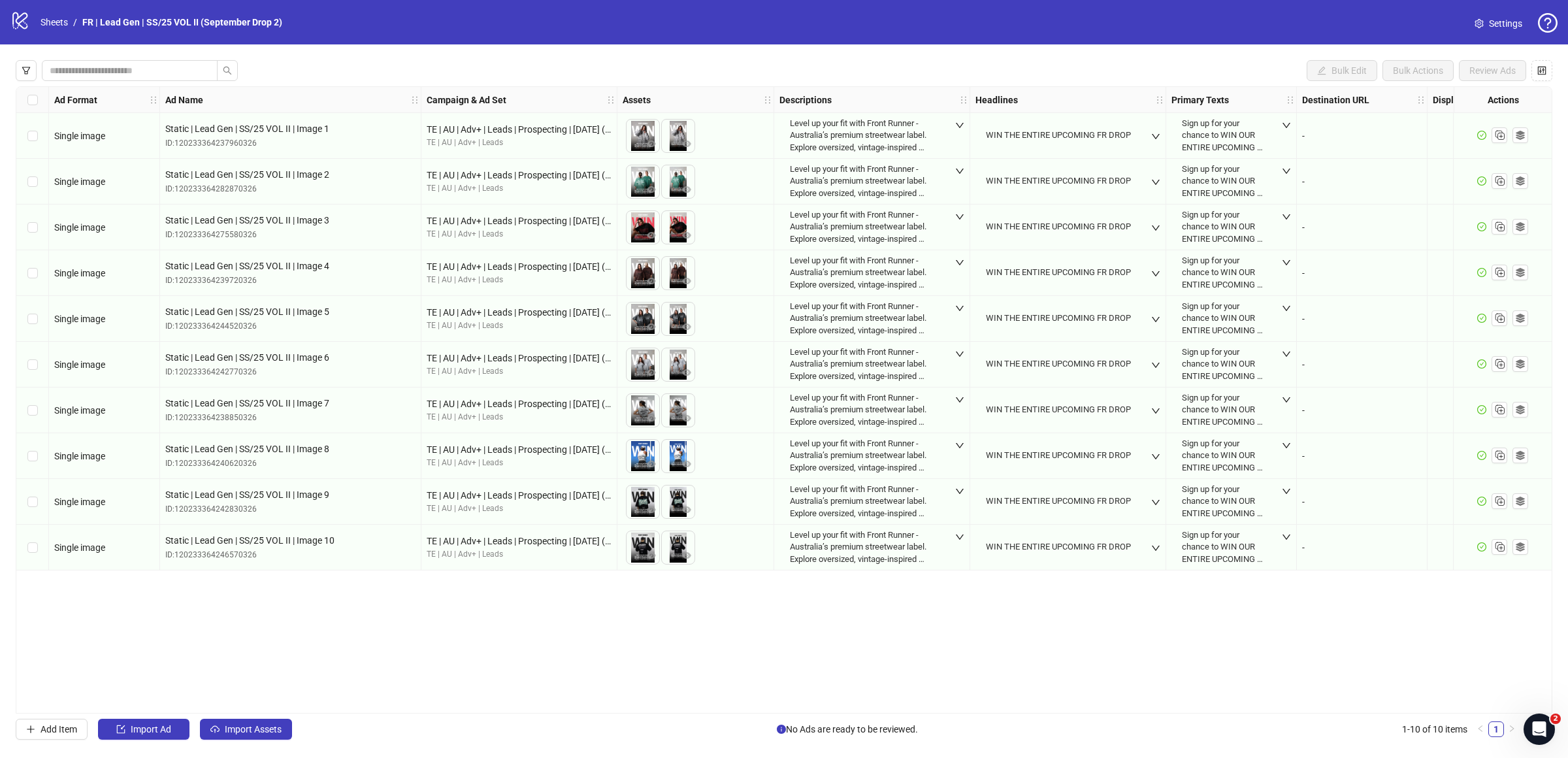
click at [1044, 134] on div "WIN THE ENTIRE UPCOMING FR DROP" at bounding box center [1058, 135] width 145 height 12
drag, startPoint x: 1044, startPoint y: 134, endPoint x: 1109, endPoint y: 136, distance: 65.0
click at [1044, 134] on div "WIN THE ENTIRE UPCOMING FR DROP" at bounding box center [1058, 135] width 145 height 12
copy div "WIN THE ENTIRE UPCOMING FR DROP"
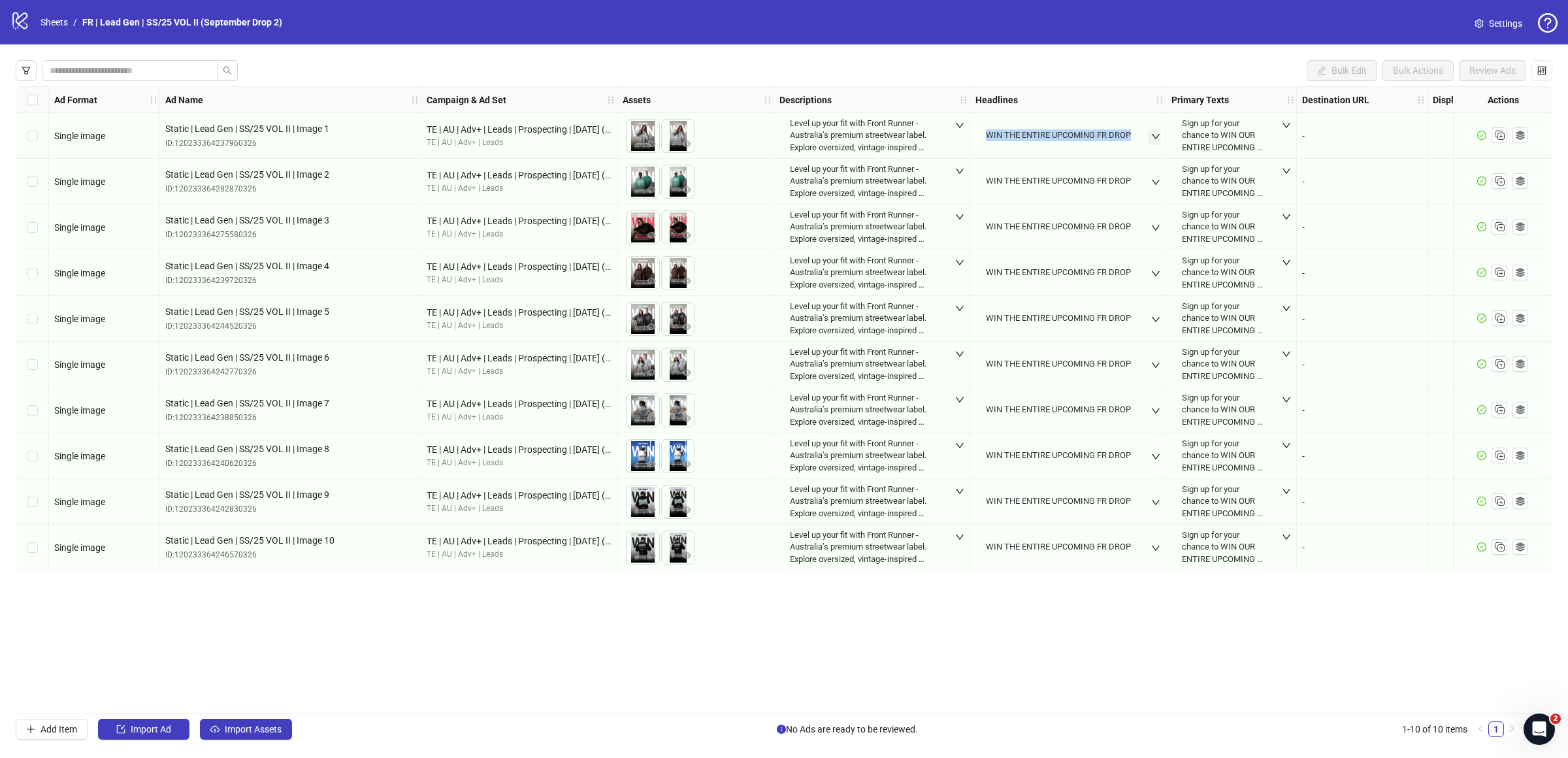
click at [1153, 134] on icon "down" at bounding box center [1156, 136] width 9 height 9
click at [1070, 176] on div "WIN THE ENTIRE UPCOMING FR DROP" at bounding box center [1072, 185] width 145 height 36
copy div "WIN THE ENTIRE UPCOMING FR DROP"
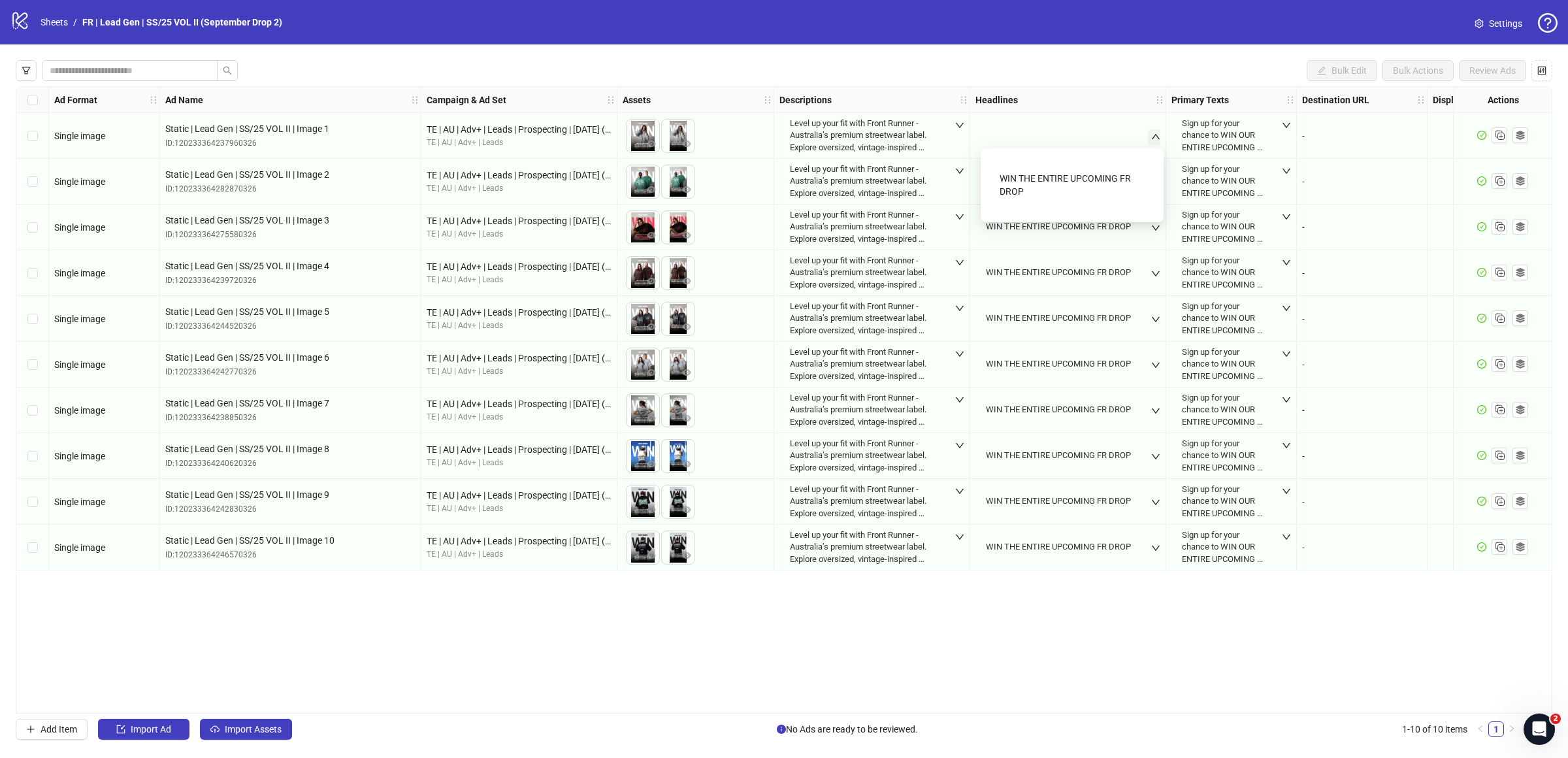
click at [1222, 136] on div "Sign up for your chance to WIN OUR ENTIRE UPCOMING DROP 👀" at bounding box center [1223, 136] width 83 height 36
drag, startPoint x: 1285, startPoint y: 126, endPoint x: 1282, endPoint y: 132, distance: 6.7
click at [1285, 126] on icon "down" at bounding box center [1287, 125] width 7 height 6
click at [1254, 189] on div "Sign up for your chance to WIN OUR ENTIRE UPCOMING DROP 👀" at bounding box center [1235, 193] width 79 height 75
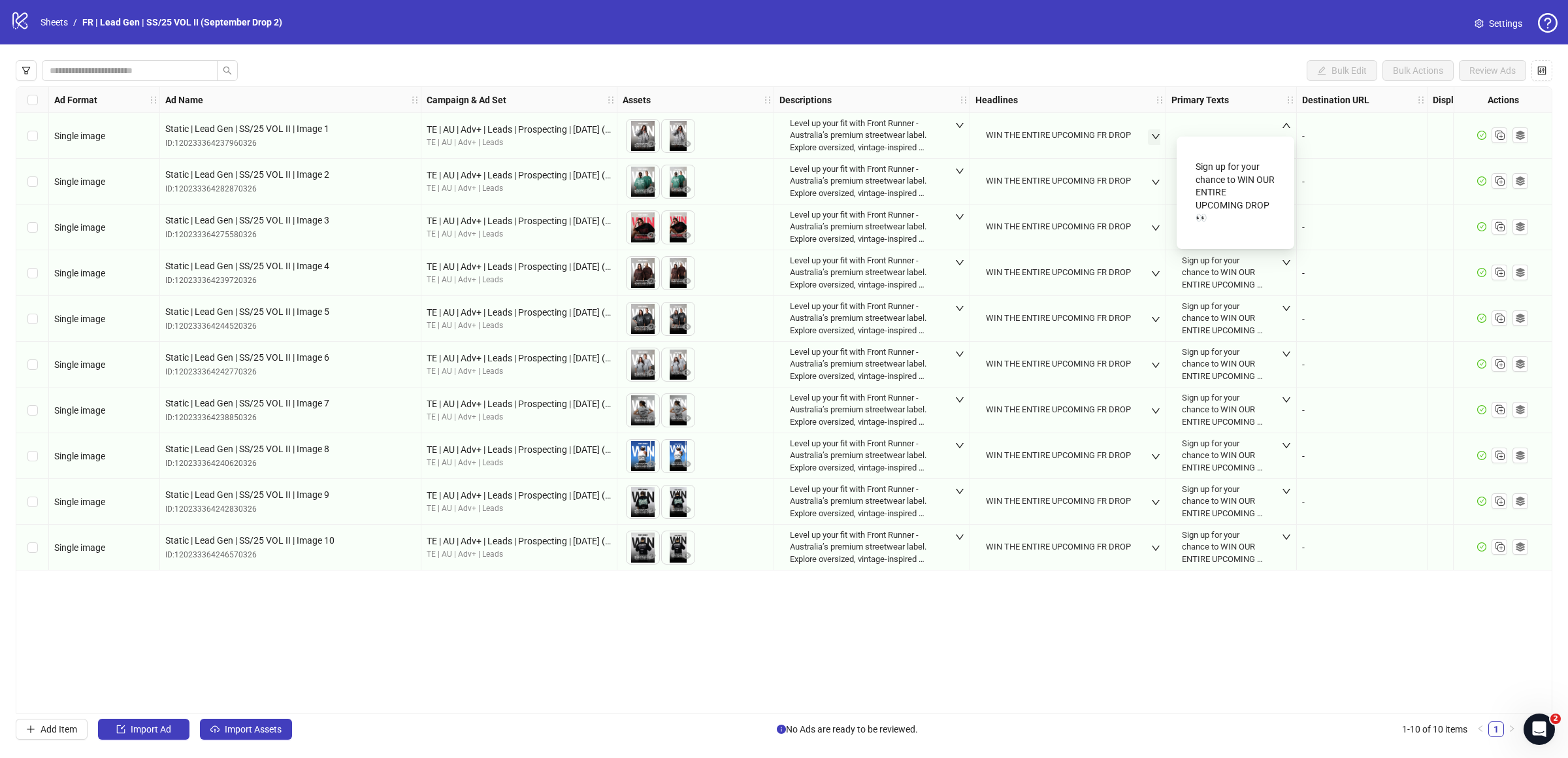
click at [1252, 189] on div "Sign up for your chance to WIN OUR ENTIRE UPCOMING DROP 👀" at bounding box center [1235, 193] width 79 height 75
copy div "Sign up for your chance to WIN OUR ENTIRE UPCOMING DROP 👀"
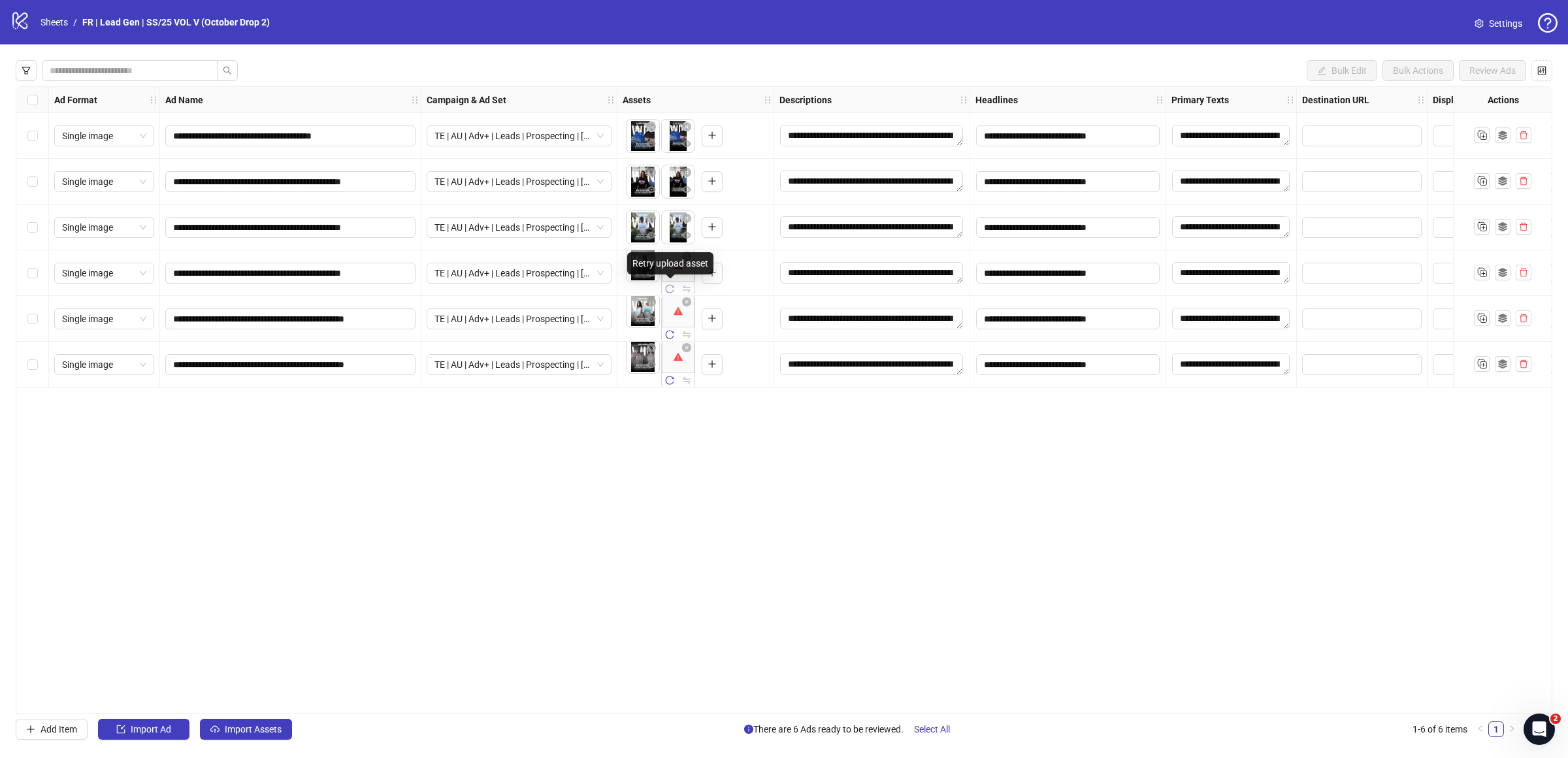
click at [671, 290] on icon "reload" at bounding box center [670, 289] width 9 height 9
click at [671, 334] on icon "reload" at bounding box center [670, 335] width 9 height 9
click at [673, 381] on icon "reload" at bounding box center [670, 380] width 9 height 9
drag, startPoint x: 1178, startPoint y: 58, endPoint x: 1211, endPoint y: 55, distance: 33.1
click at [1181, 57] on div "**********" at bounding box center [784, 400] width 1568 height 711
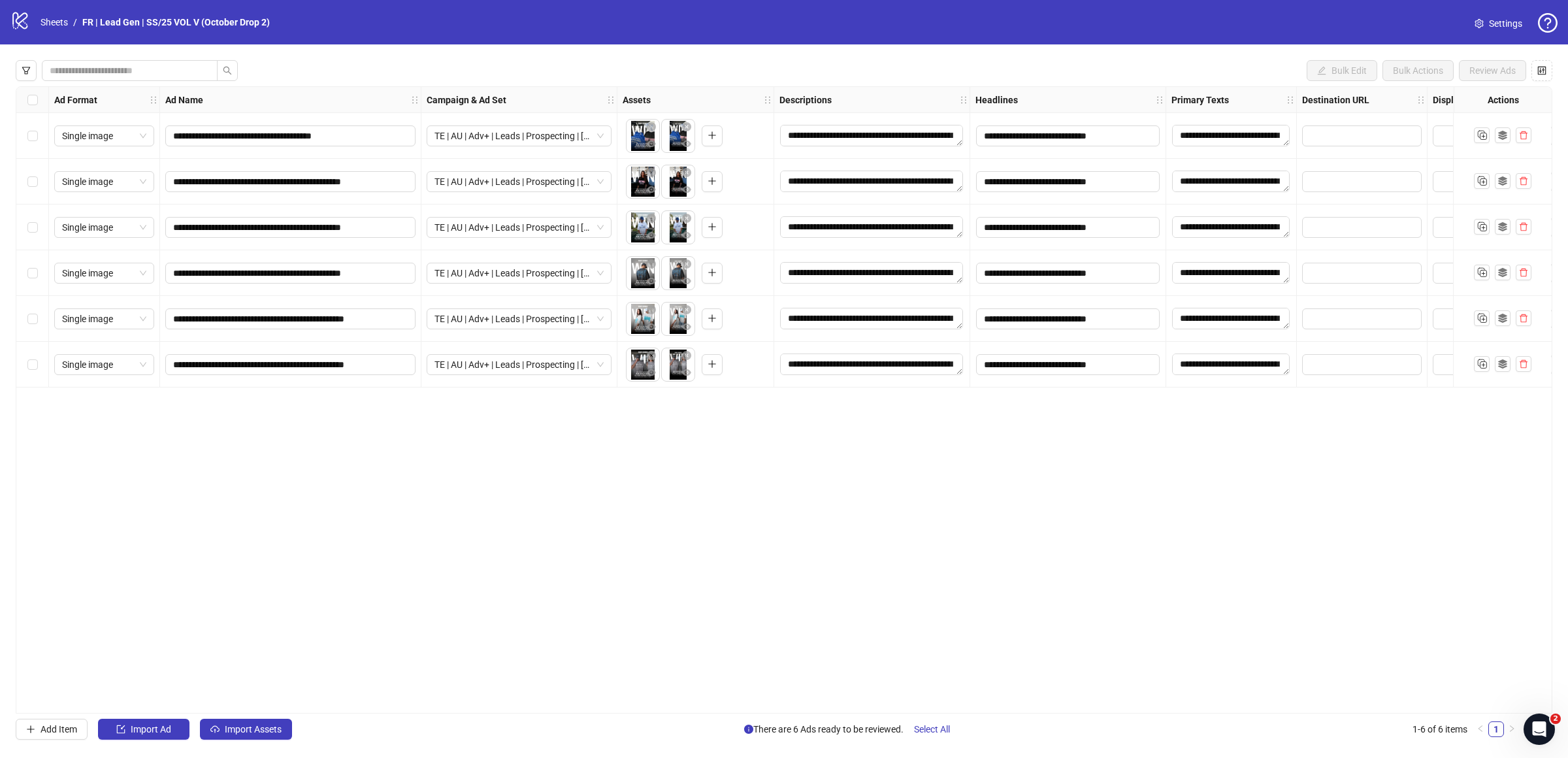
click at [1211, 635] on div "**********" at bounding box center [784, 399] width 1537 height 627
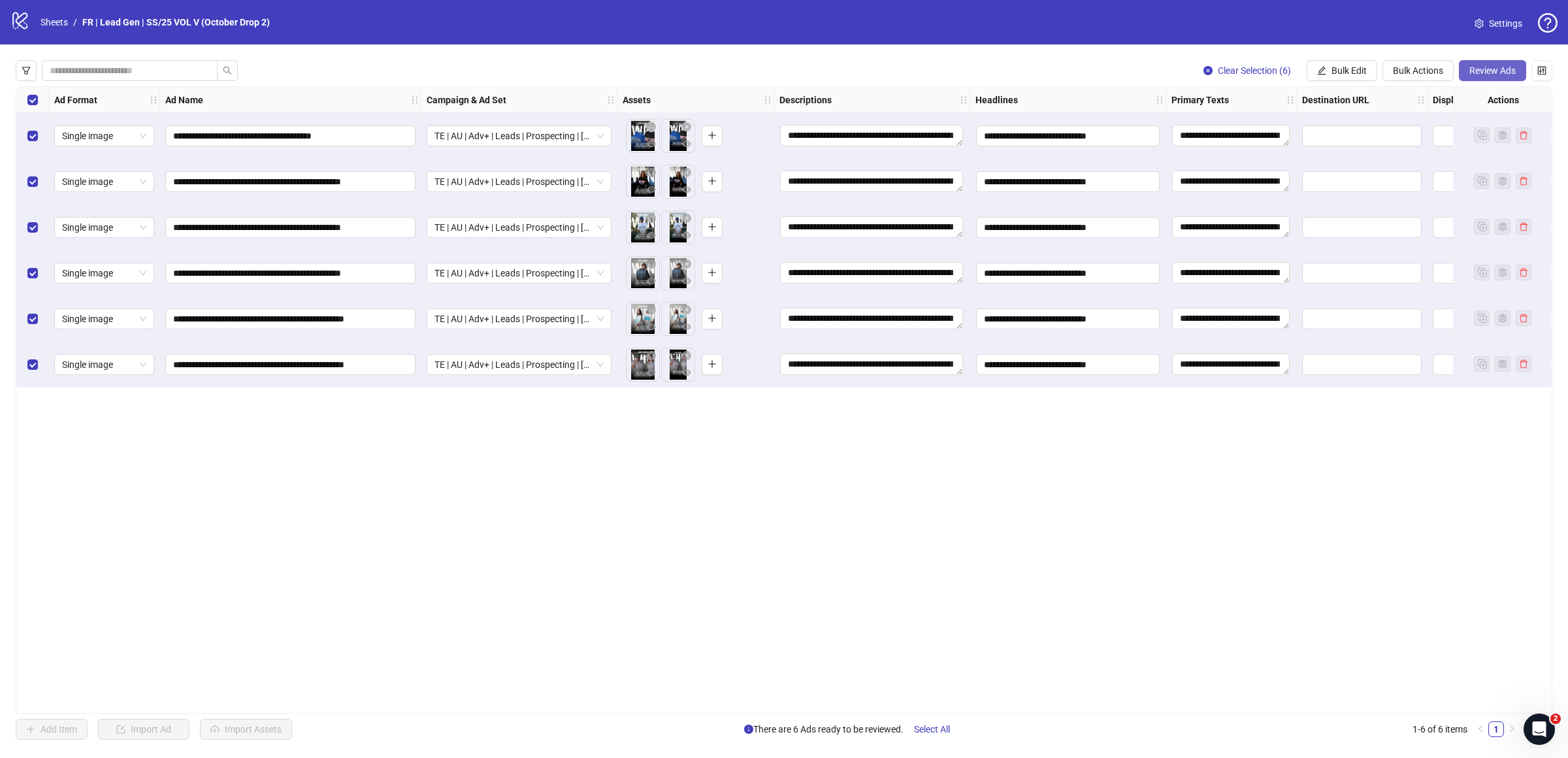
click at [1495, 68] on span "Review Ads" at bounding box center [1493, 70] width 47 height 10
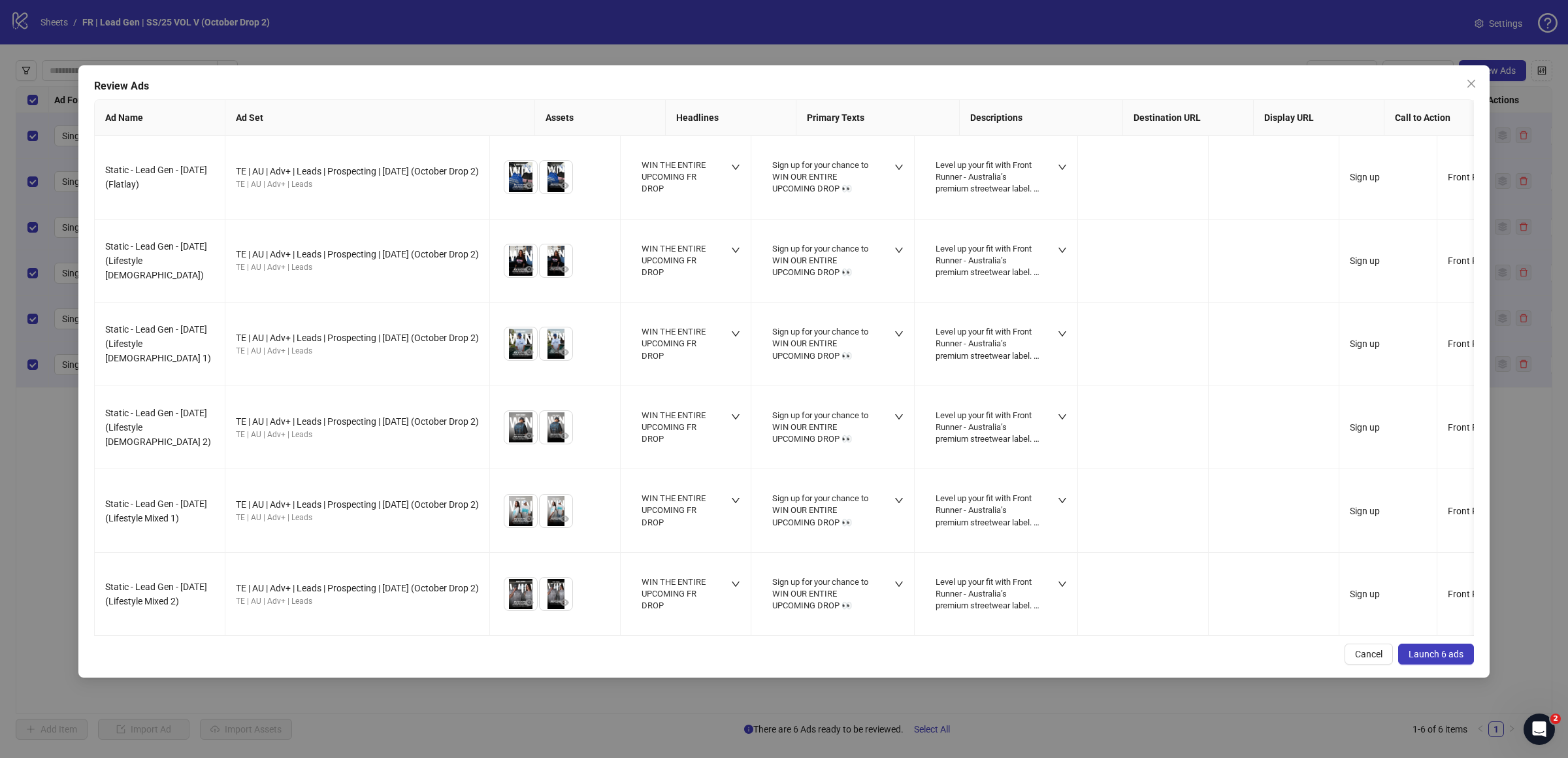
click at [1447, 651] on span "Launch 6 ads" at bounding box center [1436, 653] width 55 height 10
